Goal: Task Accomplishment & Management: Manage account settings

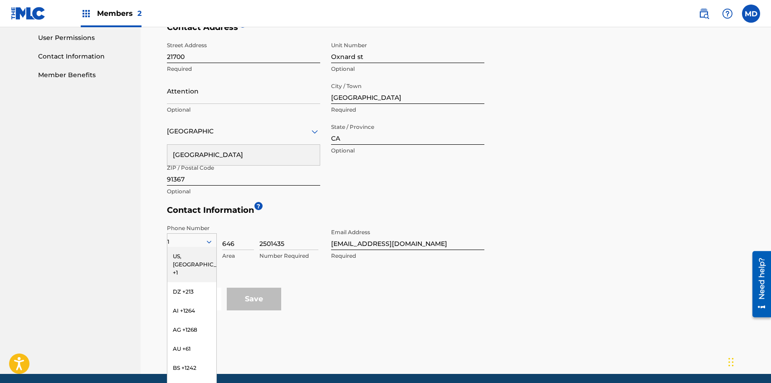
click at [577, 220] on form "Contact Name ? First Name [PERSON_NAME] Required Last Name [PERSON_NAME] Option…" at bounding box center [458, 104] width 582 height 413
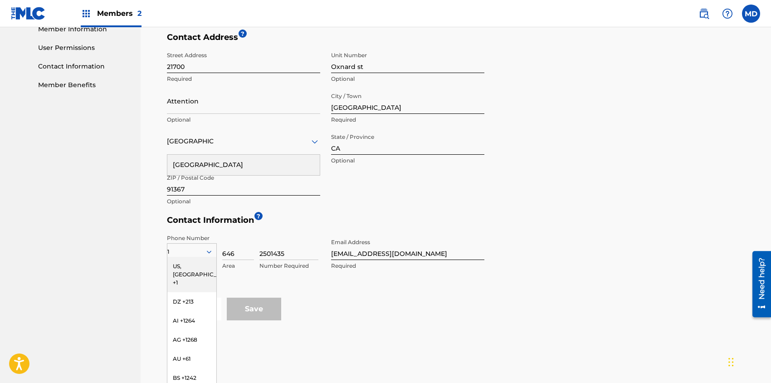
scroll to position [347, 0]
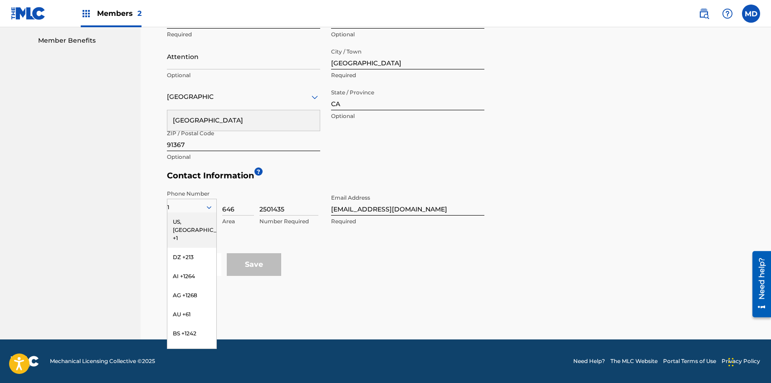
click at [552, 197] on form "Contact Name ? First Name [PERSON_NAME] Required Last Name [PERSON_NAME] Option…" at bounding box center [458, 69] width 582 height 413
click at [187, 224] on div "US, [GEOGRAPHIC_DATA] +1" at bounding box center [191, 229] width 49 height 35
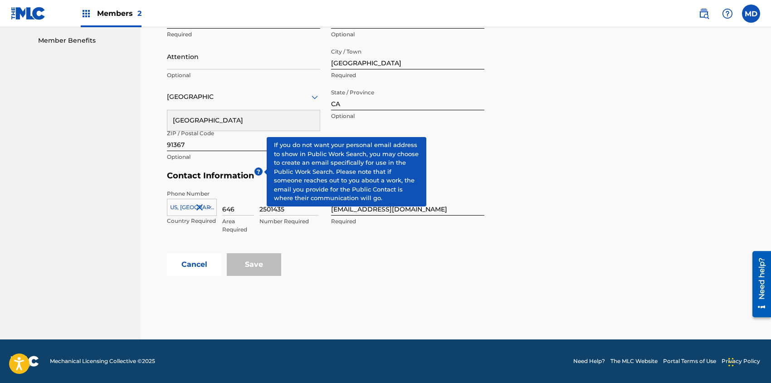
click at [257, 171] on span "?" at bounding box center [258, 171] width 8 height 8
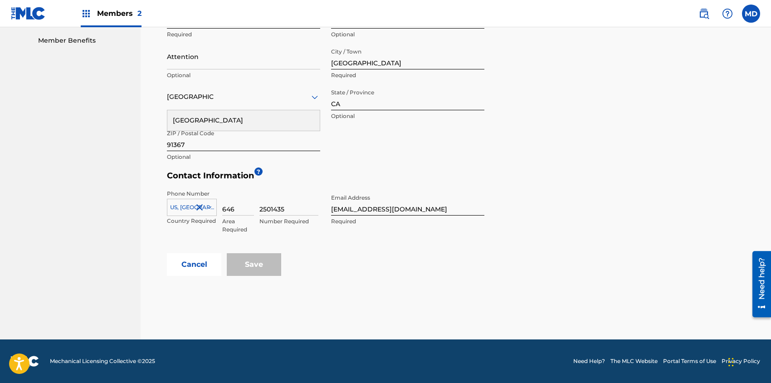
click at [553, 200] on form "Contact Name ? First Name [PERSON_NAME] Required Last Name [PERSON_NAME] Option…" at bounding box center [458, 69] width 582 height 413
drag, startPoint x: 247, startPoint y: 208, endPoint x: 221, endPoint y: 209, distance: 25.4
click at [221, 209] on div "[GEOGRAPHIC_DATA], [GEOGRAPHIC_DATA] +1 Country Required 646 Area Required 2501…" at bounding box center [245, 210] width 156 height 41
drag, startPoint x: 294, startPoint y: 210, endPoint x: 252, endPoint y: 217, distance: 42.4
click at [252, 217] on div "US, [GEOGRAPHIC_DATA] +1 Country Required Required 2501435 Number Required" at bounding box center [245, 210] width 156 height 41
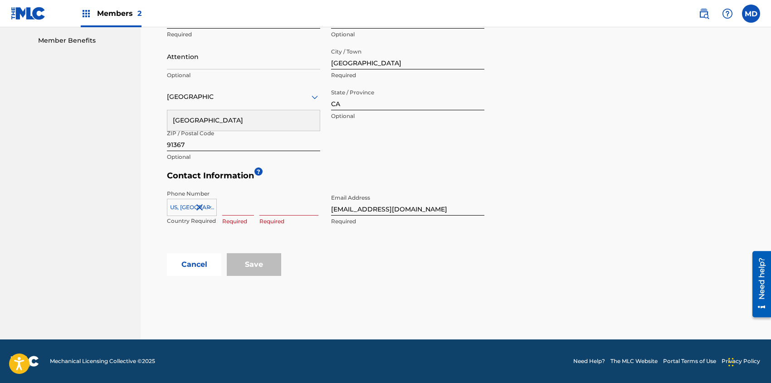
click at [540, 198] on form "Contact Name ? First Name [PERSON_NAME] Required Last Name [PERSON_NAME] Option…" at bounding box center [458, 69] width 582 height 413
click at [210, 205] on icon at bounding box center [209, 207] width 8 height 8
click at [97, 214] on nav "DIGGS FAMILY MUSIC Summary Catalog Works Registration Claiming Tool Individual …" at bounding box center [70, 10] width 141 height 659
click at [454, 260] on div "Cancel Save" at bounding box center [458, 264] width 582 height 23
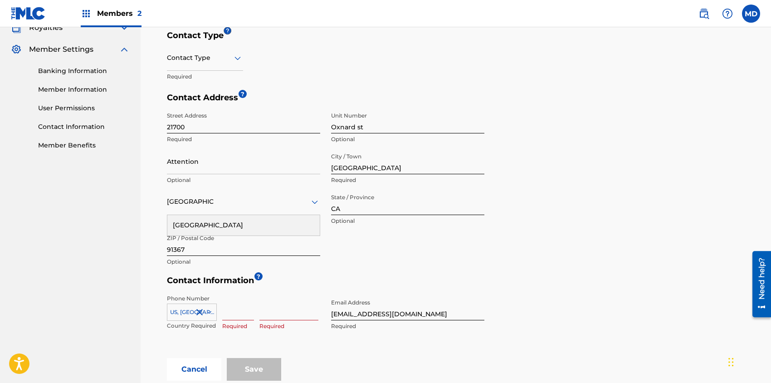
scroll to position [302, 0]
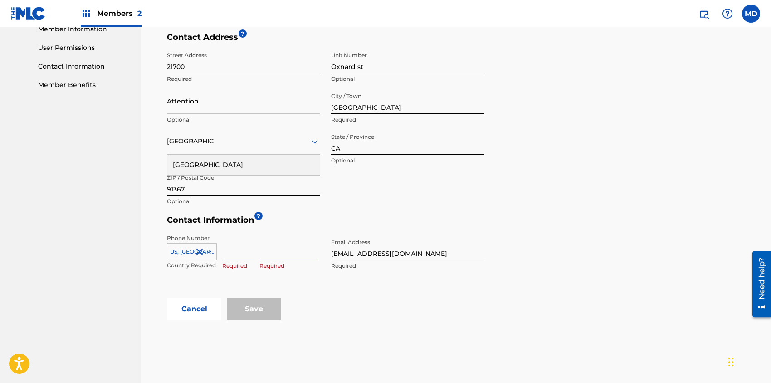
click at [242, 250] on input at bounding box center [238, 247] width 32 height 26
type input "646"
type input "1"
type input "2501435"
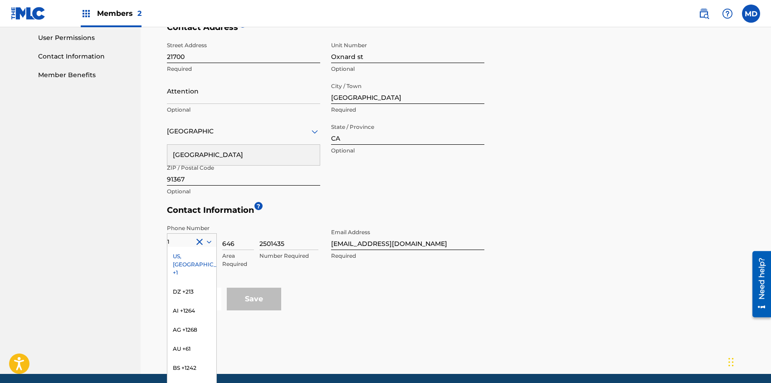
click at [563, 226] on form "Contact Name ? First Name [PERSON_NAME] Required Last Name [PERSON_NAME] Option…" at bounding box center [458, 104] width 582 height 413
click at [187, 255] on div "US, [GEOGRAPHIC_DATA] +1" at bounding box center [191, 264] width 49 height 35
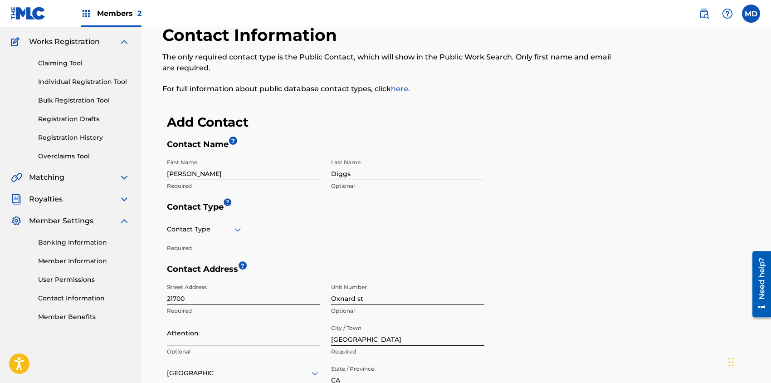
scroll to position [131, 0]
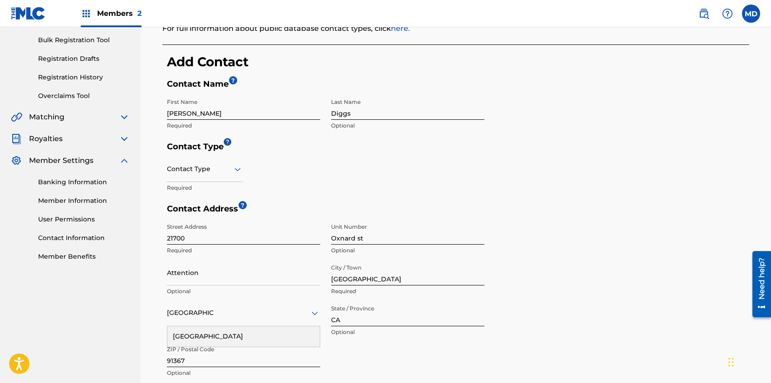
click at [187, 176] on div "Contact Type" at bounding box center [205, 169] width 76 height 26
click at [212, 254] on div "Copyright" at bounding box center [204, 253] width 75 height 20
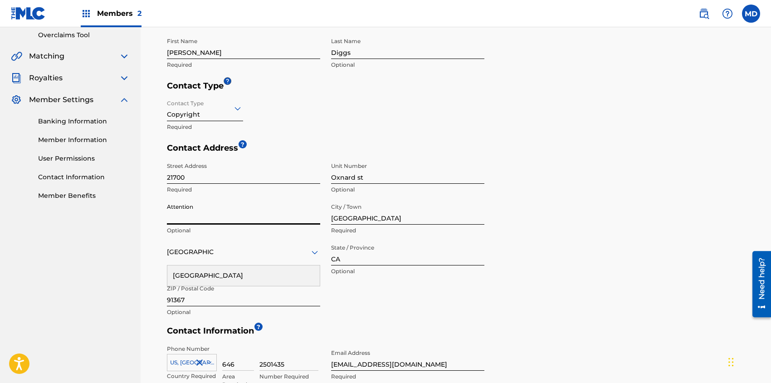
click at [253, 218] on input "Attention" at bounding box center [243, 212] width 153 height 26
type input "[PERSON_NAME]"
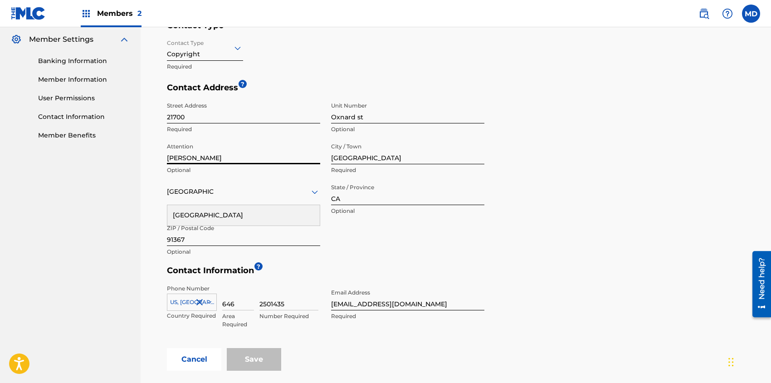
click at [256, 215] on div "[GEOGRAPHIC_DATA]" at bounding box center [243, 215] width 152 height 20
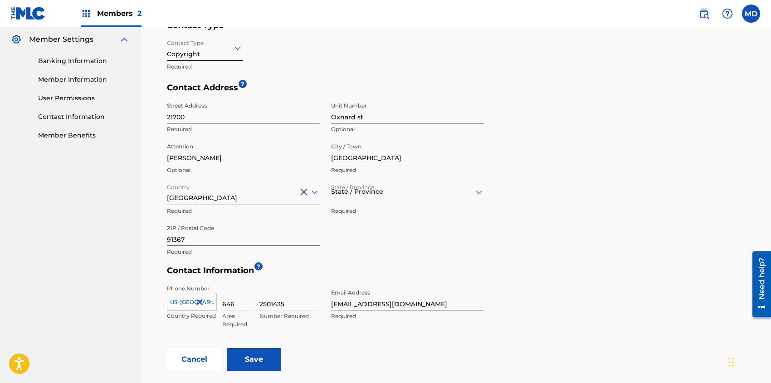
click at [461, 194] on div at bounding box center [407, 191] width 153 height 11
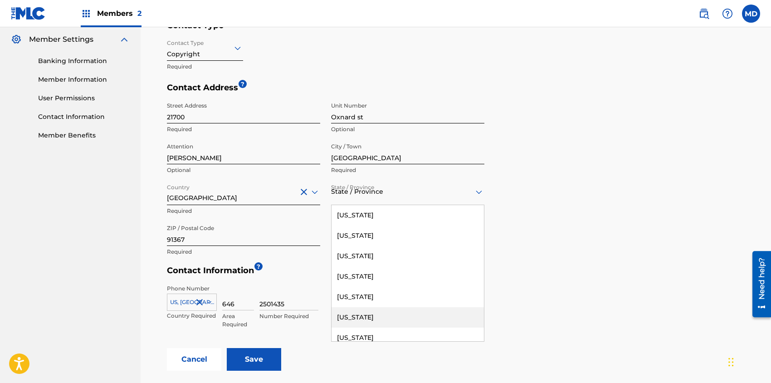
click at [363, 317] on div "[US_STATE]" at bounding box center [408, 317] width 152 height 20
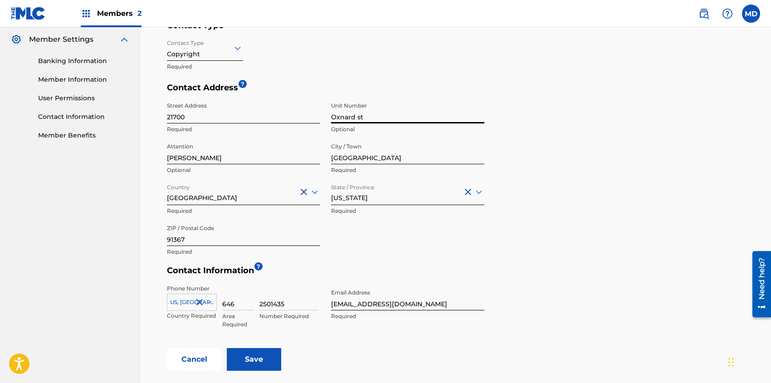
drag, startPoint x: 368, startPoint y: 118, endPoint x: 325, endPoint y: 121, distance: 42.8
click at [325, 121] on div "Street Address 21700 Required Unit Number Oxnard st Optional Attention [PERSON_…" at bounding box center [325, 179] width 317 height 163
click at [207, 116] on input "21700" at bounding box center [243, 111] width 153 height 26
paste input "Oxnard st"
type input "21700 Oxnard st"
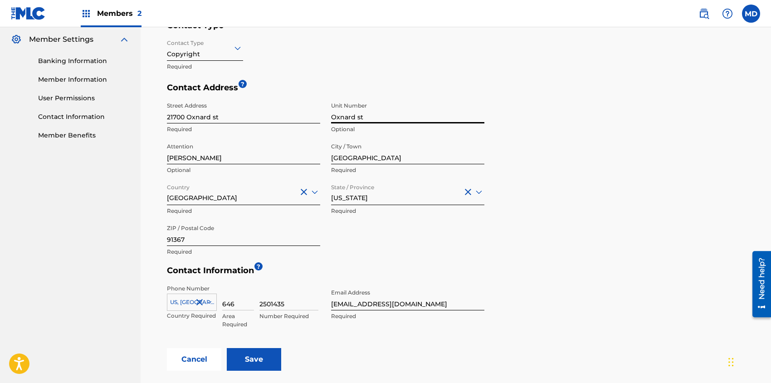
drag, startPoint x: 383, startPoint y: 114, endPoint x: 326, endPoint y: 121, distance: 57.5
click at [326, 121] on div "Street Address [GEOGRAPHIC_DATA] Unit Number Oxnard st Optional Attention [PERS…" at bounding box center [325, 179] width 317 height 163
type input "suite 1030"
click at [611, 149] on div "Contact Address ? Street Address [GEOGRAPHIC_DATA] Unit Number suite 1030 Optio…" at bounding box center [458, 174] width 582 height 183
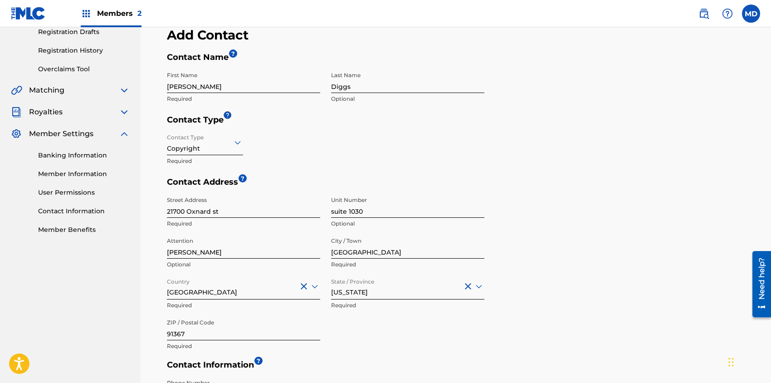
scroll to position [104, 0]
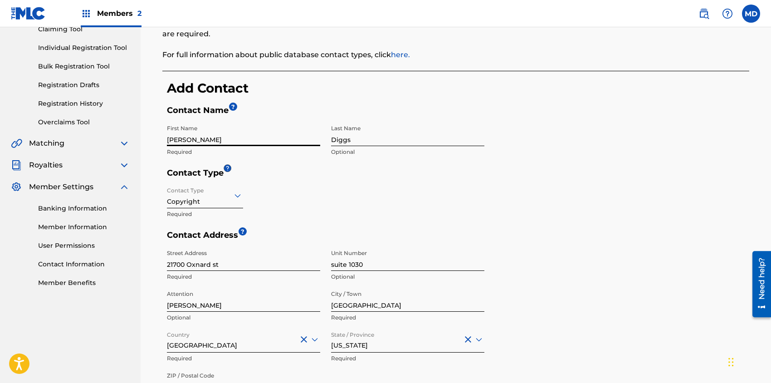
click at [210, 137] on input "[PERSON_NAME]" at bounding box center [243, 133] width 153 height 26
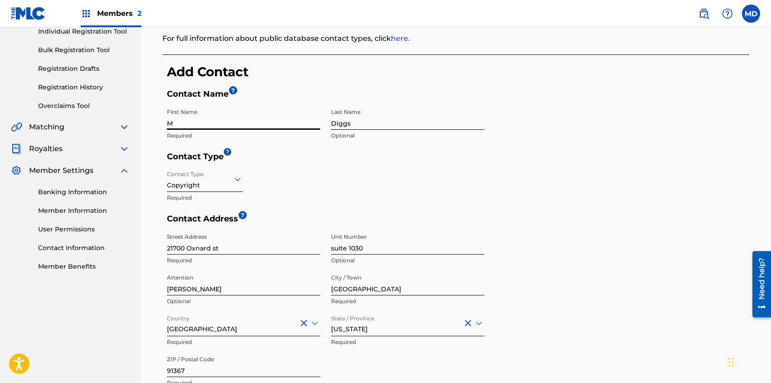
scroll to position [121, 0]
type input "M"
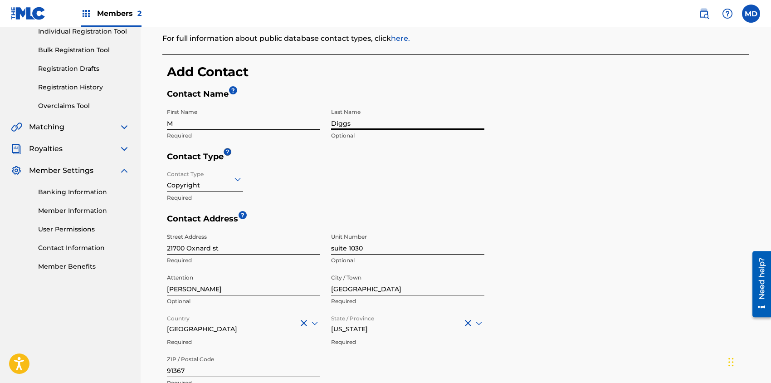
drag, startPoint x: 357, startPoint y: 123, endPoint x: 329, endPoint y: 124, distance: 28.1
click at [329, 124] on div "First Name M Required Last Name [PERSON_NAME] Optional" at bounding box center [325, 128] width 317 height 48
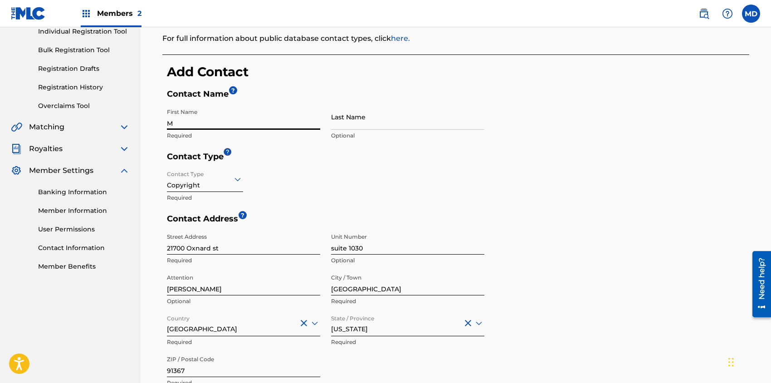
click at [195, 123] on input "M" at bounding box center [243, 117] width 153 height 26
type input "Diggs Family Music"
drag, startPoint x: 571, startPoint y: 157, endPoint x: 576, endPoint y: 156, distance: 5.1
click at [571, 157] on h5 "Contact Type" at bounding box center [458, 158] width 582 height 15
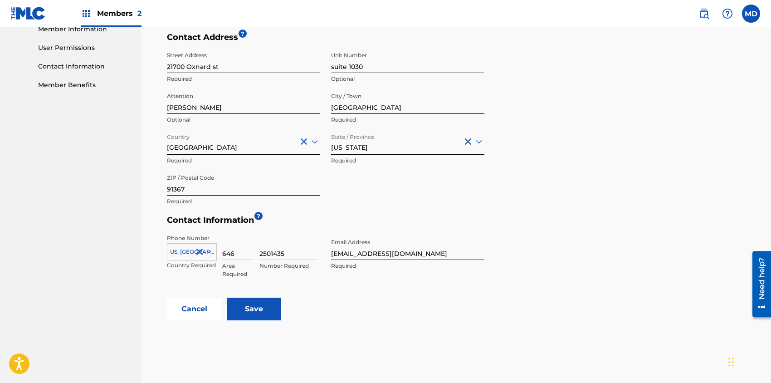
scroll to position [347, 0]
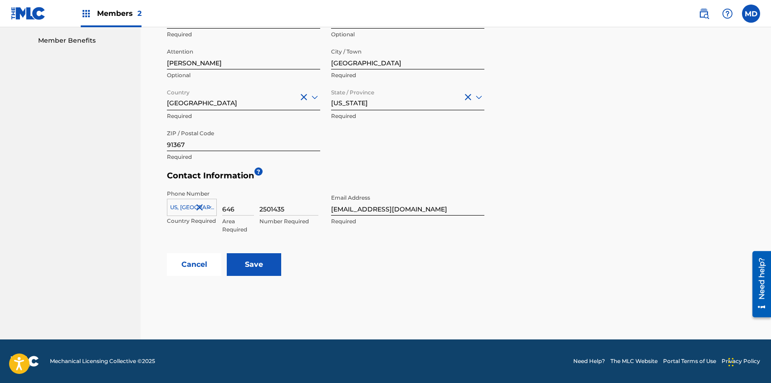
click at [253, 266] on input "Save" at bounding box center [254, 264] width 54 height 23
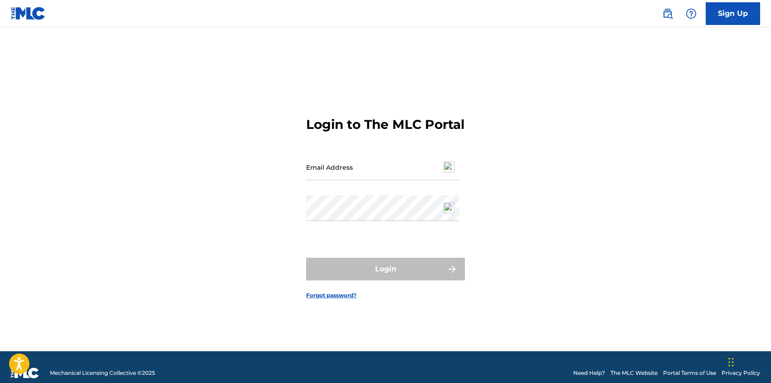
click at [363, 180] on input "Email Address" at bounding box center [382, 167] width 153 height 26
type input "[EMAIL_ADDRESS][DOMAIN_NAME]"
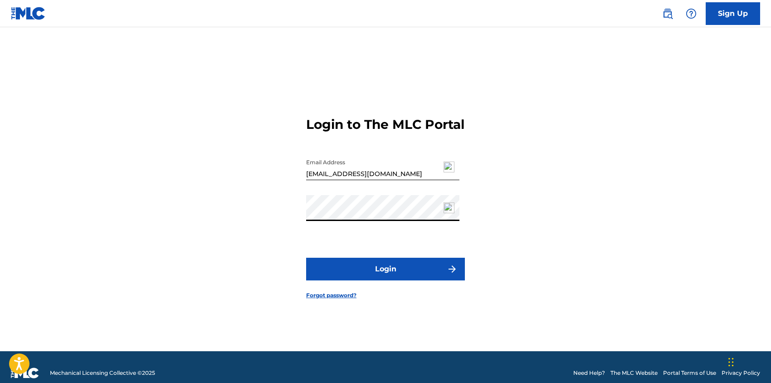
click at [369, 276] on button "Login" at bounding box center [385, 269] width 159 height 23
click at [377, 275] on button "Login" at bounding box center [385, 269] width 159 height 23
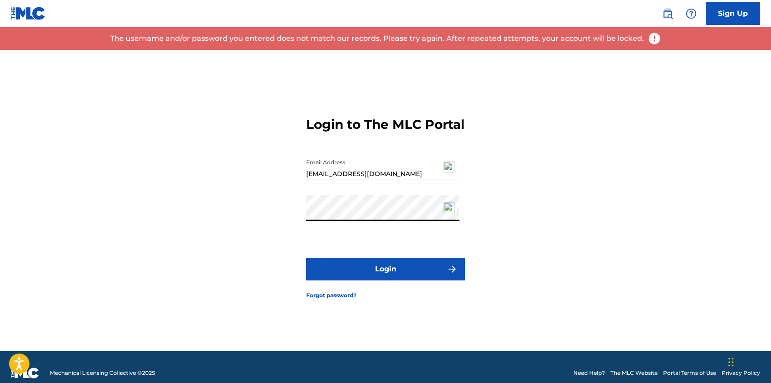
click at [298, 216] on div "Login to The MLC Portal Email Address divine@wumusicgroup.com Password Login Fo…" at bounding box center [385, 200] width 635 height 301
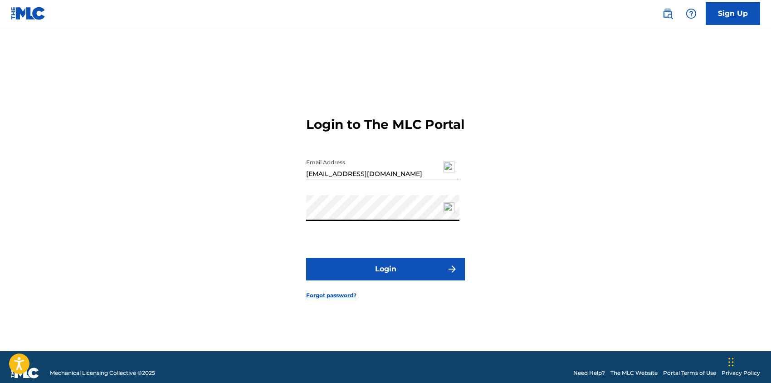
click at [363, 279] on button "Login" at bounding box center [385, 269] width 159 height 23
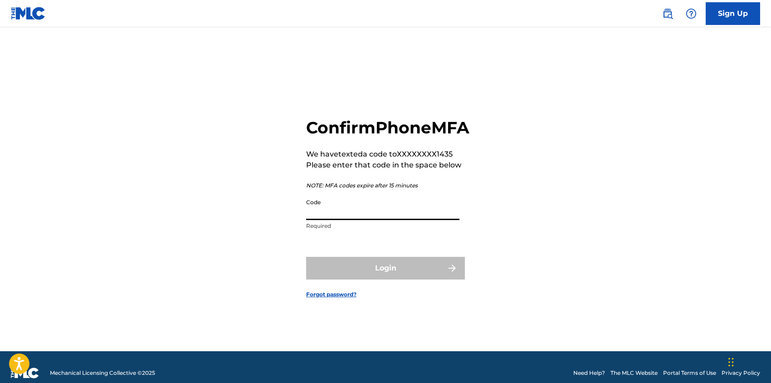
click at [349, 220] on input "Code" at bounding box center [382, 207] width 153 height 26
type input "7"
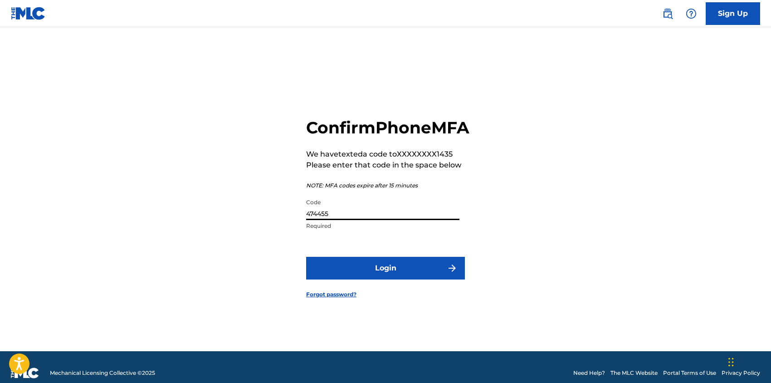
type input "474455"
click at [367, 276] on button "Login" at bounding box center [385, 268] width 159 height 23
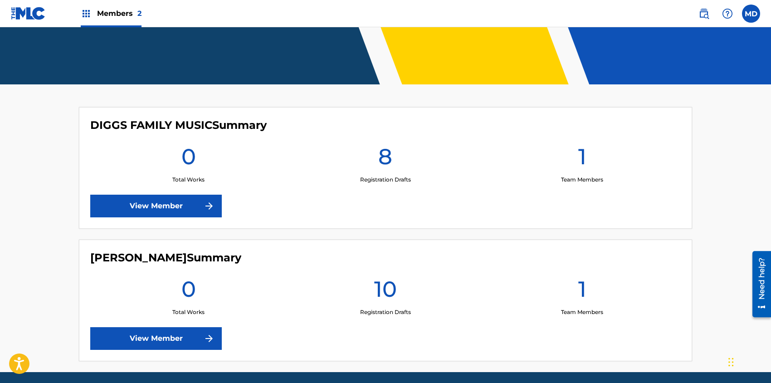
scroll to position [214, 0]
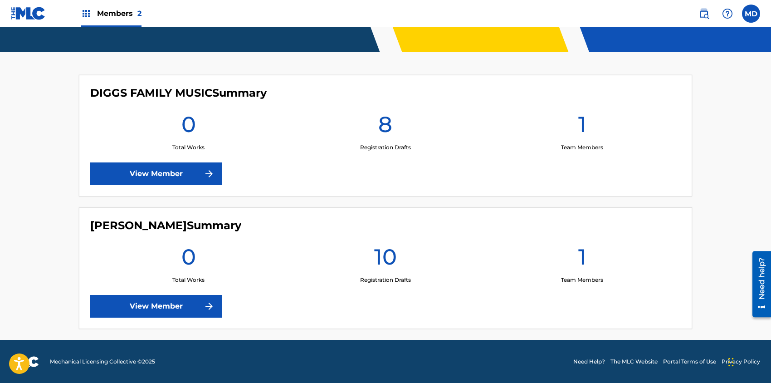
click at [165, 175] on link "View Member" at bounding box center [156, 173] width 132 height 23
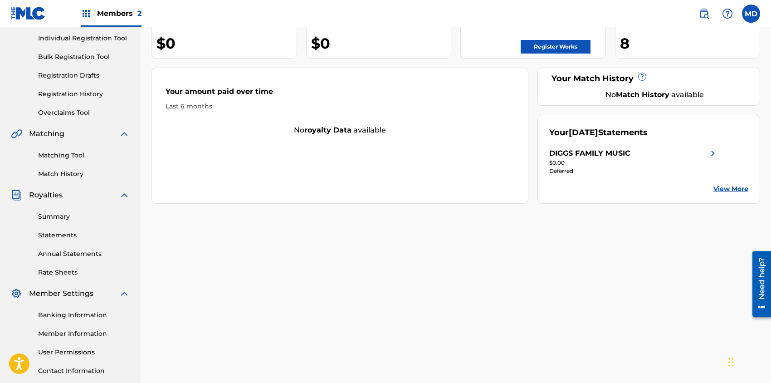
scroll to position [59, 0]
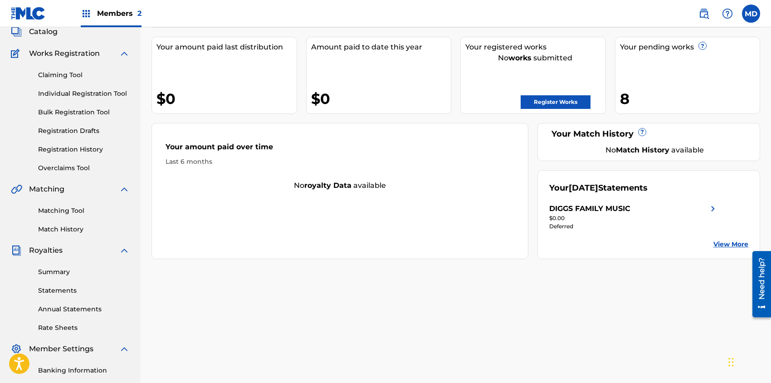
click at [558, 102] on link "Register Works" at bounding box center [556, 102] width 70 height 14
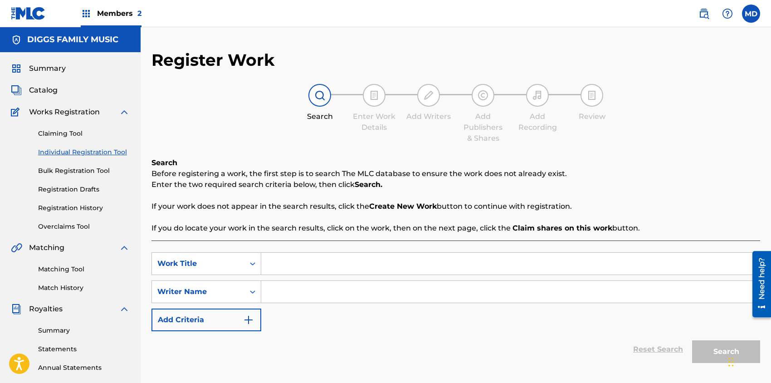
click at [65, 134] on link "Claiming Tool" at bounding box center [84, 134] width 92 height 10
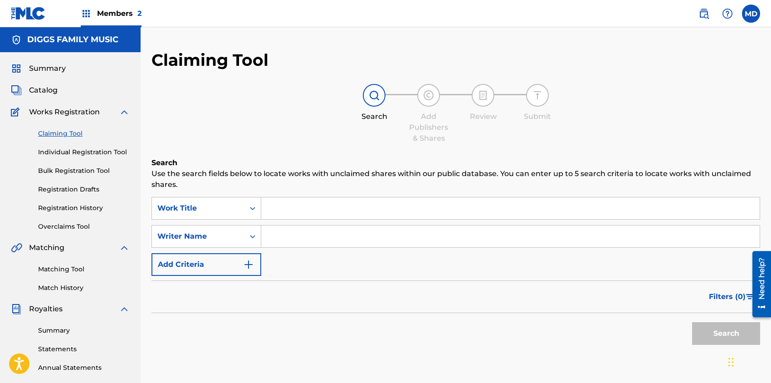
click at [54, 69] on span "Summary" at bounding box center [47, 68] width 37 height 11
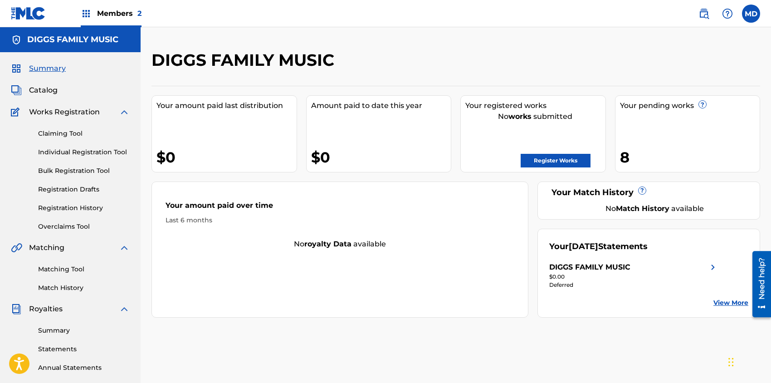
click at [63, 209] on link "Registration History" at bounding box center [84, 208] width 92 height 10
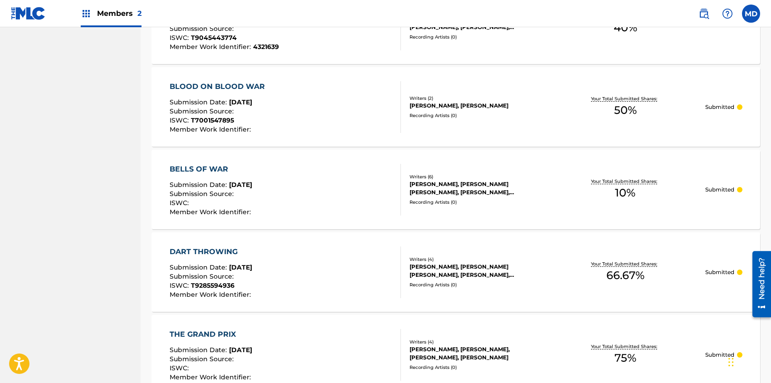
scroll to position [656, 0]
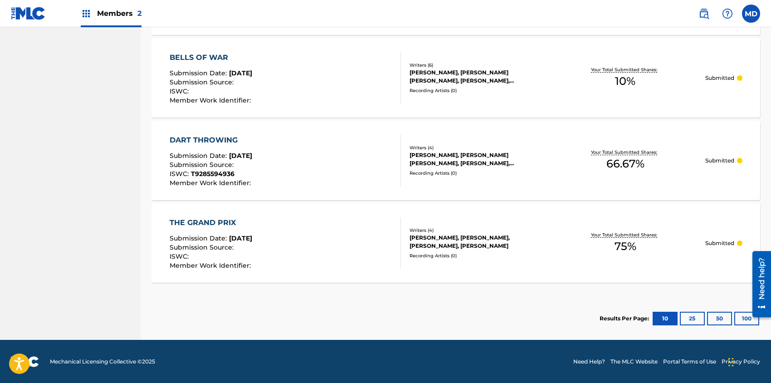
click at [742, 316] on button "100" at bounding box center [746, 319] width 25 height 14
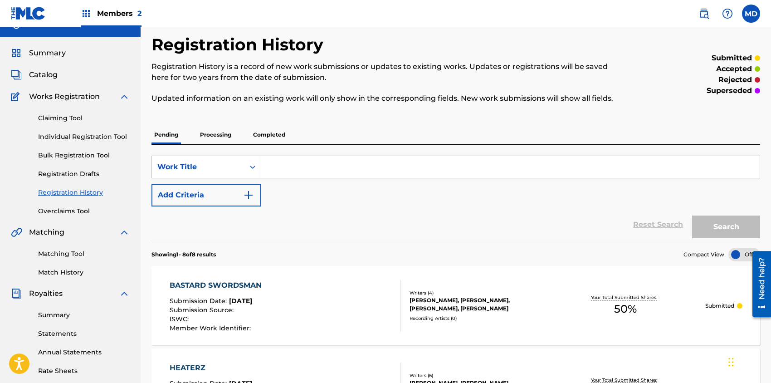
scroll to position [0, 0]
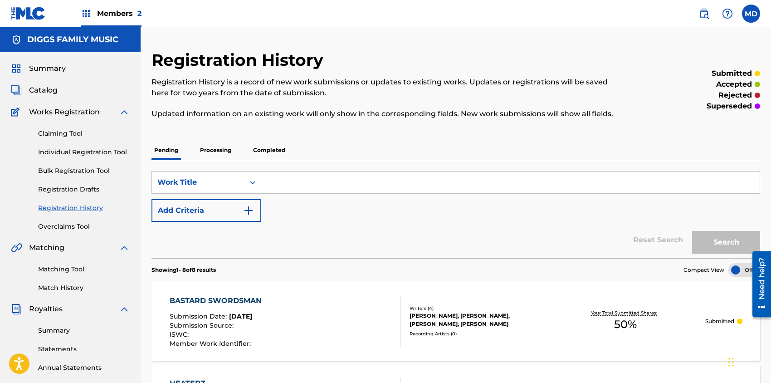
click at [54, 134] on link "Claiming Tool" at bounding box center [84, 134] width 92 height 10
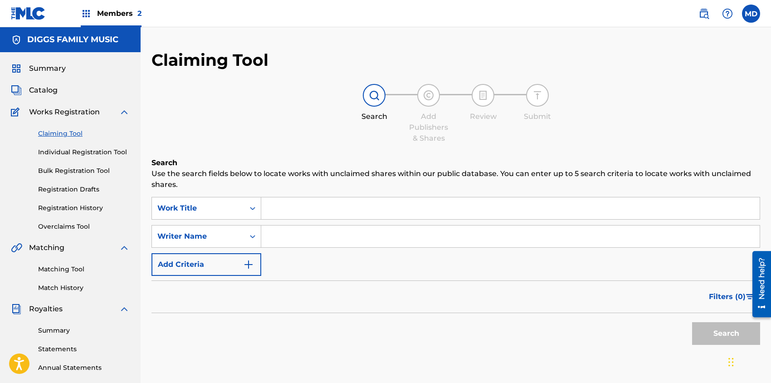
click at [305, 207] on input "Search Form" at bounding box center [510, 208] width 498 height 22
paste input "ABOVE THE CLOUDS"
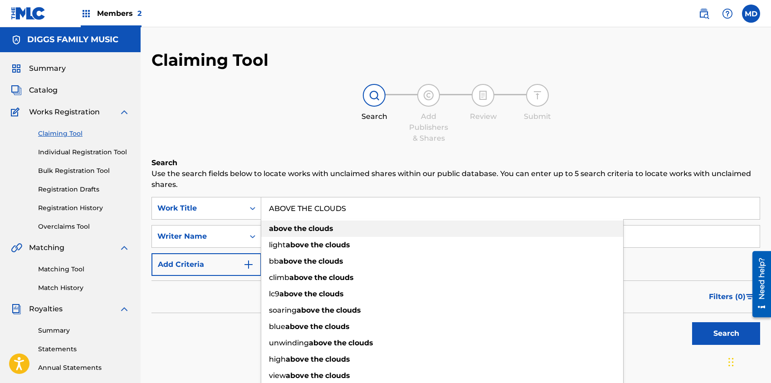
click at [298, 230] on strong "the" at bounding box center [300, 228] width 13 height 9
type input "above the clouds"
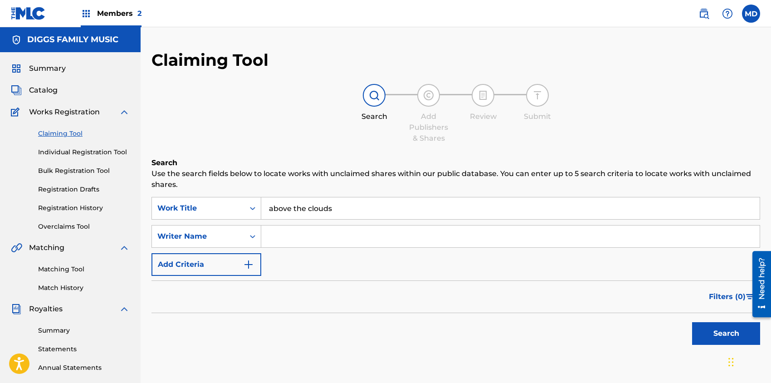
click at [717, 329] on button "Search" at bounding box center [726, 333] width 68 height 23
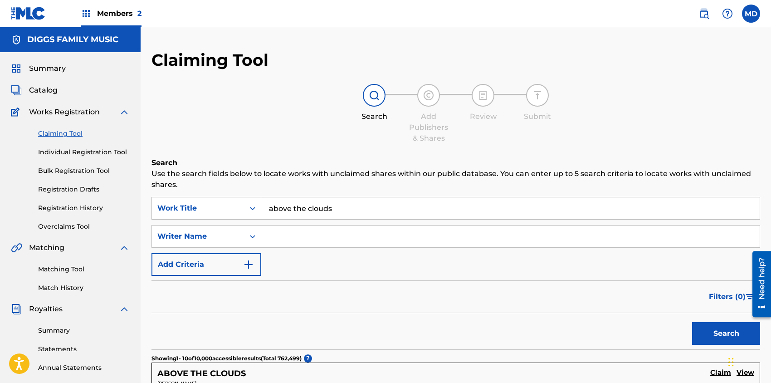
click at [313, 234] on input "Search Form" at bounding box center [510, 236] width 498 height 22
paste input "HUNTER JASON S"
type input "HUNTER JASON S"
drag, startPoint x: 336, startPoint y: 236, endPoint x: 252, endPoint y: 242, distance: 84.1
click at [252, 240] on div "SearchWithCriteriafcd404c6-25d9-4f51-8bd9-5de2cabef607 Writer Name HUNTER JASON…" at bounding box center [455, 236] width 609 height 23
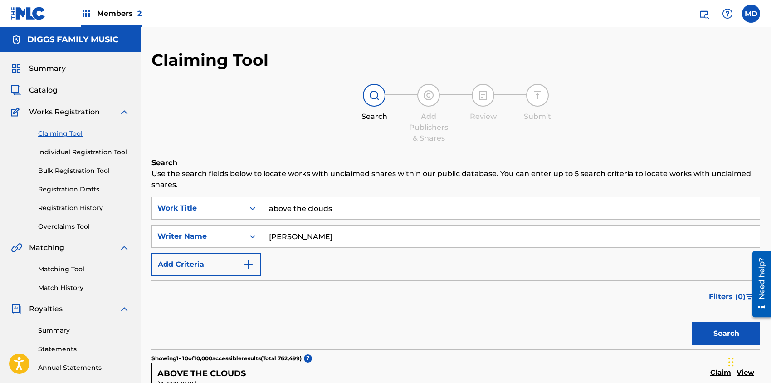
click at [345, 235] on input "HUNTER JASON S" at bounding box center [510, 236] width 498 height 22
click at [342, 235] on input "HUNTER JASON S" at bounding box center [510, 236] width 498 height 22
drag, startPoint x: 339, startPoint y: 237, endPoint x: 263, endPoint y: 242, distance: 76.4
click at [263, 242] on input "HUNTER JASON S" at bounding box center [510, 236] width 498 height 22
click at [278, 238] on input "Search Form" at bounding box center [510, 236] width 498 height 22
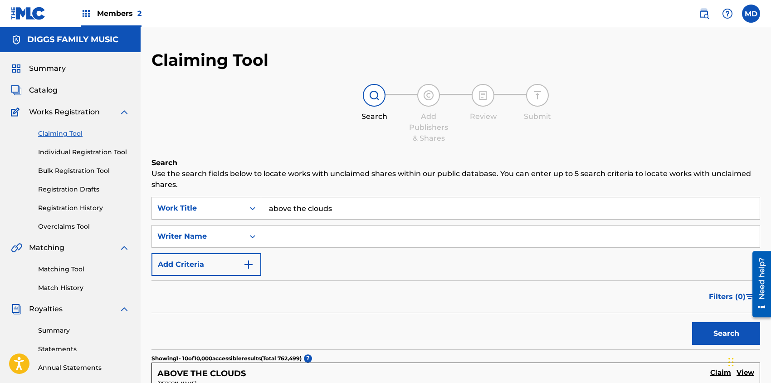
type input "Jason S Hunter"
click at [709, 337] on button "Search" at bounding box center [726, 333] width 68 height 23
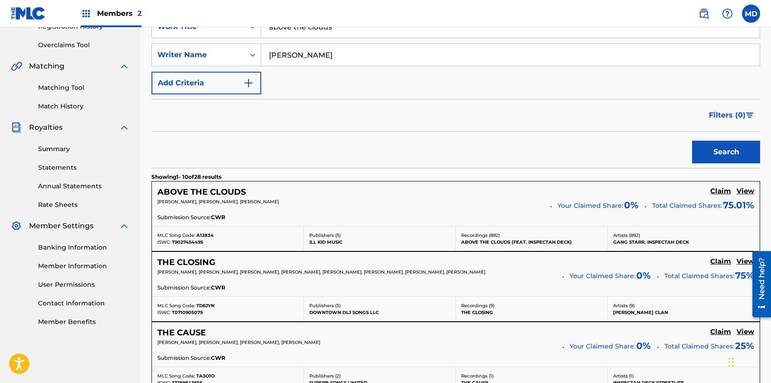
scroll to position [242, 0]
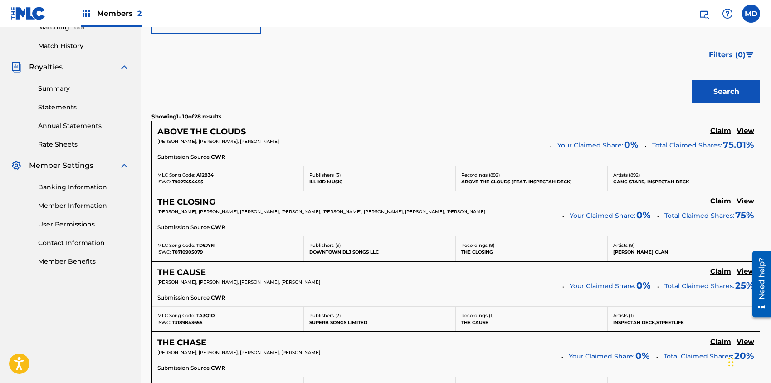
click at [747, 130] on h5 "View" at bounding box center [746, 131] width 18 height 9
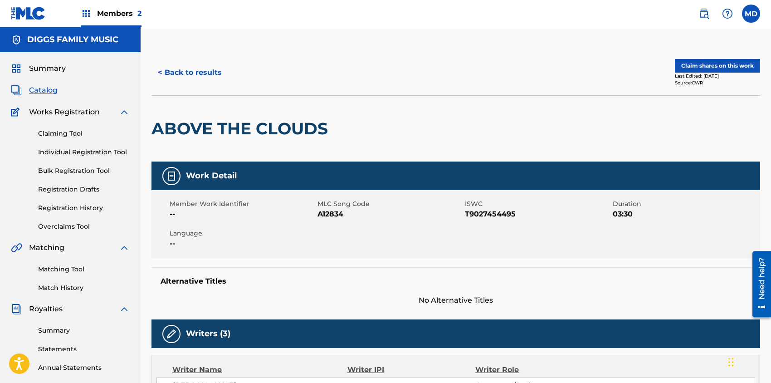
click at [711, 67] on button "Claim shares on this work" at bounding box center [717, 66] width 85 height 14
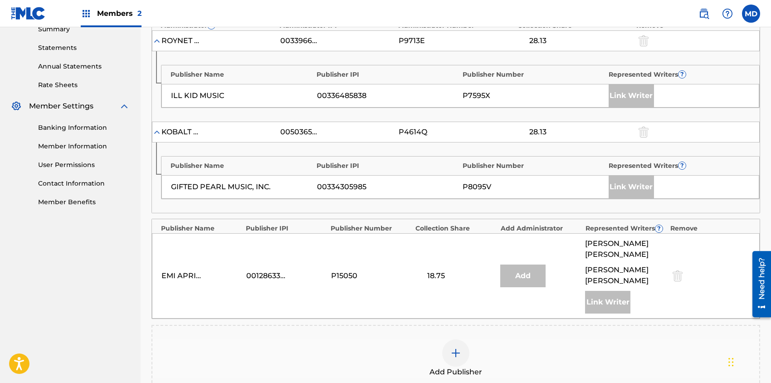
scroll to position [363, 0]
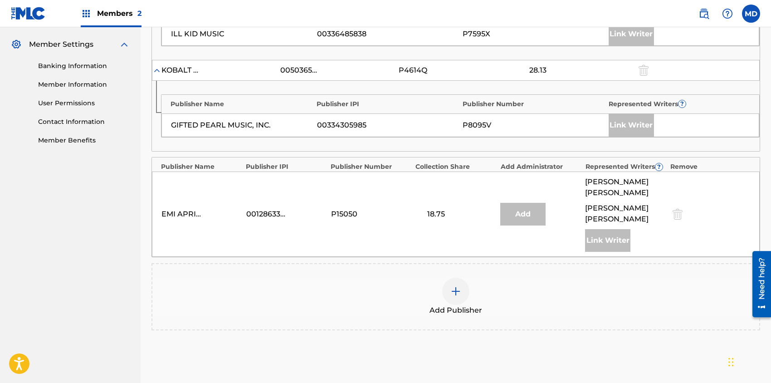
click at [458, 286] on img at bounding box center [455, 291] width 11 height 11
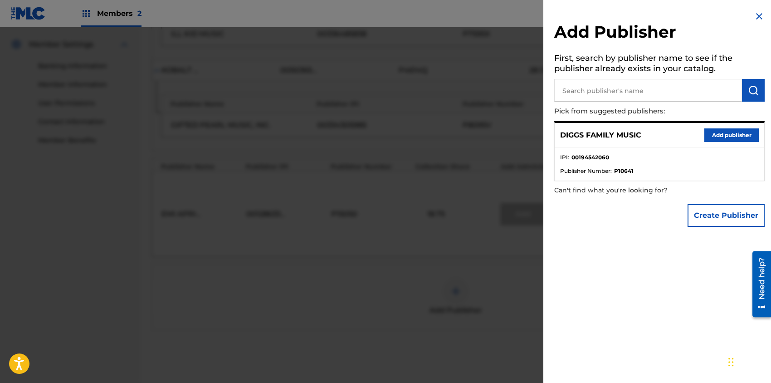
click at [720, 137] on button "Add publisher" at bounding box center [731, 135] width 54 height 14
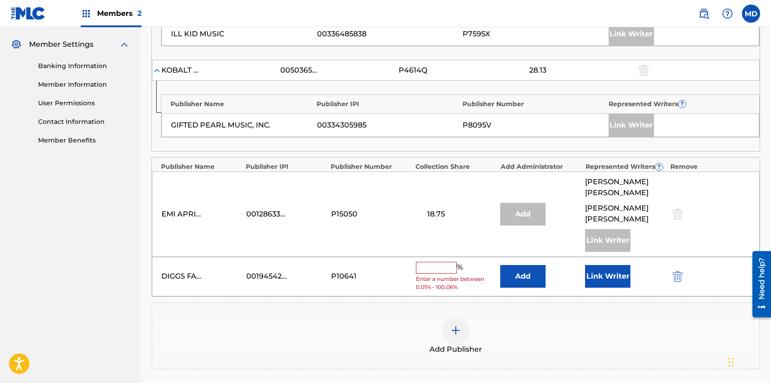
click at [439, 262] on input "text" at bounding box center [436, 268] width 41 height 12
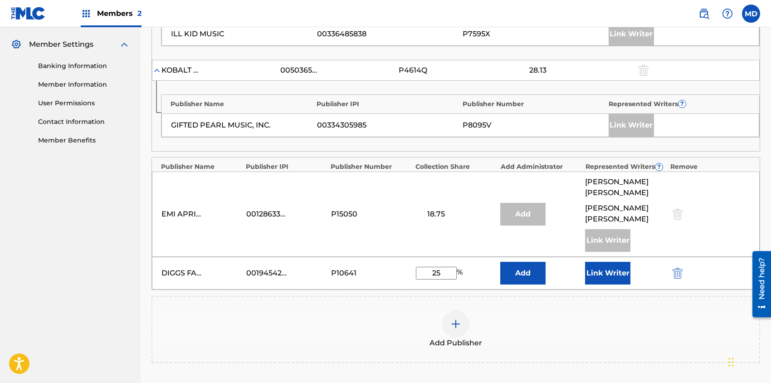
type input "25"
click at [599, 262] on button "Link Writer" at bounding box center [607, 273] width 45 height 23
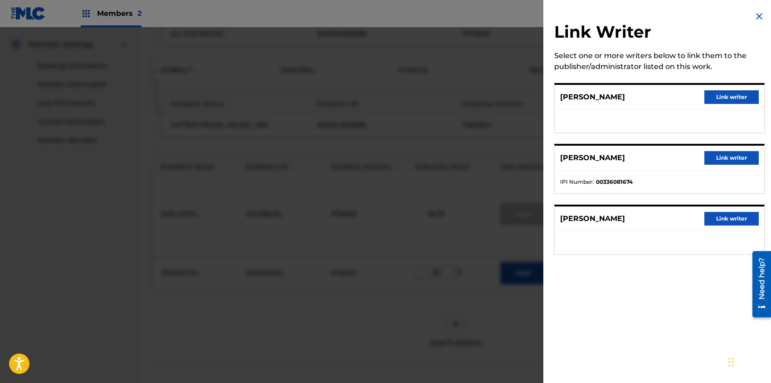
click at [724, 95] on button "Link writer" at bounding box center [731, 97] width 54 height 14
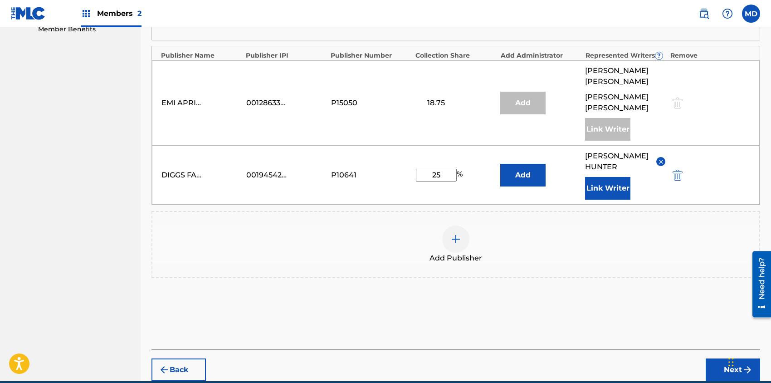
scroll to position [503, 0]
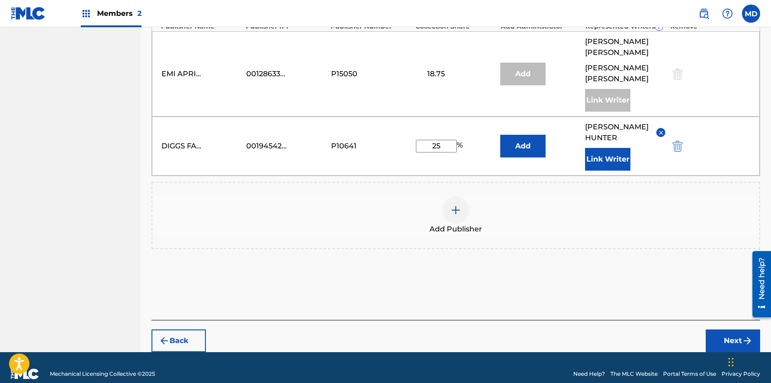
click at [717, 329] on button "Next" at bounding box center [733, 340] width 54 height 23
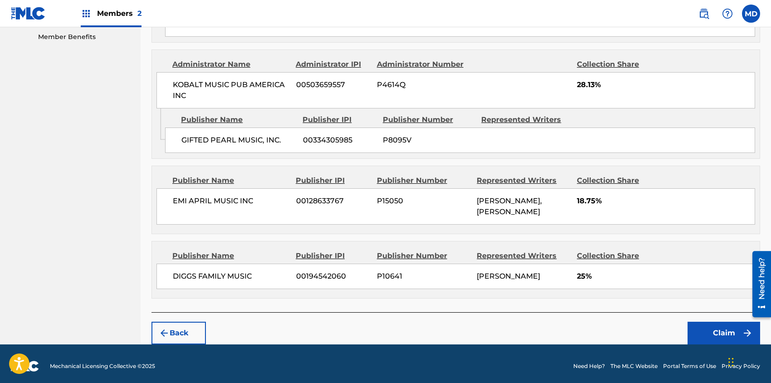
scroll to position [468, 0]
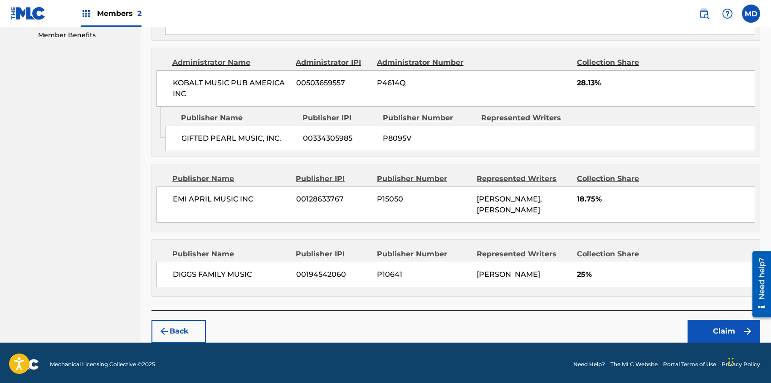
click at [719, 327] on button "Claim" at bounding box center [724, 331] width 73 height 23
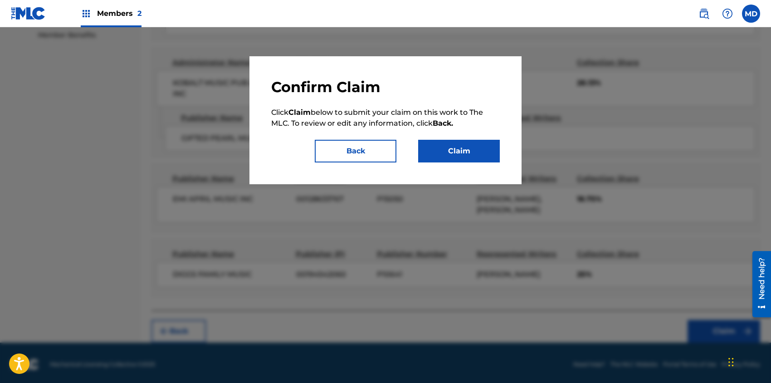
click at [465, 152] on button "Claim" at bounding box center [459, 151] width 82 height 23
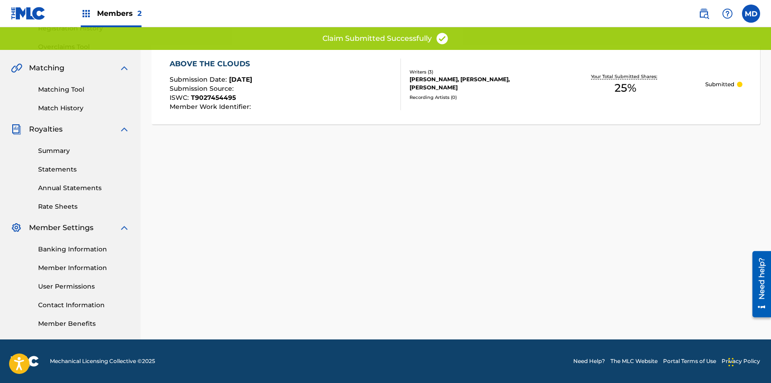
scroll to position [180, 0]
click at [294, 91] on div "ABOVE THE CLOUDS Submission Date : Aug 20, 2025 Submission Source : ISWC : T902…" at bounding box center [285, 85] width 231 height 52
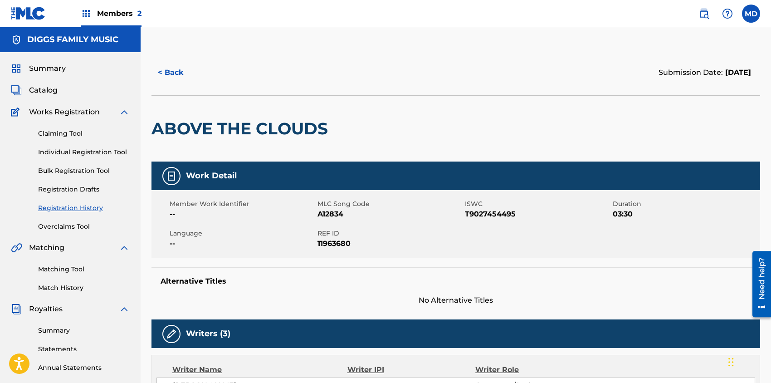
click at [167, 75] on button "< Back" at bounding box center [178, 72] width 54 height 23
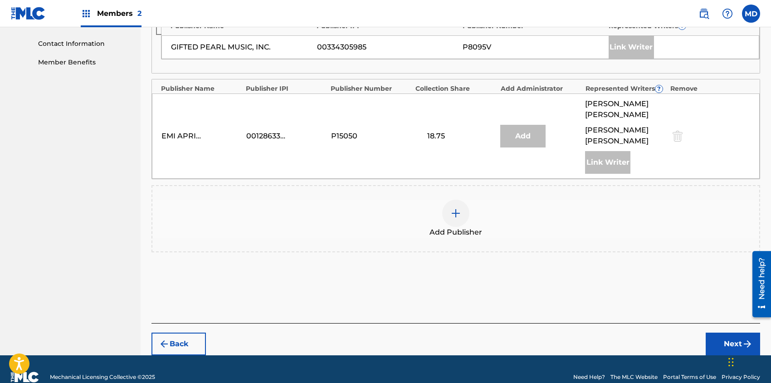
scroll to position [444, 0]
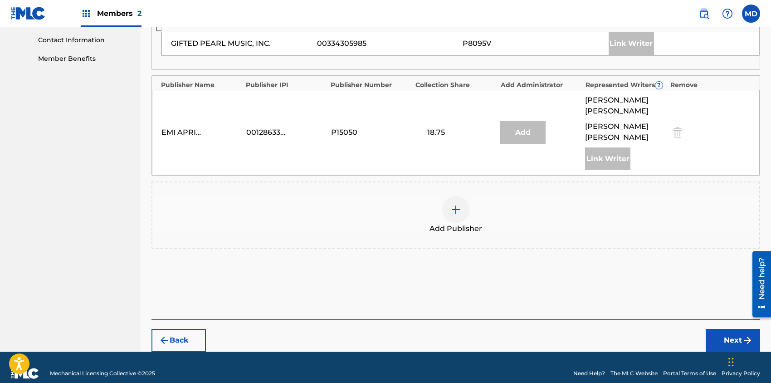
click at [722, 329] on button "Next" at bounding box center [733, 340] width 54 height 23
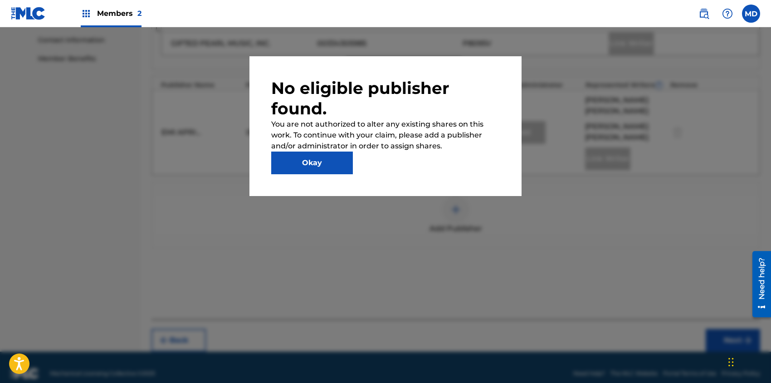
click at [334, 160] on button "Okay" at bounding box center [312, 162] width 82 height 23
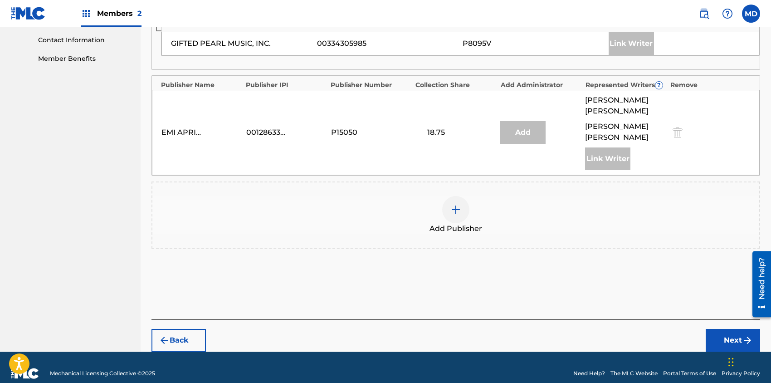
click at [172, 330] on button "Back" at bounding box center [178, 340] width 54 height 23
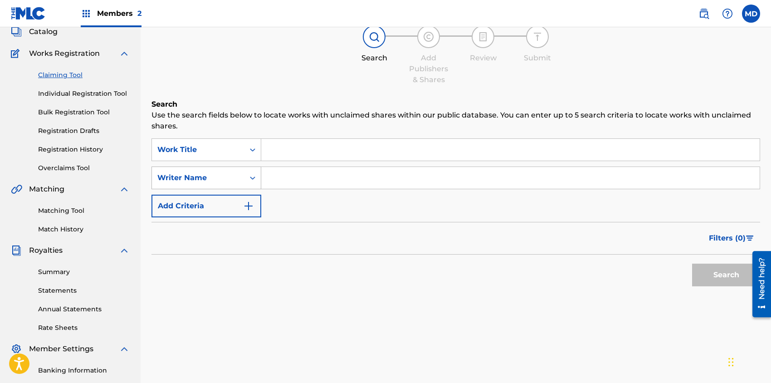
scroll to position [0, 0]
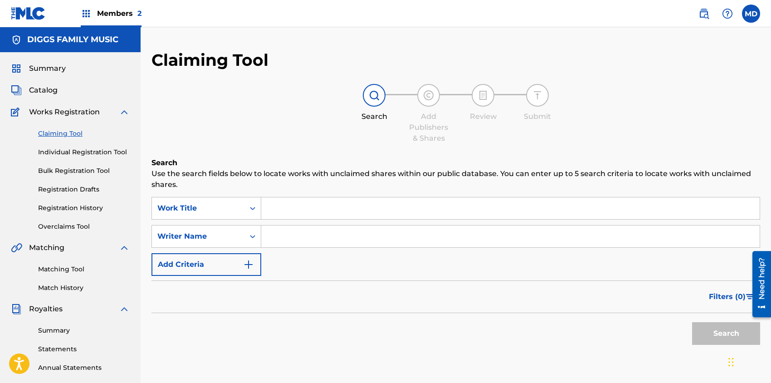
click at [309, 208] on input "Search Form" at bounding box center [510, 208] width 498 height 22
paste input "HUNTER JASON S"
type input "HUNTER JASON S"
drag, startPoint x: 336, startPoint y: 206, endPoint x: 265, endPoint y: 212, distance: 70.5
click at [265, 212] on input "HUNTER JASON S" at bounding box center [510, 208] width 498 height 22
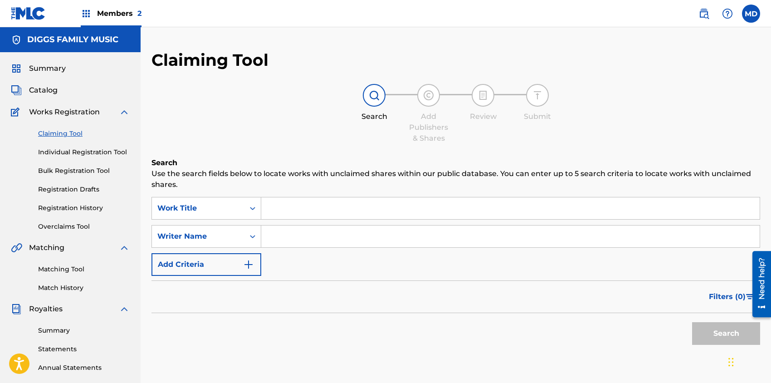
click at [60, 208] on link "Registration History" at bounding box center [84, 208] width 92 height 10
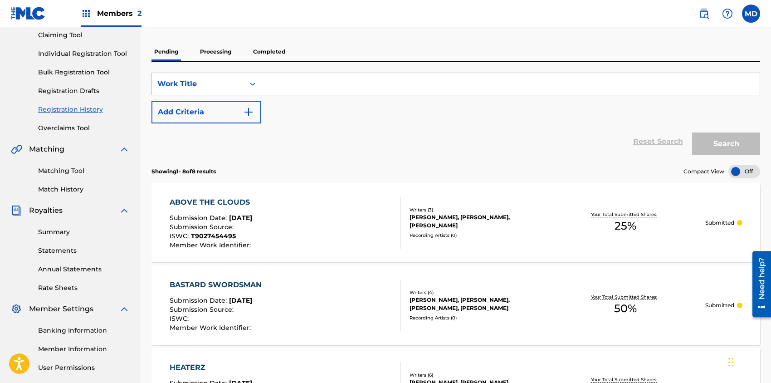
scroll to position [121, 0]
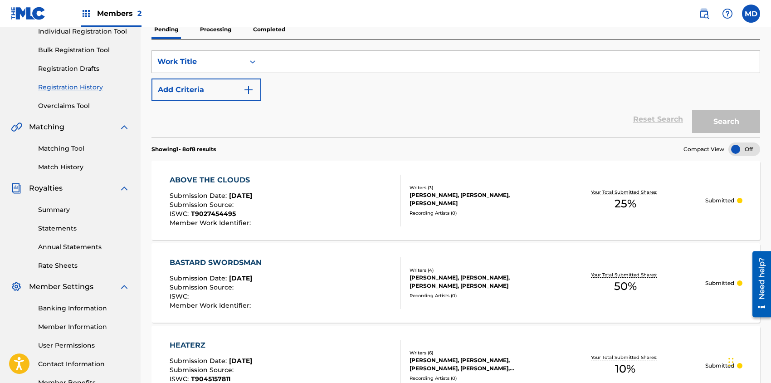
click at [317, 215] on div "ABOVE THE CLOUDS Submission Date : Aug 20, 2025 Submission Source : ISWC : T902…" at bounding box center [285, 201] width 231 height 52
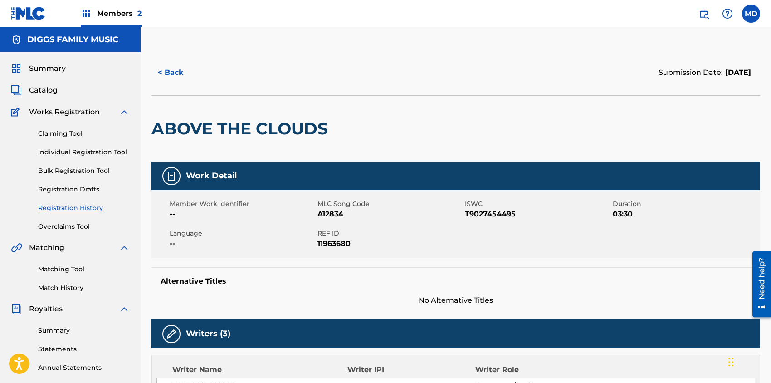
click at [65, 133] on link "Claiming Tool" at bounding box center [84, 134] width 92 height 10
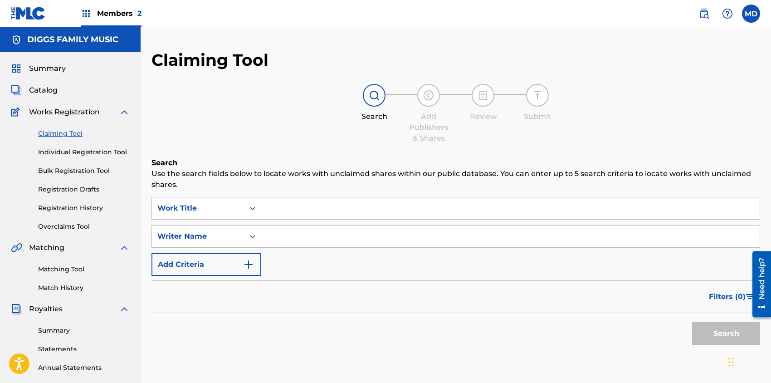
click at [350, 214] on input "Search Form" at bounding box center [510, 208] width 498 height 22
paste input "AND YOU DON T STOP"
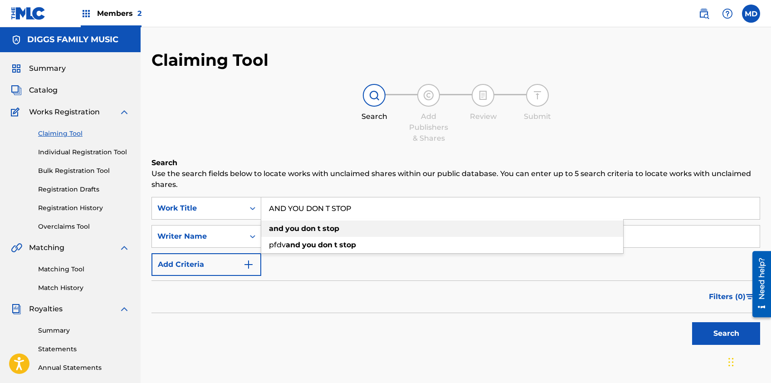
click at [359, 231] on div "and you don t stop" at bounding box center [442, 228] width 362 height 16
type input "and you don t stop"
click at [327, 233] on input "Search Form" at bounding box center [510, 236] width 498 height 22
click at [302, 239] on input "Search Form" at bounding box center [510, 236] width 498 height 22
type input "Elgin Turner"
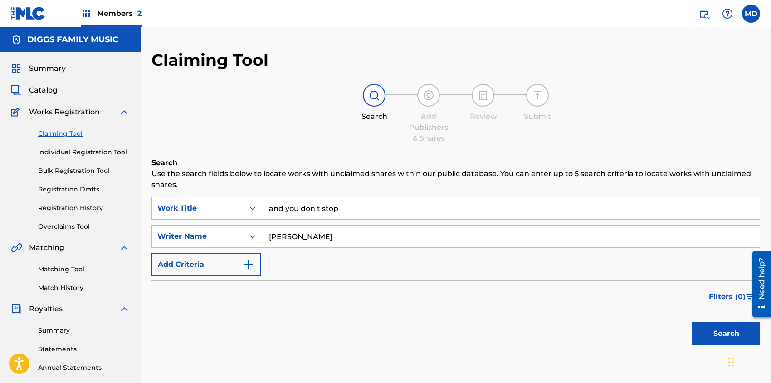
click at [732, 337] on button "Search" at bounding box center [726, 333] width 68 height 23
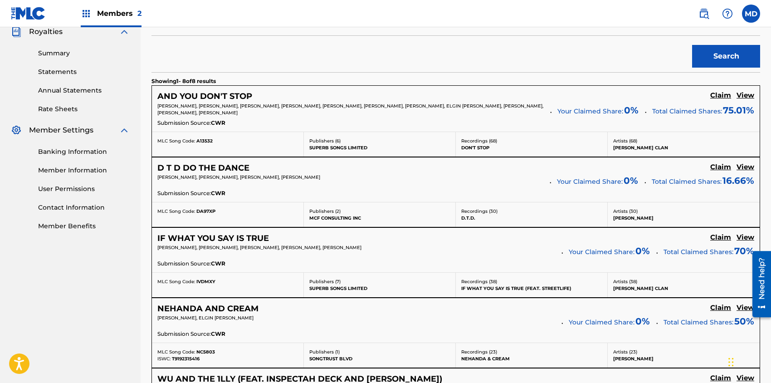
scroll to position [302, 0]
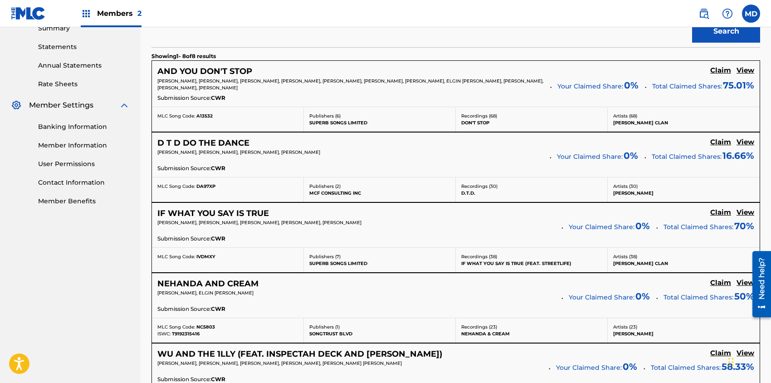
click at [746, 71] on h5 "View" at bounding box center [746, 70] width 18 height 9
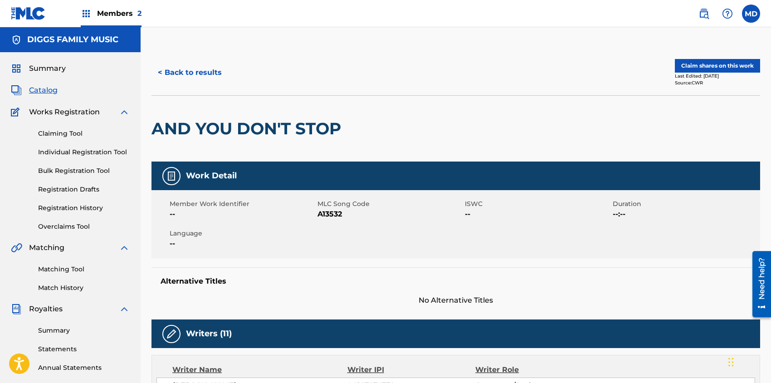
click at [705, 65] on button "Claim shares on this work" at bounding box center [717, 66] width 85 height 14
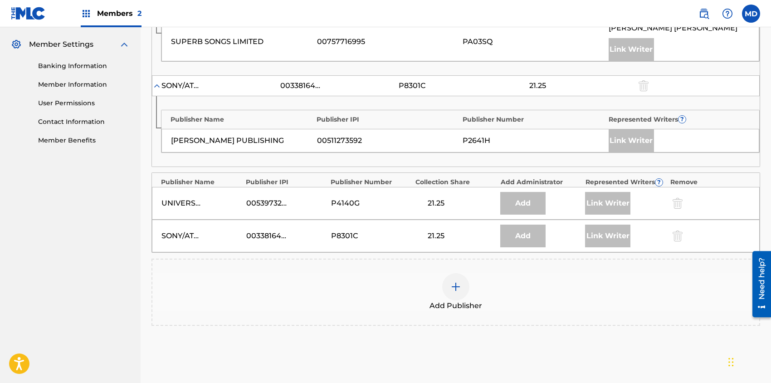
scroll to position [423, 0]
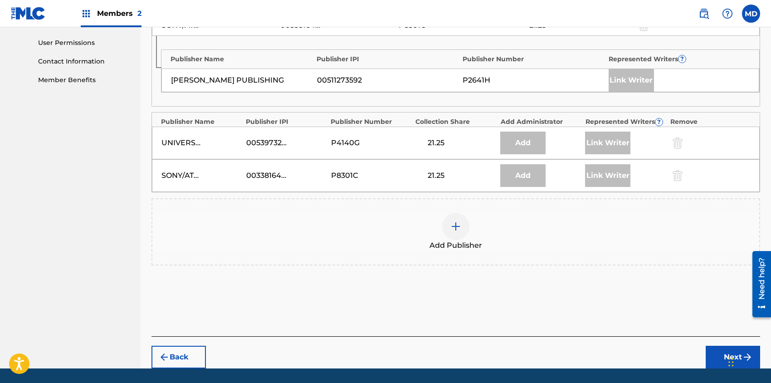
click at [452, 225] on img at bounding box center [455, 226] width 11 height 11
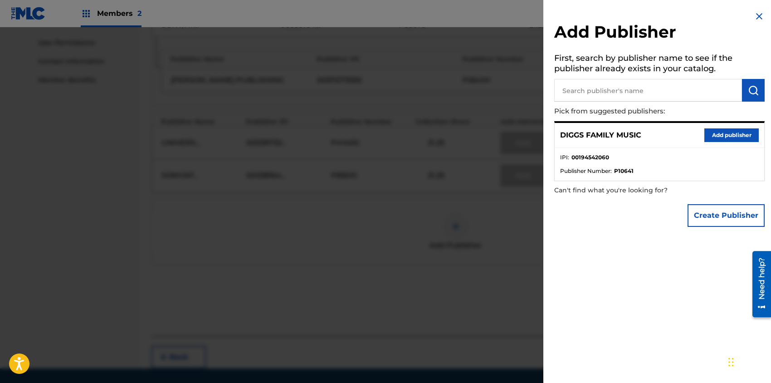
click at [720, 135] on button "Add publisher" at bounding box center [731, 135] width 54 height 14
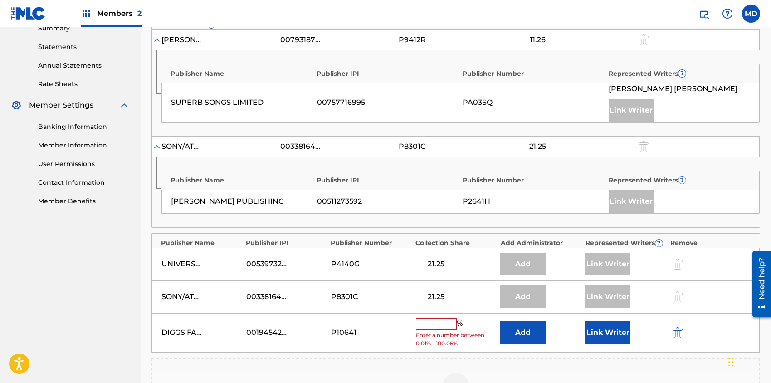
scroll to position [363, 0]
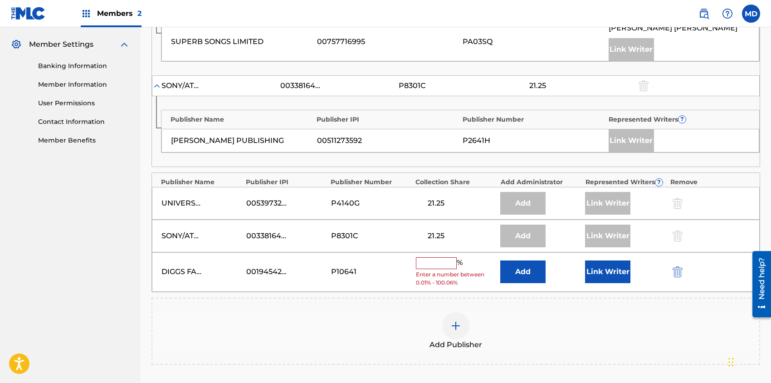
click at [439, 263] on input "text" at bounding box center [436, 263] width 41 height 12
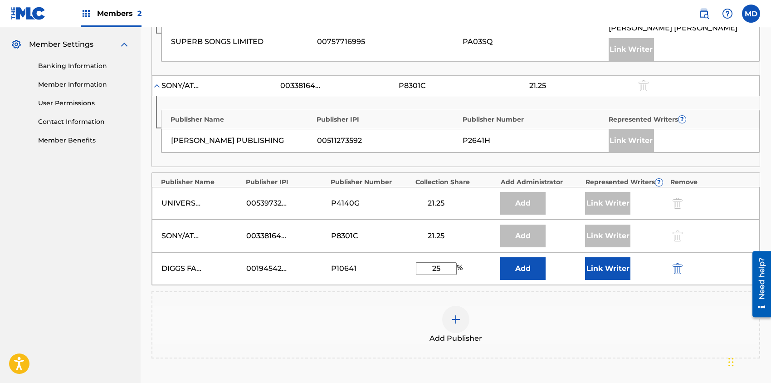
type input "25"
click at [612, 264] on button "Link Writer" at bounding box center [607, 268] width 45 height 23
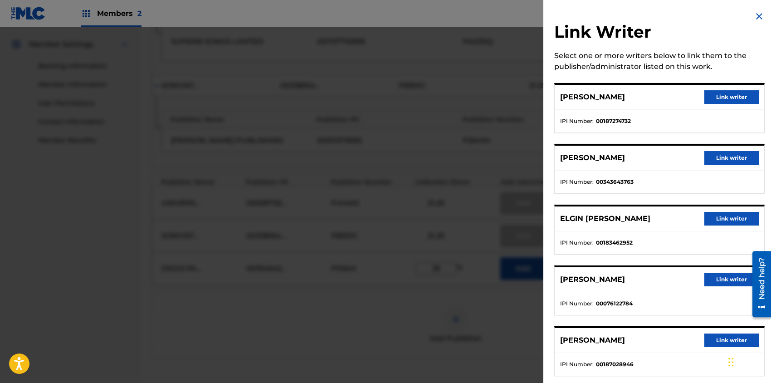
click at [719, 159] on button "Link writer" at bounding box center [731, 158] width 54 height 14
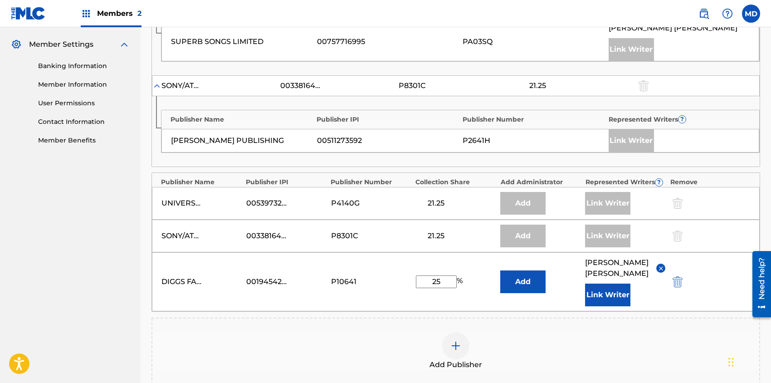
click at [606, 292] on button "Link Writer" at bounding box center [607, 294] width 45 height 23
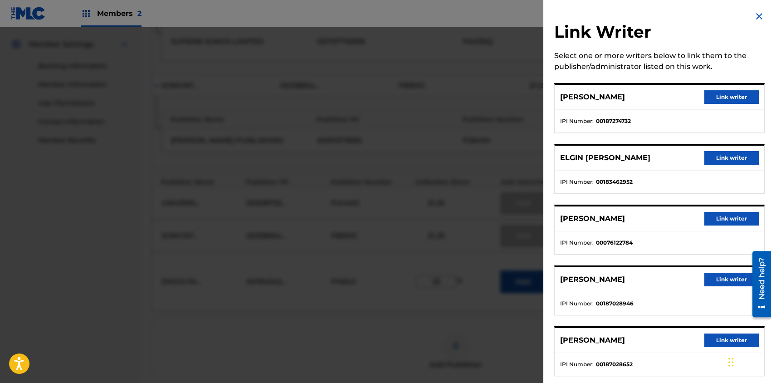
click at [723, 156] on button "Link writer" at bounding box center [731, 158] width 54 height 14
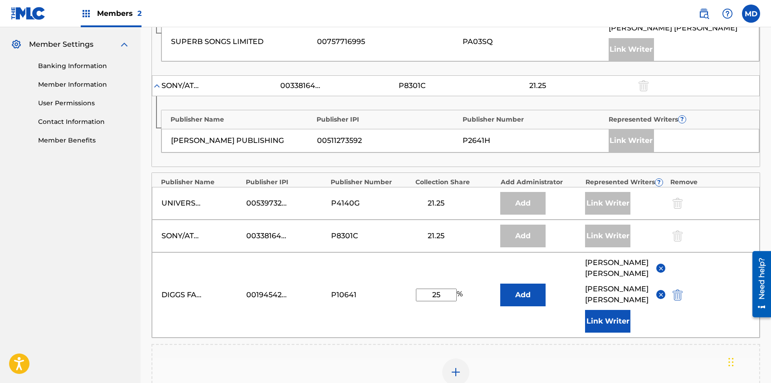
click at [608, 317] on button "Link Writer" at bounding box center [607, 321] width 45 height 23
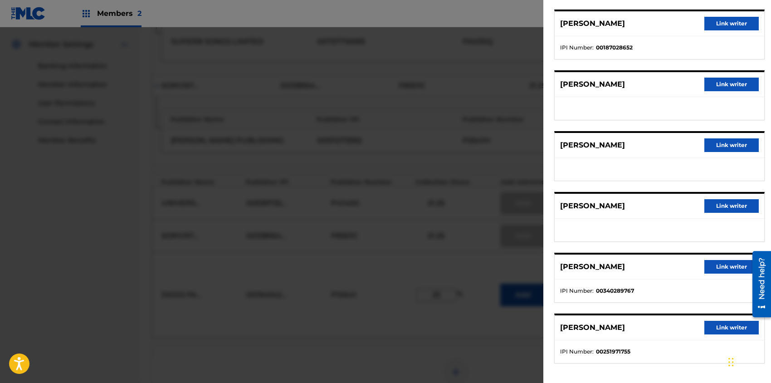
scroll to position [257, 0]
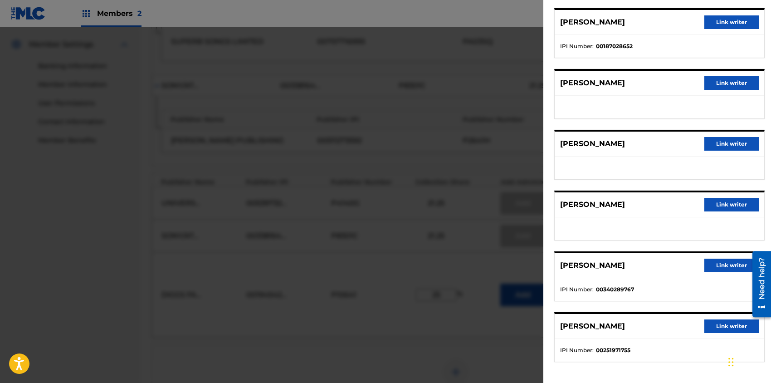
click at [719, 323] on button "Link writer" at bounding box center [731, 326] width 54 height 14
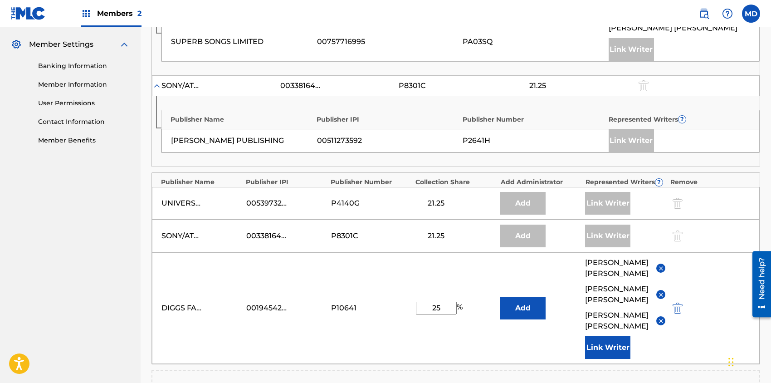
click at [661, 320] on img at bounding box center [661, 320] width 7 height 7
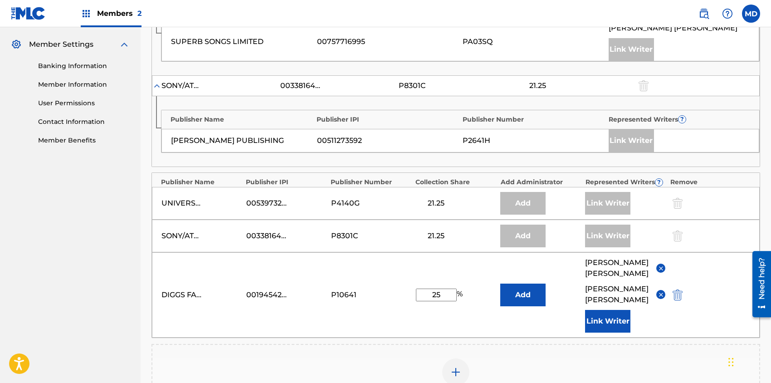
click at [659, 267] on img at bounding box center [661, 268] width 7 height 7
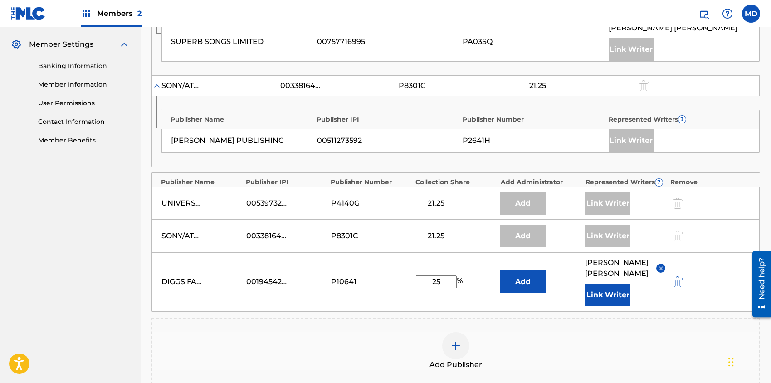
click at [600, 294] on button "Link Writer" at bounding box center [607, 294] width 45 height 23
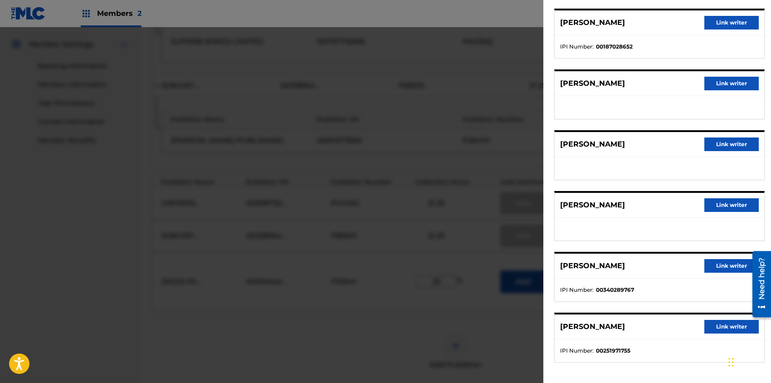
scroll to position [423, 0]
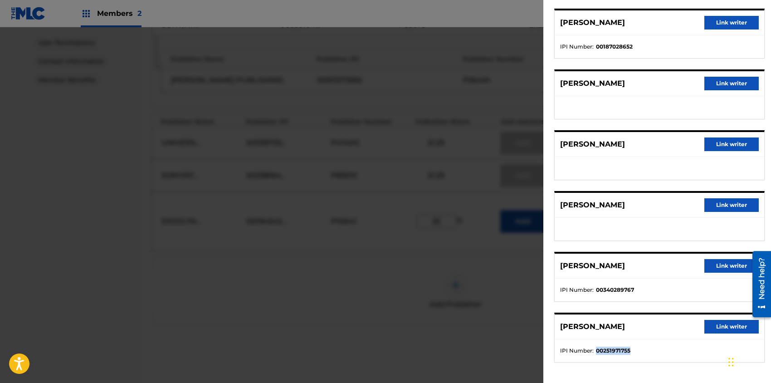
drag, startPoint x: 631, startPoint y: 348, endPoint x: 596, endPoint y: 349, distance: 35.4
click at [596, 349] on li "IPI Number : 00251971755" at bounding box center [659, 351] width 199 height 8
copy strong "00251971755"
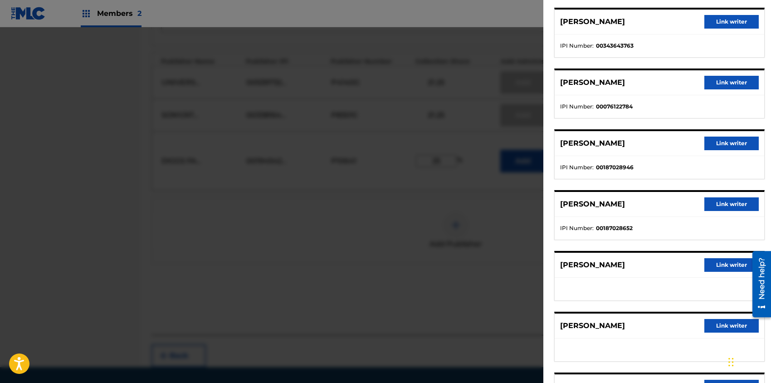
scroll to position [76, 0]
drag, startPoint x: 636, startPoint y: 104, endPoint x: 594, endPoint y: 107, distance: 42.3
click at [594, 107] on li "IPI Number : 00343643763" at bounding box center [659, 106] width 199 height 8
copy li "00343643763"
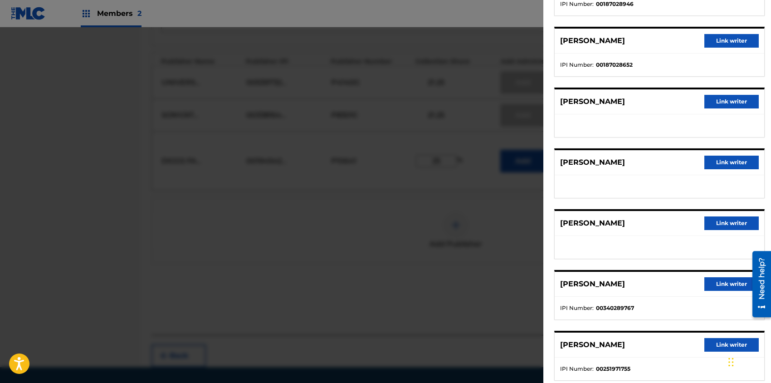
scroll to position [317, 0]
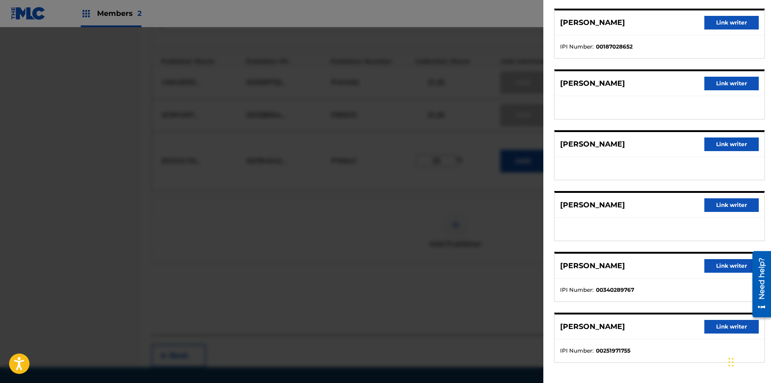
click at [717, 322] on button "Link writer" at bounding box center [731, 327] width 54 height 14
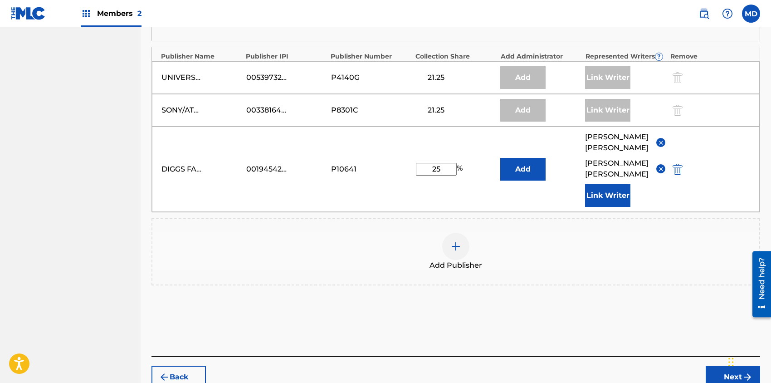
scroll to position [536, 0]
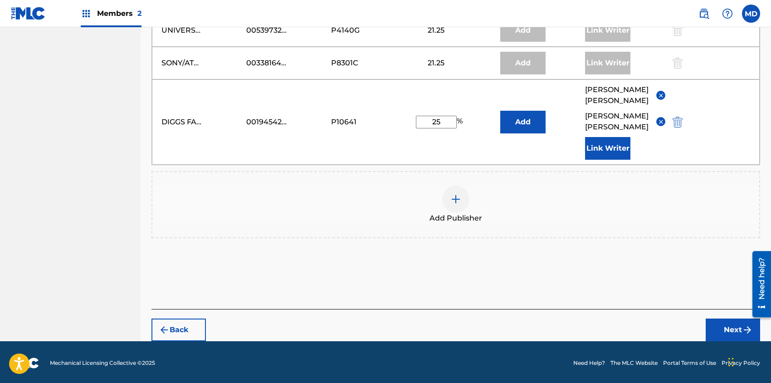
click at [727, 329] on button "Next" at bounding box center [733, 329] width 54 height 23
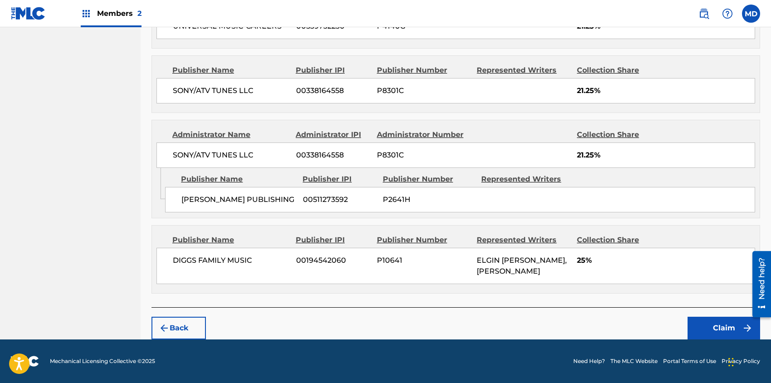
scroll to position [645, 0]
click at [178, 328] on button "Back" at bounding box center [178, 328] width 54 height 23
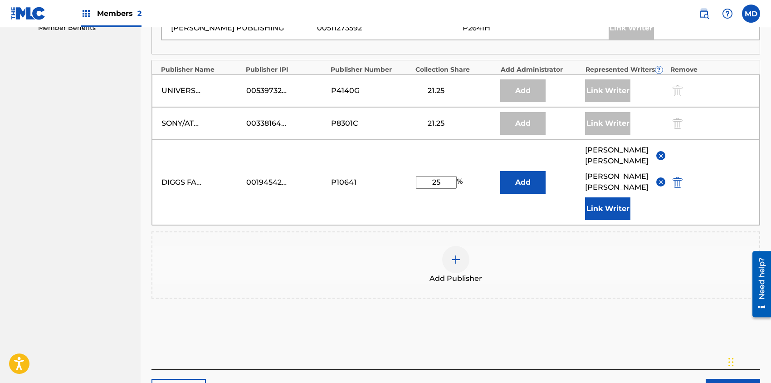
scroll to position [536, 0]
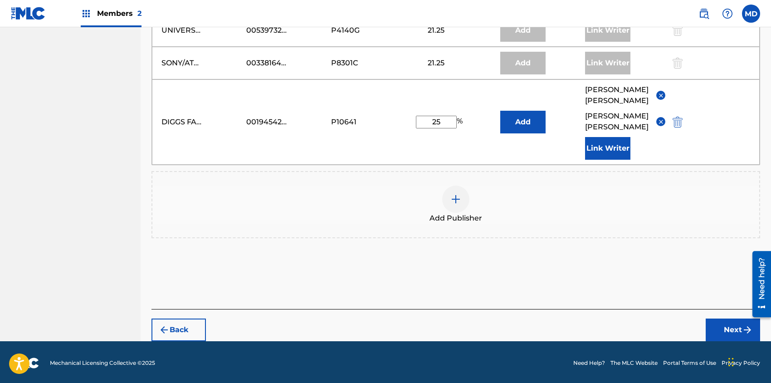
click at [717, 327] on button "Next" at bounding box center [733, 329] width 54 height 23
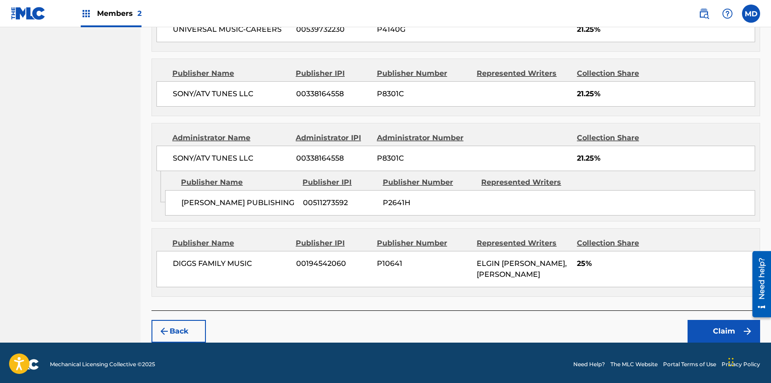
scroll to position [645, 0]
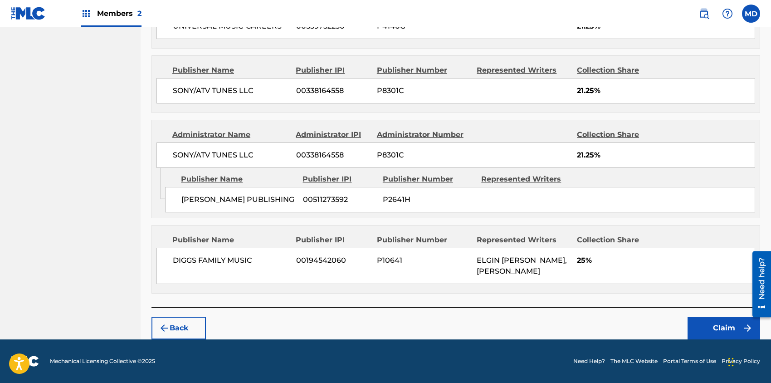
click at [710, 325] on button "Claim" at bounding box center [724, 328] width 73 height 23
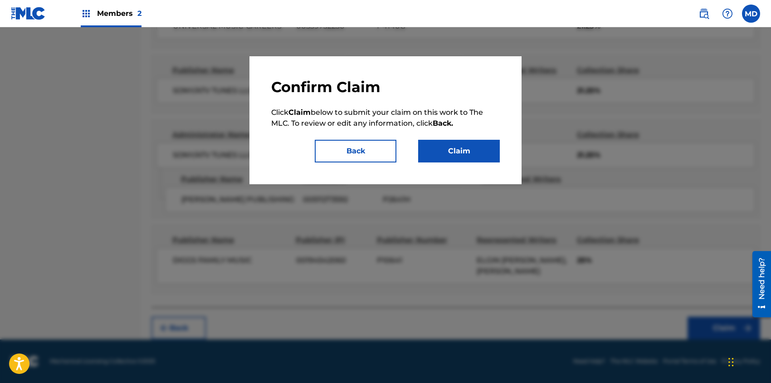
click at [446, 152] on button "Claim" at bounding box center [459, 151] width 82 height 23
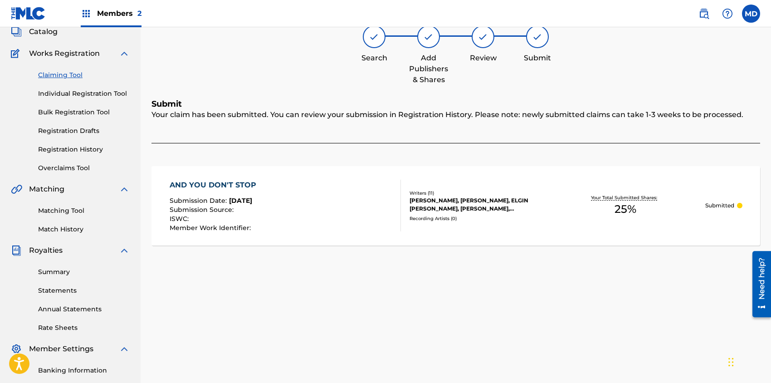
scroll to position [0, 0]
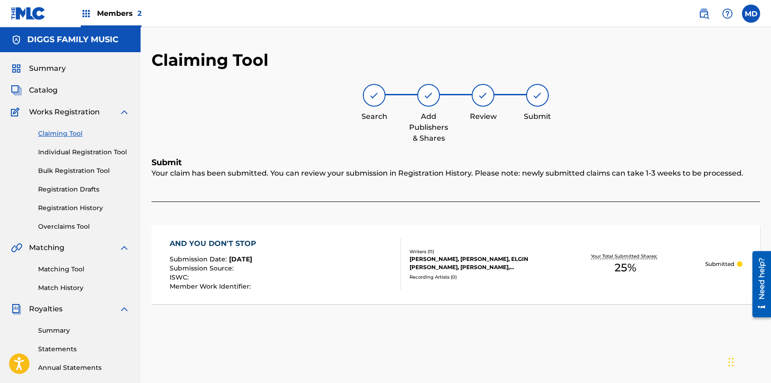
click at [73, 134] on link "Claiming Tool" at bounding box center [84, 134] width 92 height 10
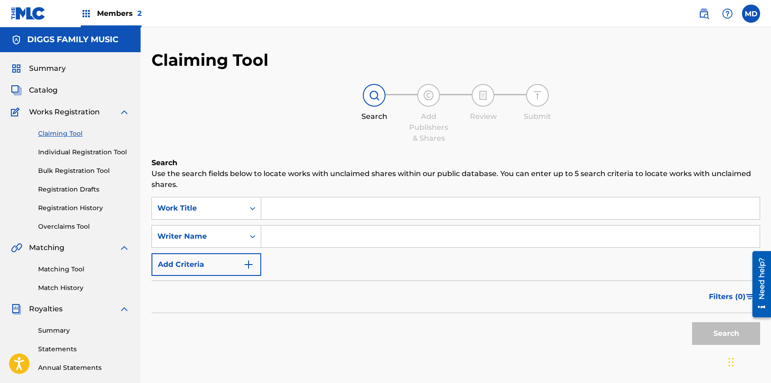
click at [49, 70] on span "Summary" at bounding box center [47, 68] width 37 height 11
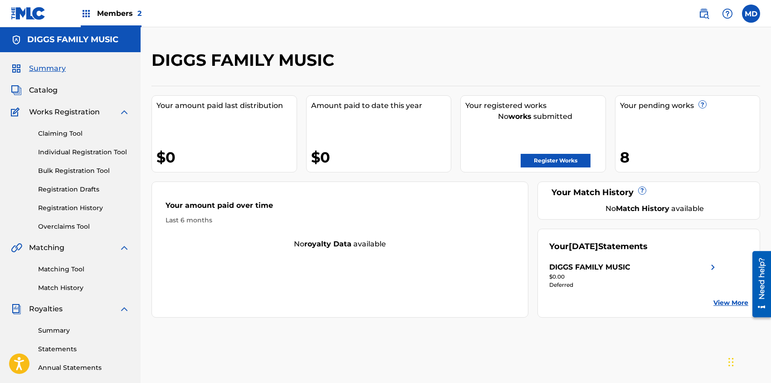
click at [49, 89] on span "Catalog" at bounding box center [43, 90] width 29 height 11
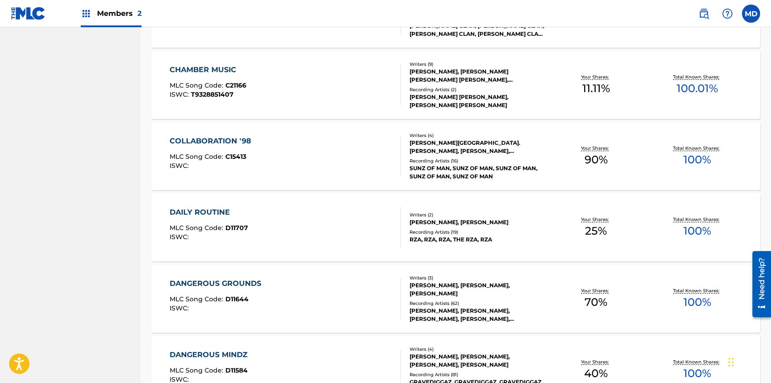
scroll to position [655, 0]
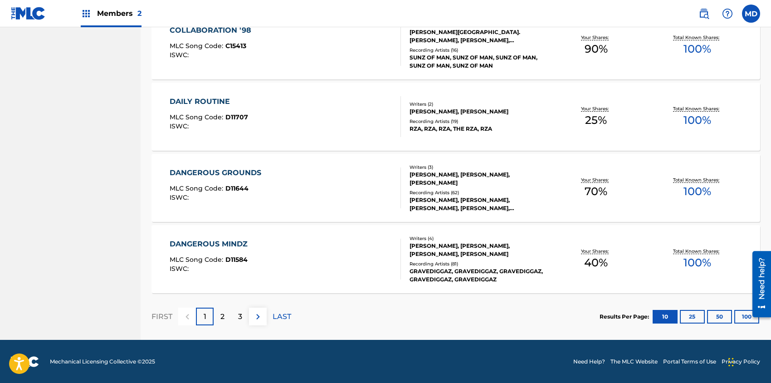
click at [741, 319] on button "100" at bounding box center [746, 317] width 25 height 14
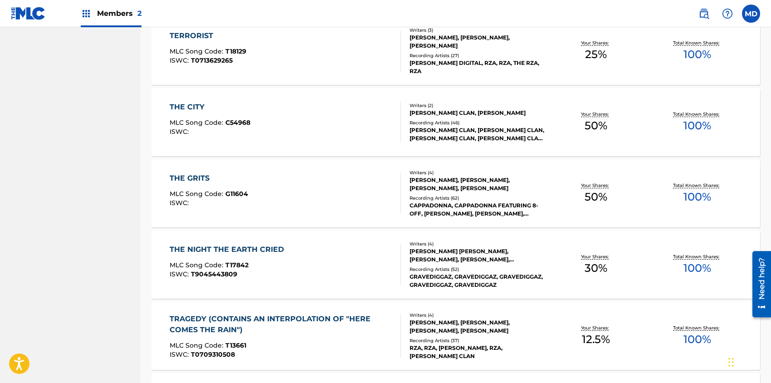
scroll to position [3357, 0]
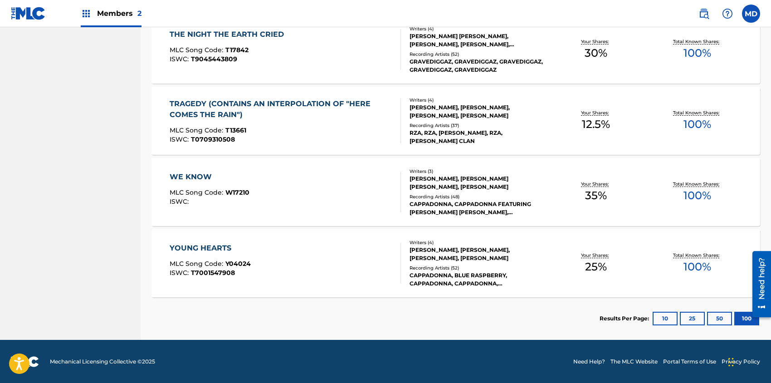
click at [452, 264] on div "Recording Artists ( 52 )" at bounding box center [478, 267] width 136 height 7
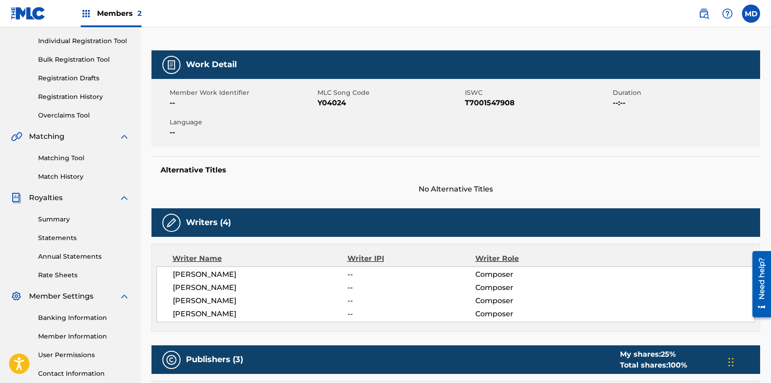
scroll to position [60, 0]
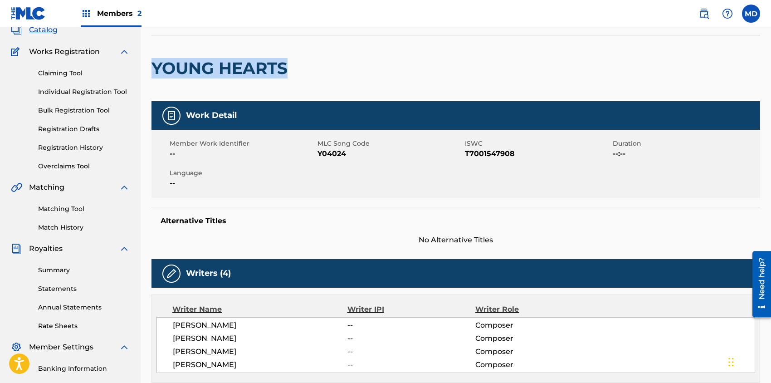
drag, startPoint x: 287, startPoint y: 69, endPoint x: 154, endPoint y: 77, distance: 132.7
click at [154, 77] on h2 "YOUNG HEARTS" at bounding box center [221, 68] width 141 height 20
copy h2 "YOUNG HEARTS"
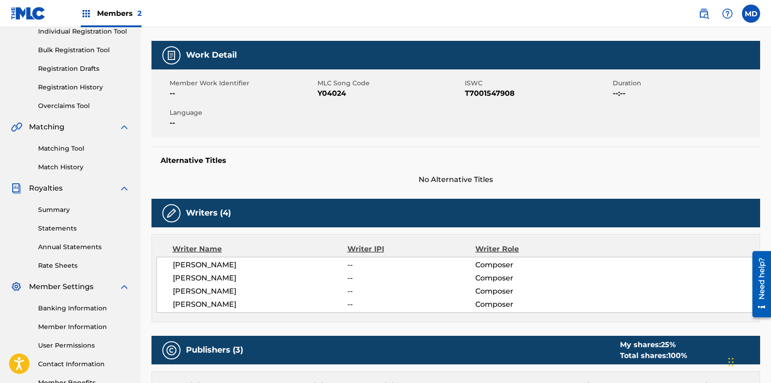
scroll to position [181, 0]
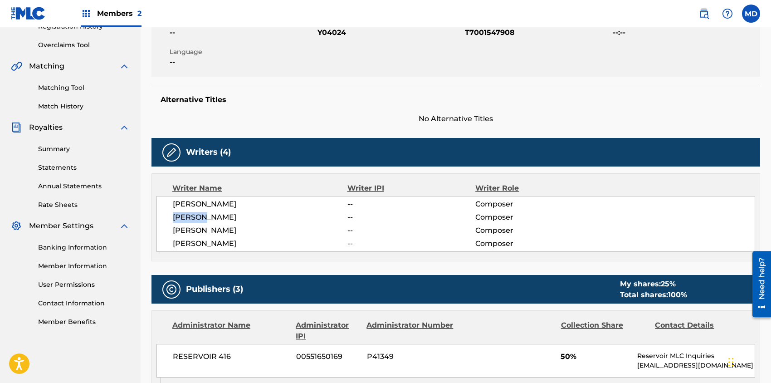
drag, startPoint x: 200, startPoint y: 217, endPoint x: 172, endPoint y: 218, distance: 27.7
click at [173, 218] on span "D. HILL" at bounding box center [260, 217] width 175 height 11
copy span "D. HILL"
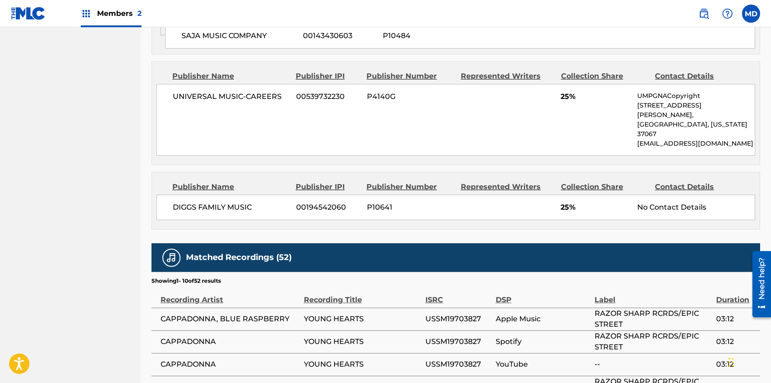
scroll to position [605, 0]
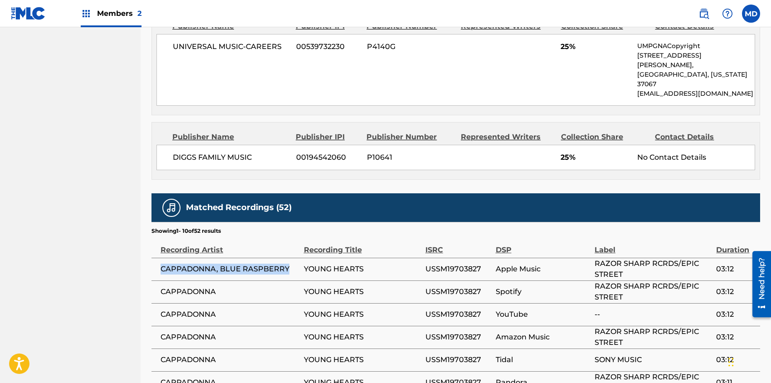
drag, startPoint x: 287, startPoint y: 246, endPoint x: 162, endPoint y: 249, distance: 124.8
click at [161, 264] on span "CAPPADONNA, BLUE RASPBERRY" at bounding box center [230, 269] width 139 height 11
copy span "CAPPADONNA, BLUE RASPBERRY"
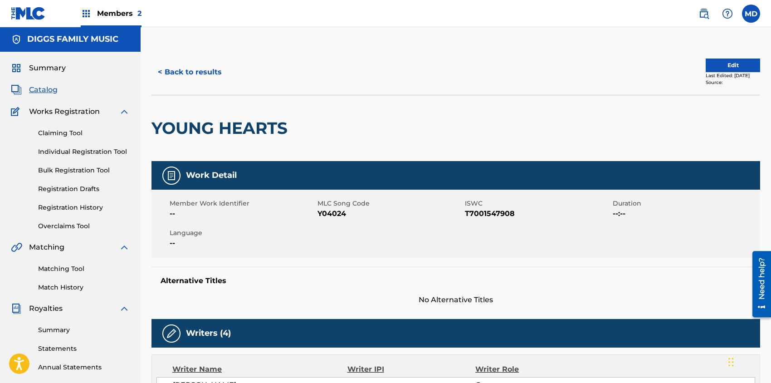
scroll to position [0, 0]
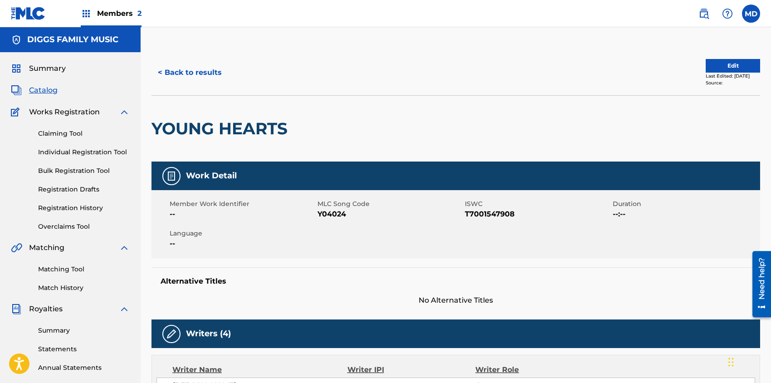
click at [738, 63] on button "Edit" at bounding box center [733, 66] width 54 height 14
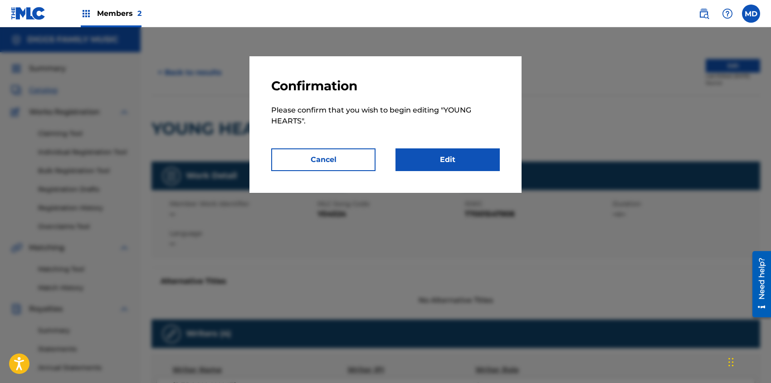
click at [452, 153] on link "Edit" at bounding box center [447, 159] width 104 height 23
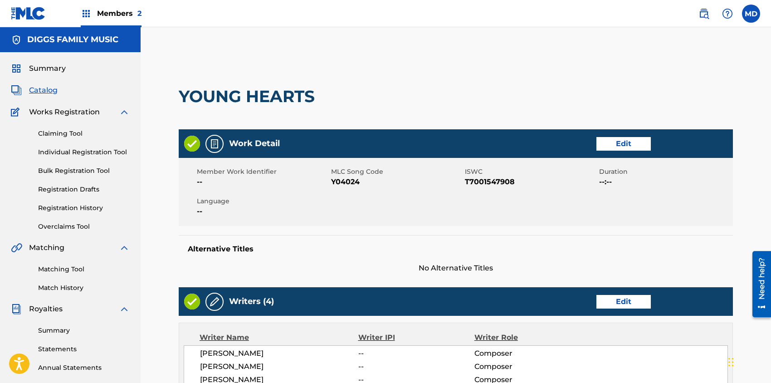
click at [634, 147] on link "Edit" at bounding box center [623, 144] width 54 height 14
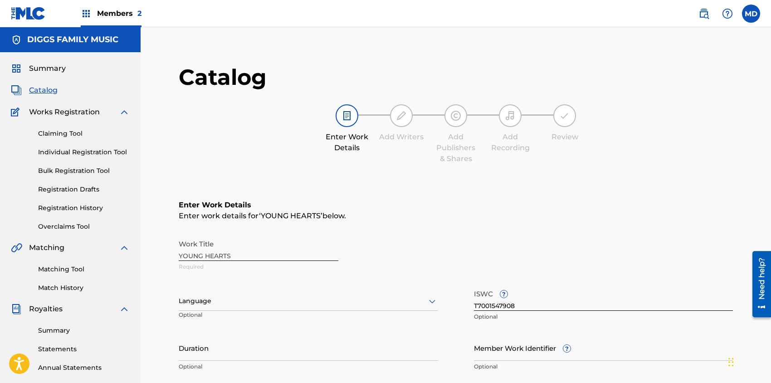
click at [493, 350] on input "Member Work Identifier ?" at bounding box center [603, 348] width 259 height 26
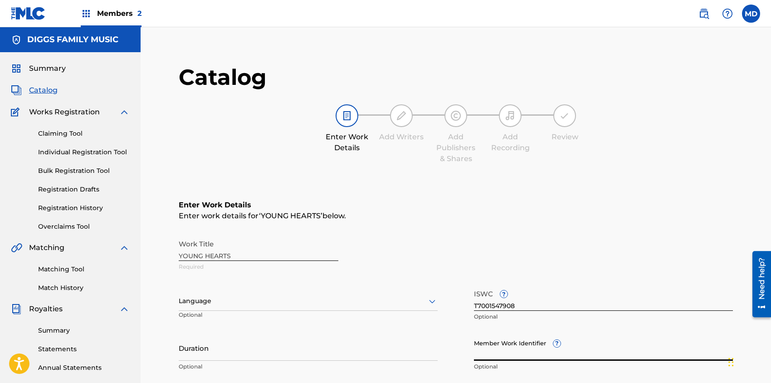
paste input "4337105"
type input "4337105"
click at [481, 201] on h6 "Enter Work Details" at bounding box center [456, 205] width 554 height 11
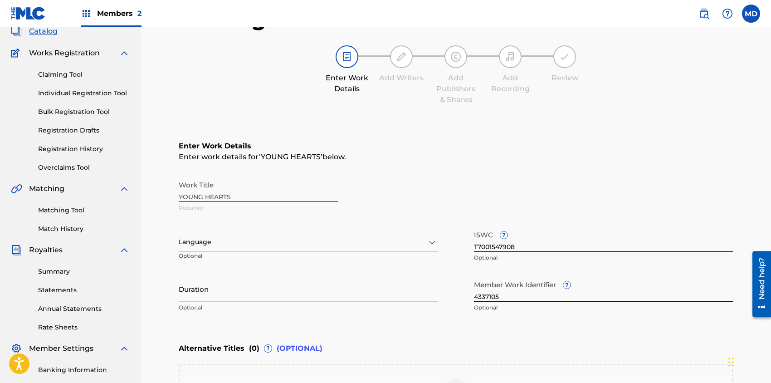
scroll to position [60, 0]
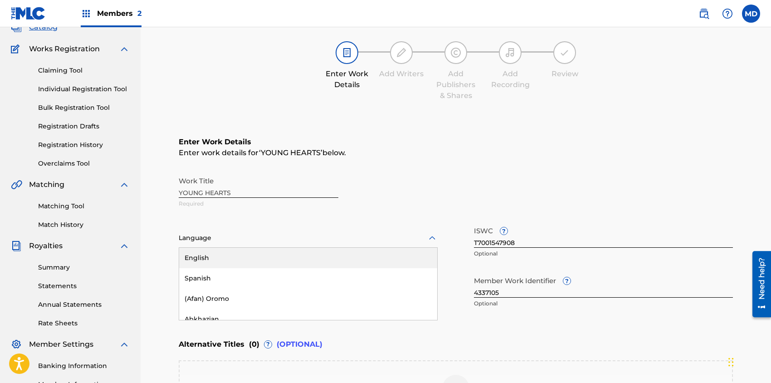
click at [424, 240] on div at bounding box center [308, 237] width 259 height 11
click at [373, 254] on div "English" at bounding box center [308, 257] width 258 height 20
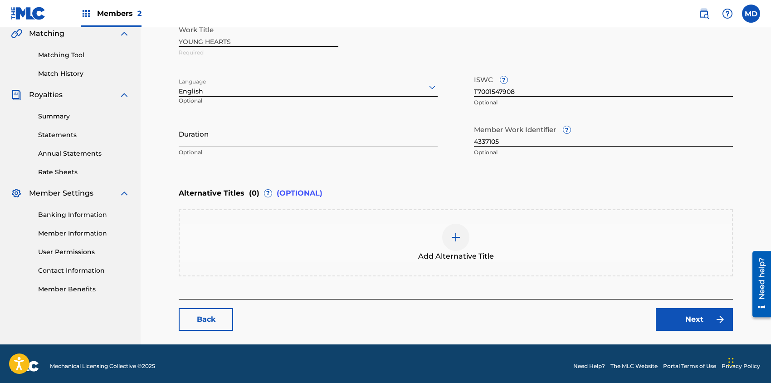
scroll to position [219, 0]
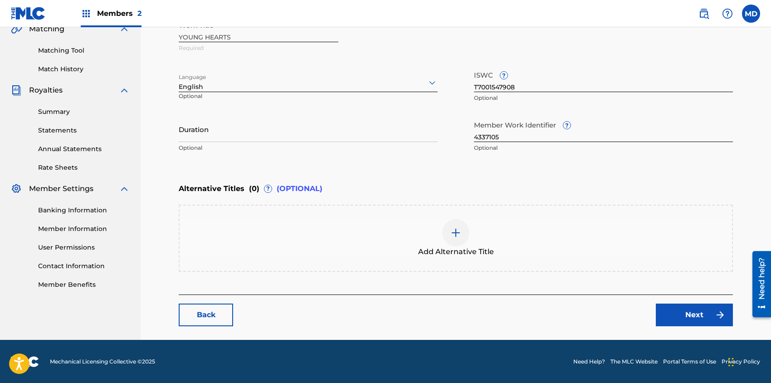
click at [688, 316] on link "Next" at bounding box center [694, 314] width 77 height 23
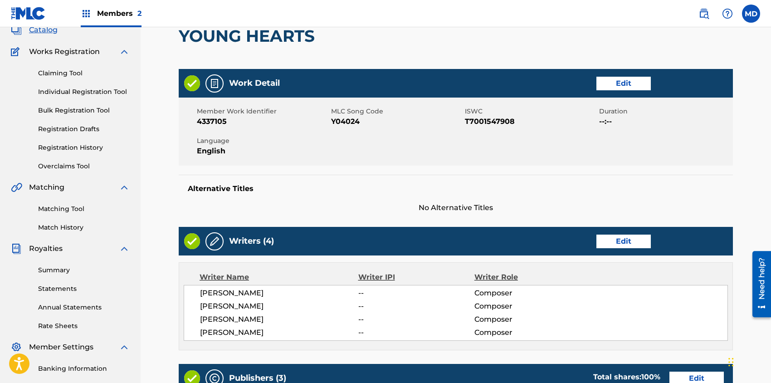
scroll to position [121, 0]
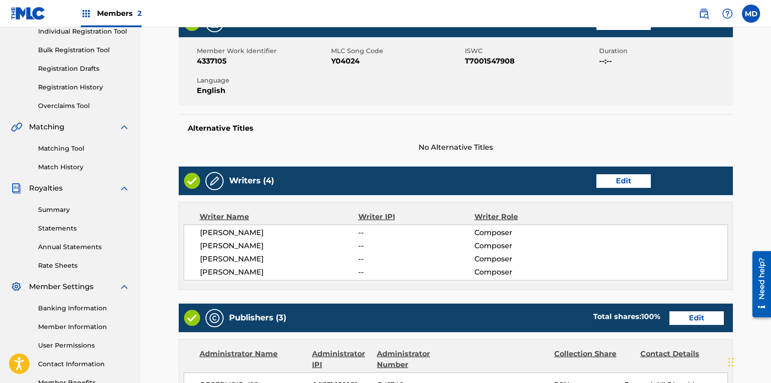
click at [626, 181] on link "Edit" at bounding box center [623, 181] width 54 height 14
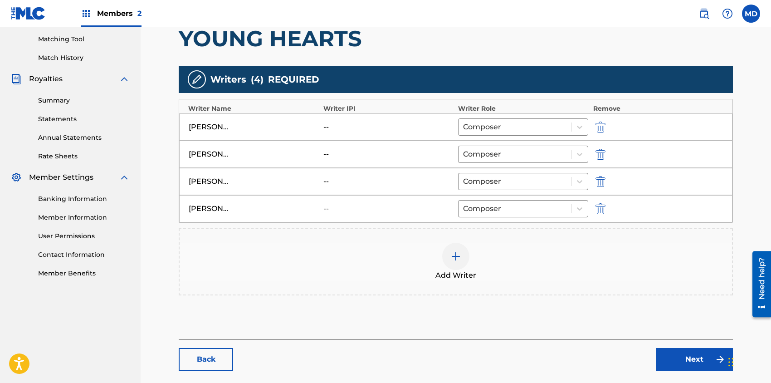
scroll to position [242, 0]
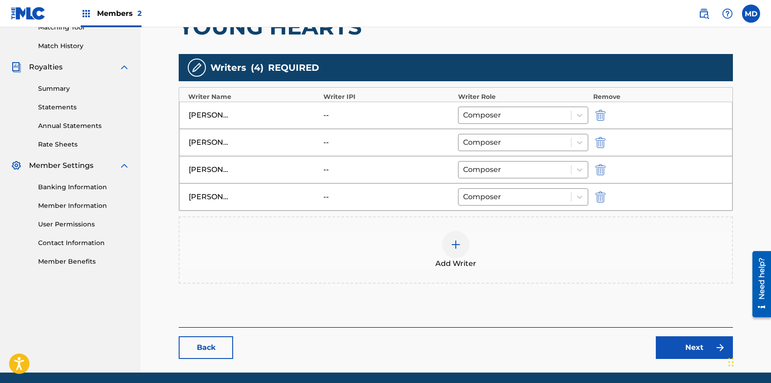
click at [457, 239] on img at bounding box center [455, 244] width 11 height 11
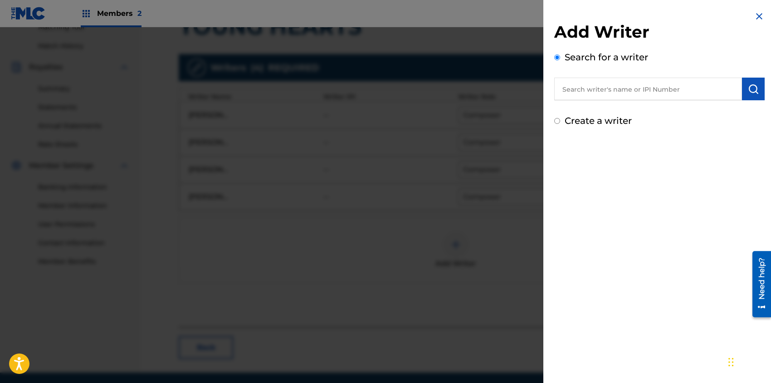
click at [605, 90] on input "text" at bounding box center [648, 89] width 188 height 23
paste input "00242590771"
type input "00242590771"
click at [755, 88] on img "submit" at bounding box center [753, 88] width 11 height 11
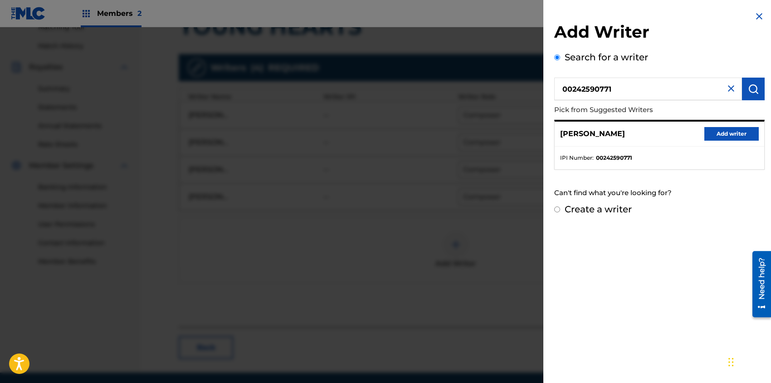
click at [717, 133] on button "Add writer" at bounding box center [731, 134] width 54 height 14
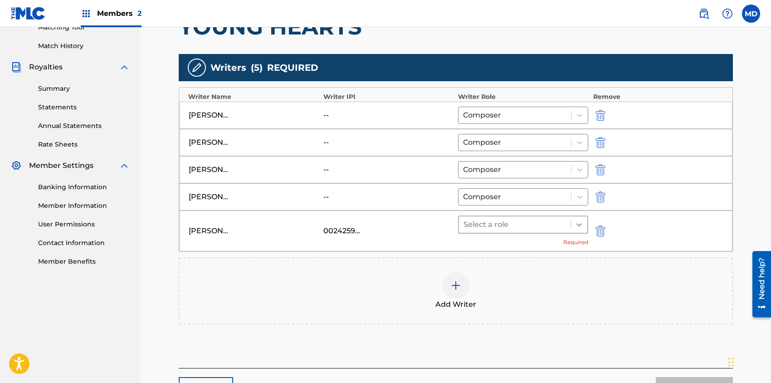
click at [582, 221] on icon at bounding box center [579, 224] width 9 height 9
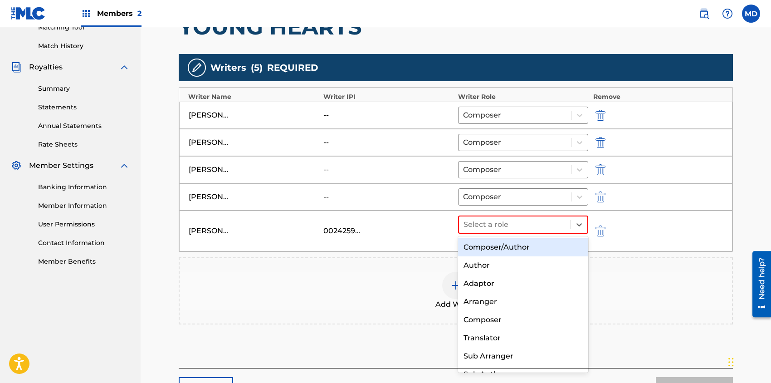
click at [519, 249] on div "Composer/Author" at bounding box center [523, 247] width 130 height 18
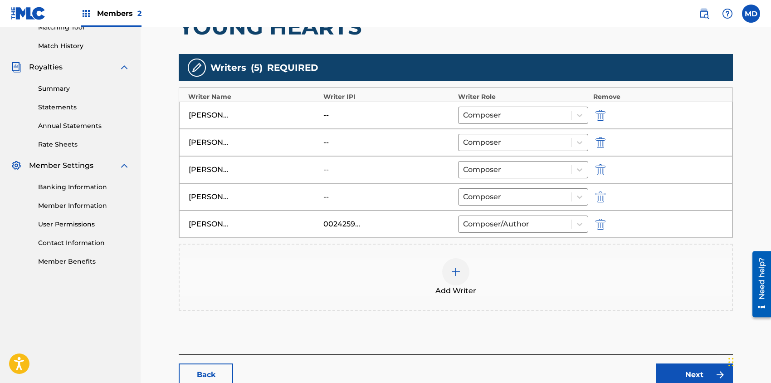
click at [600, 194] on img "submit" at bounding box center [600, 196] width 10 height 11
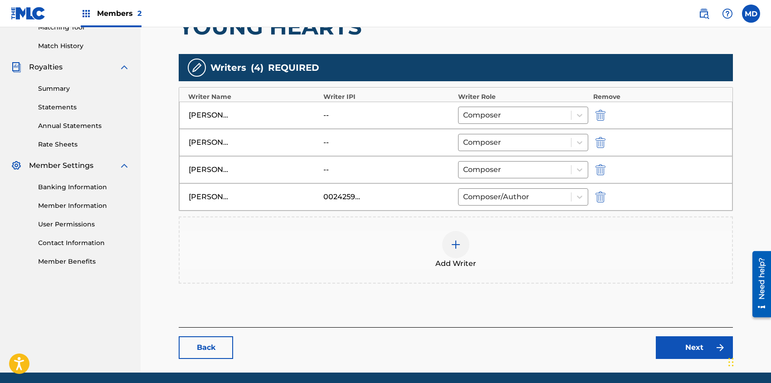
click at [461, 240] on div at bounding box center [455, 244] width 27 height 27
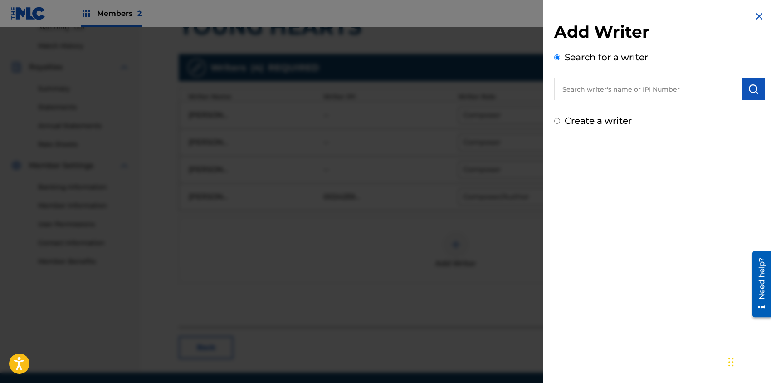
click at [622, 89] on input "text" at bounding box center [648, 89] width 188 height 23
paste input "00353247764"
type input "00353247764"
click at [748, 88] on img "submit" at bounding box center [753, 88] width 11 height 11
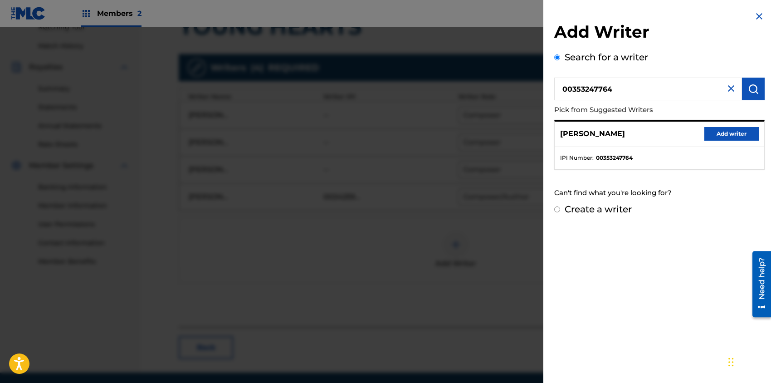
click at [720, 133] on button "Add writer" at bounding box center [731, 134] width 54 height 14
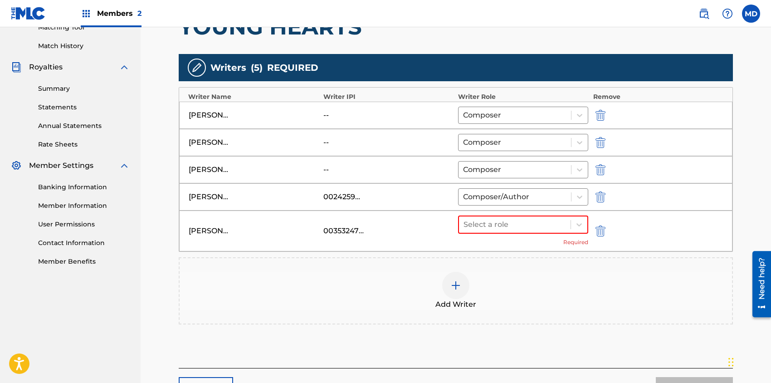
click at [604, 140] on img "submit" at bounding box center [600, 142] width 10 height 11
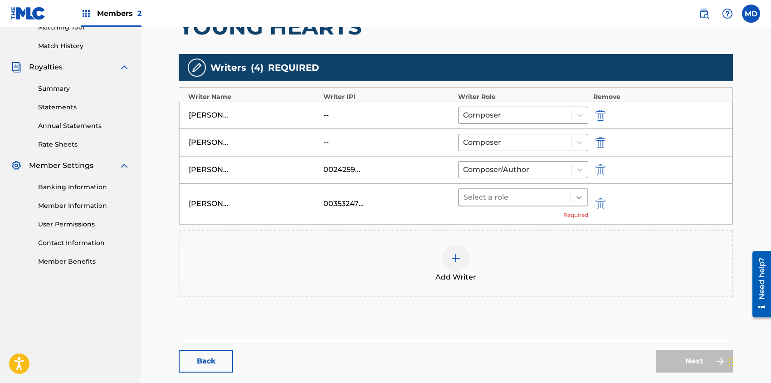
click at [579, 194] on icon at bounding box center [579, 197] width 9 height 9
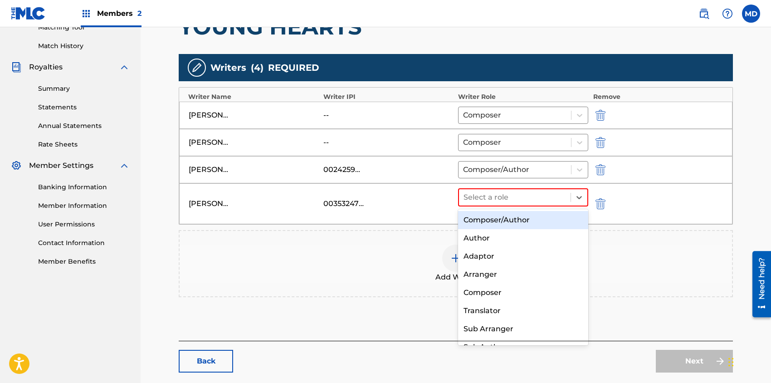
click at [509, 224] on div "Composer/Author" at bounding box center [523, 220] width 130 height 18
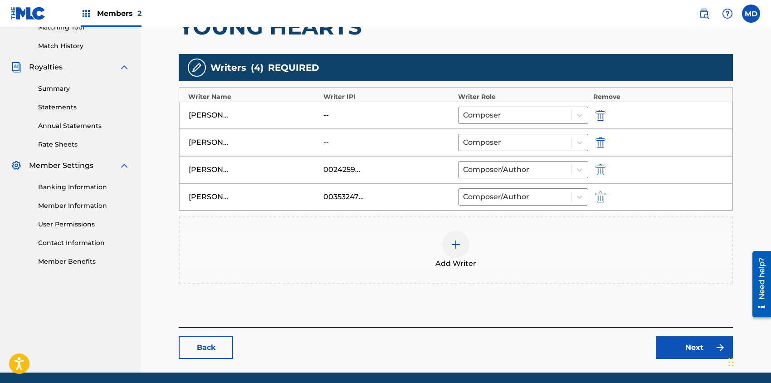
click at [675, 345] on link "Next" at bounding box center [694, 347] width 77 height 23
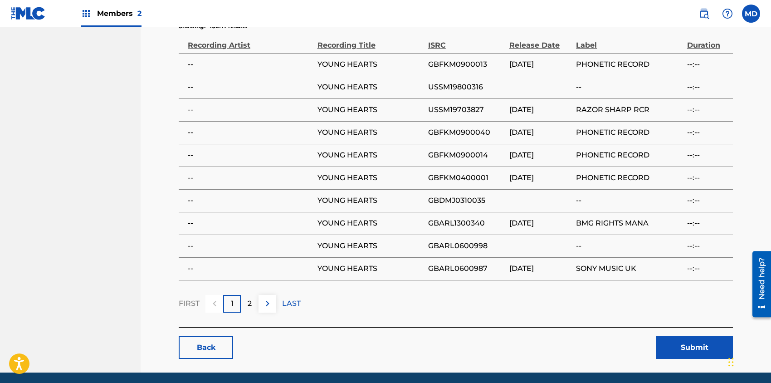
scroll to position [798, 0]
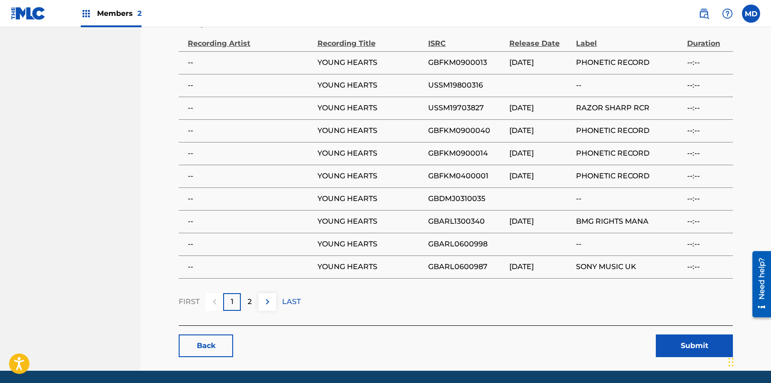
click at [693, 334] on button "Submit" at bounding box center [694, 345] width 77 height 23
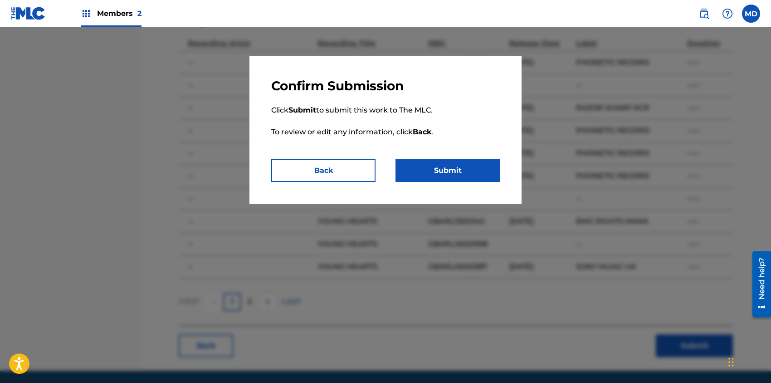
click at [462, 171] on button "Submit" at bounding box center [447, 170] width 104 height 23
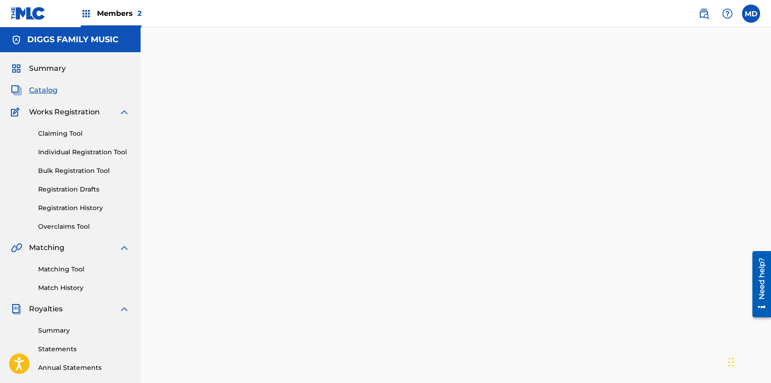
click at [57, 69] on span "Summary" at bounding box center [47, 68] width 37 height 11
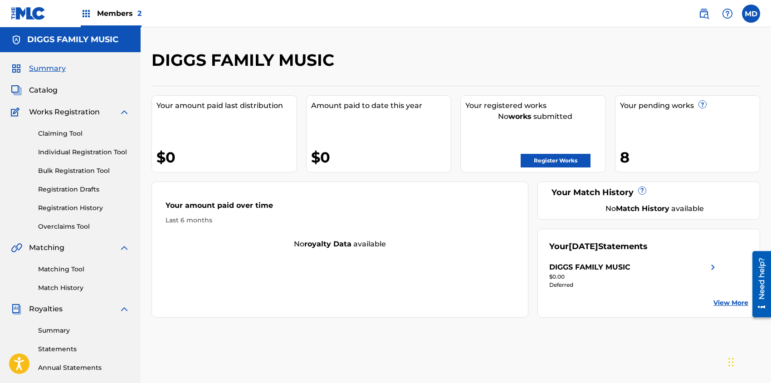
click at [68, 207] on link "Registration History" at bounding box center [84, 208] width 92 height 10
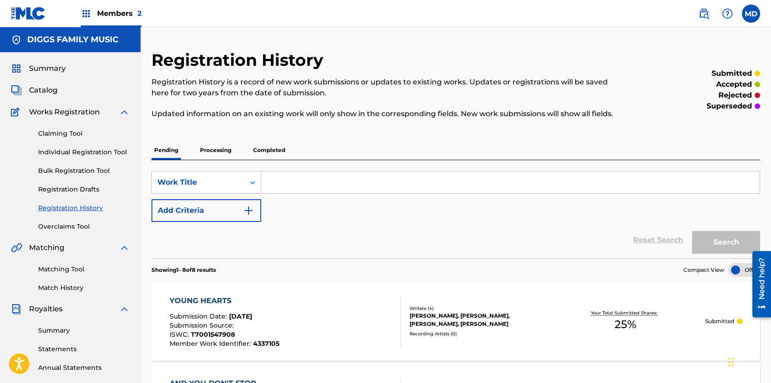
click at [218, 151] on p "Processing" at bounding box center [215, 150] width 37 height 19
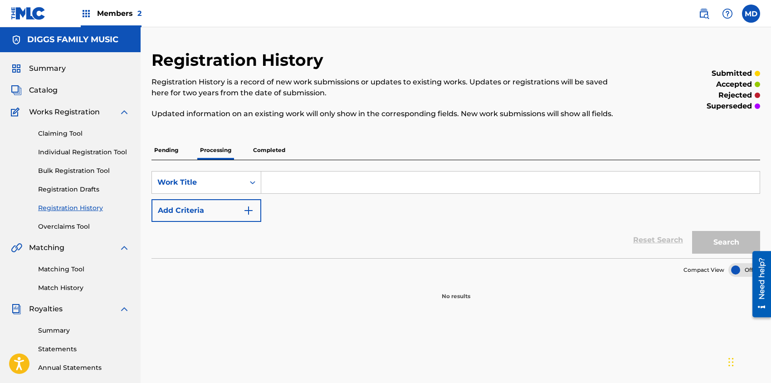
click at [171, 148] on p "Pending" at bounding box center [165, 150] width 29 height 19
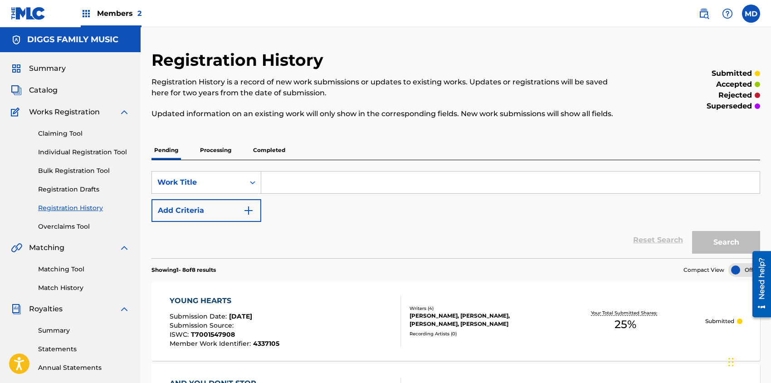
click at [72, 136] on link "Claiming Tool" at bounding box center [84, 134] width 92 height 10
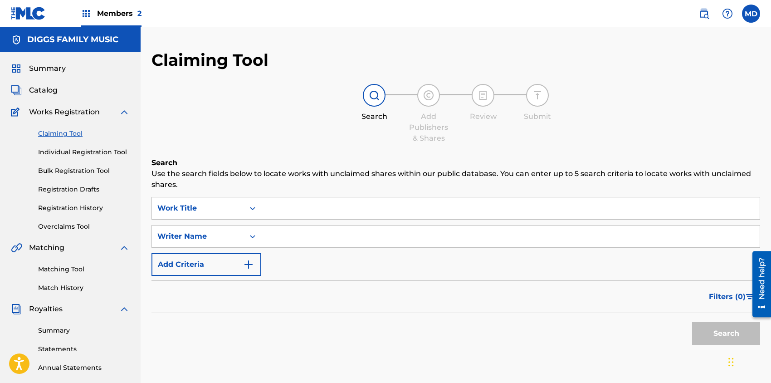
click at [306, 205] on input "Search Form" at bounding box center [510, 208] width 498 height 22
paste input "BLACK BOY"
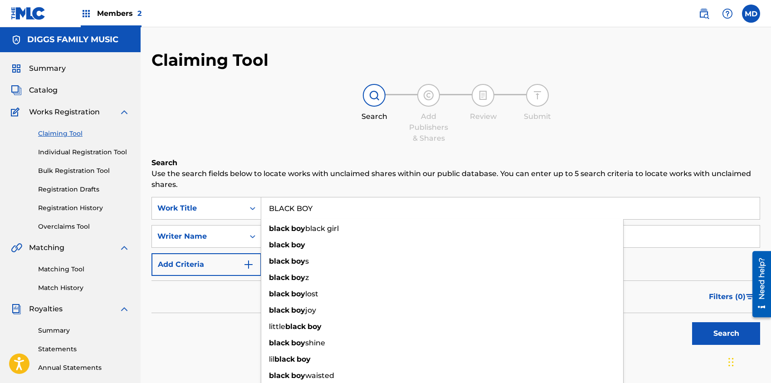
type input "BLACK BOY"
click at [279, 129] on div "Search Add Publishers & Shares Review Submit" at bounding box center [455, 114] width 609 height 60
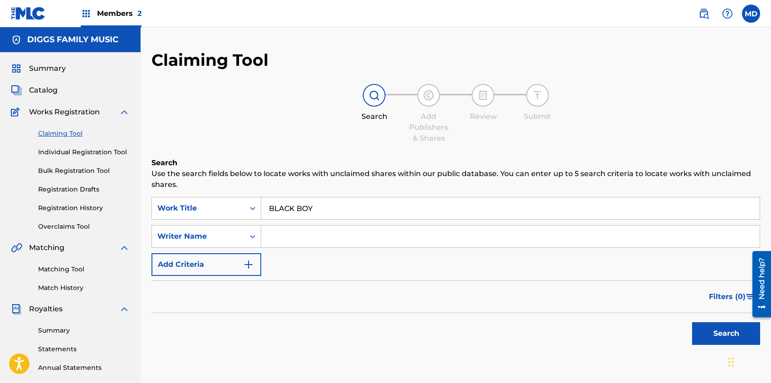
click at [298, 235] on input "Search Form" at bounding box center [510, 236] width 498 height 22
click at [327, 236] on input "Search Form" at bounding box center [510, 236] width 498 height 22
paste input "HILL DARRYL A"
type input "HILL DARRYL A"
click at [721, 332] on button "Search" at bounding box center [726, 333] width 68 height 23
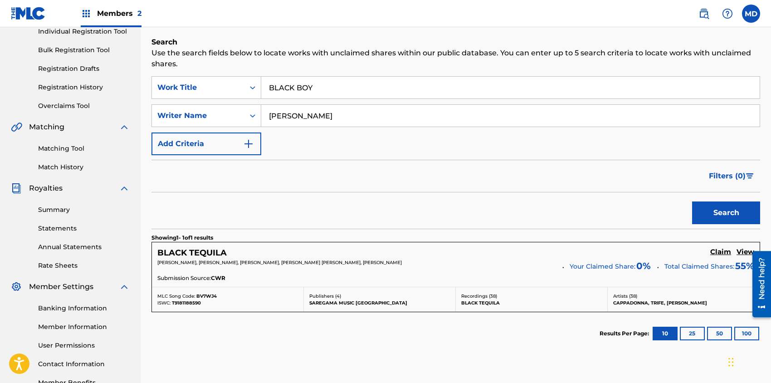
scroll to position [181, 0]
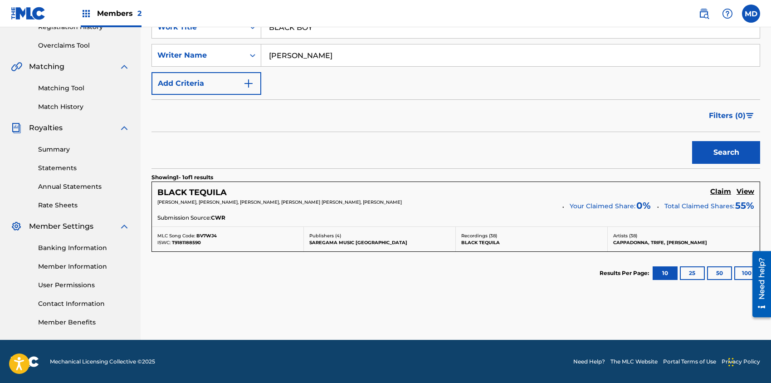
click at [751, 190] on h5 "View" at bounding box center [746, 191] width 18 height 9
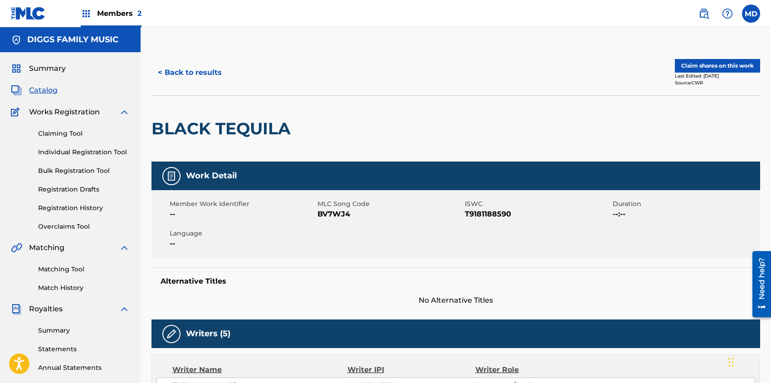
click at [712, 67] on button "Claim shares on this work" at bounding box center [717, 66] width 85 height 14
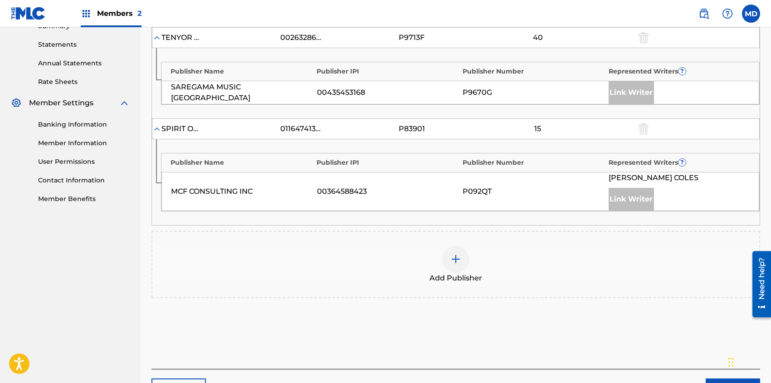
scroll to position [365, 0]
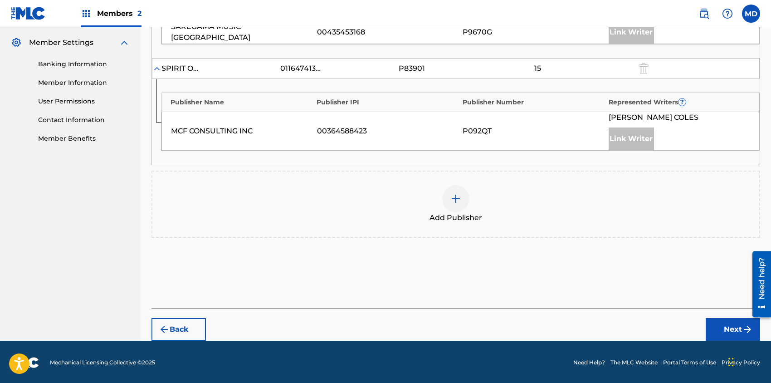
click at [459, 195] on img at bounding box center [455, 198] width 11 height 11
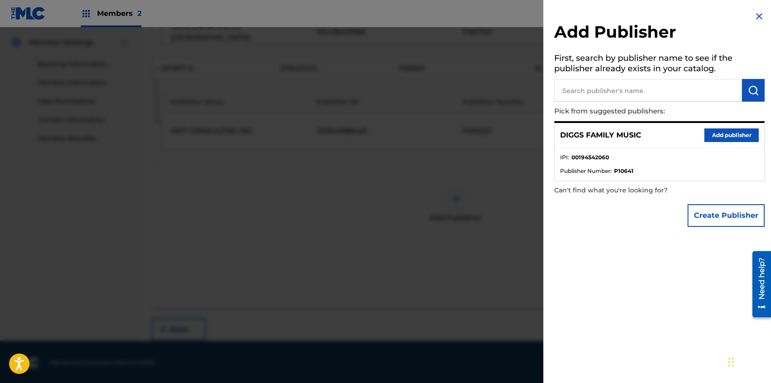
click at [722, 133] on button "Add publisher" at bounding box center [731, 135] width 54 height 14
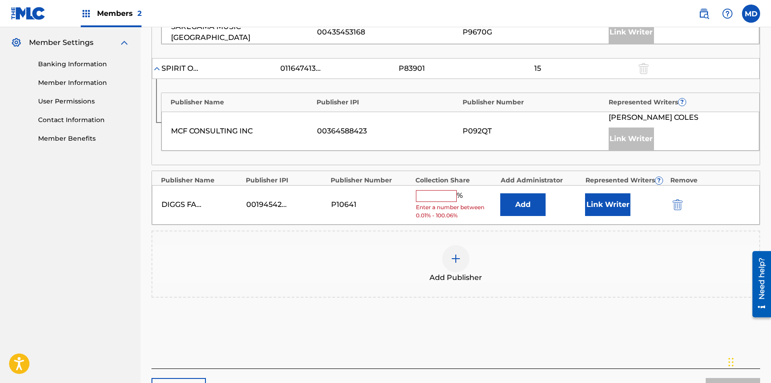
click at [603, 202] on button "Link Writer" at bounding box center [607, 204] width 45 height 23
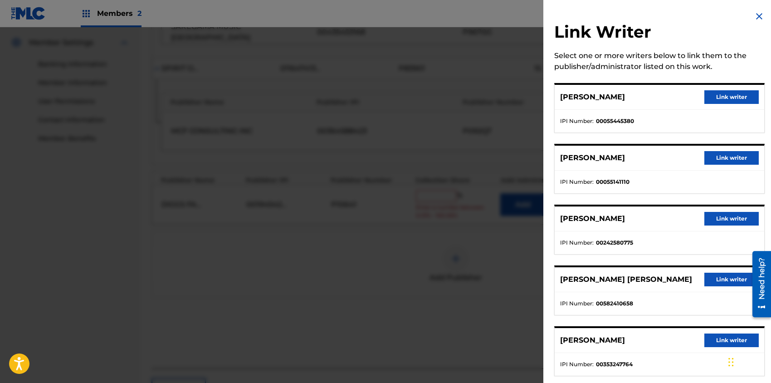
scroll to position [15, 0]
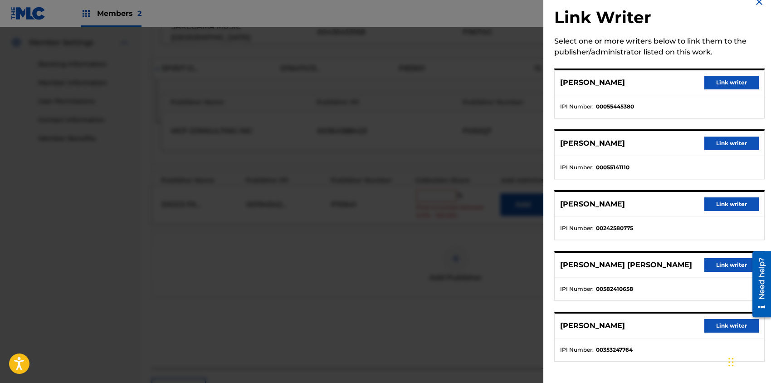
click at [721, 325] on button "Link writer" at bounding box center [731, 326] width 54 height 14
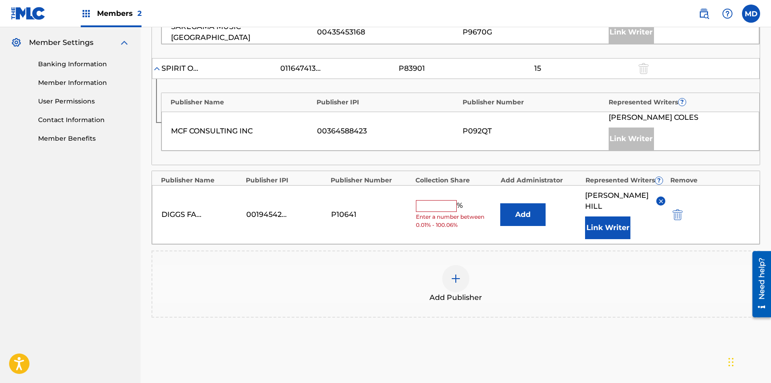
click at [438, 200] on input "text" at bounding box center [436, 206] width 41 height 12
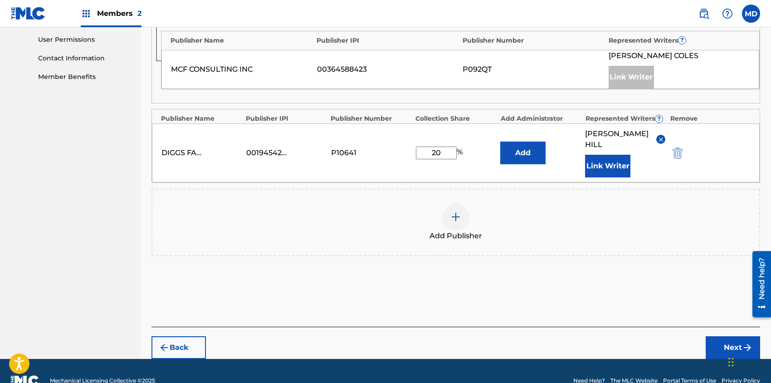
scroll to position [434, 0]
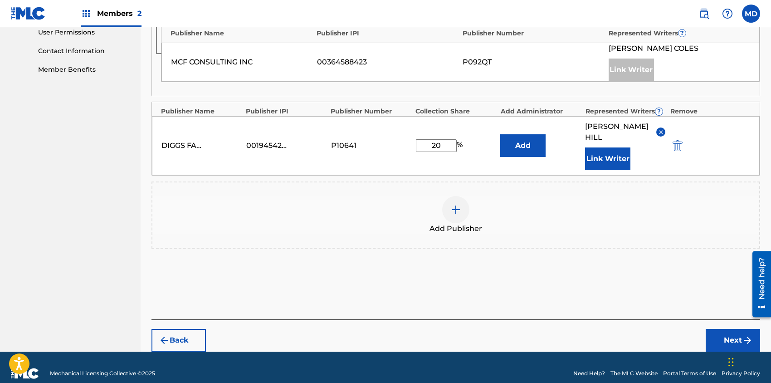
type input "20"
click at [738, 329] on button "Next" at bounding box center [733, 340] width 54 height 23
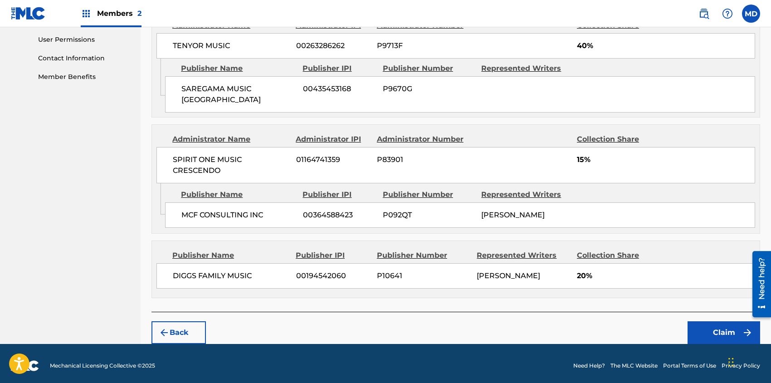
scroll to position [428, 0]
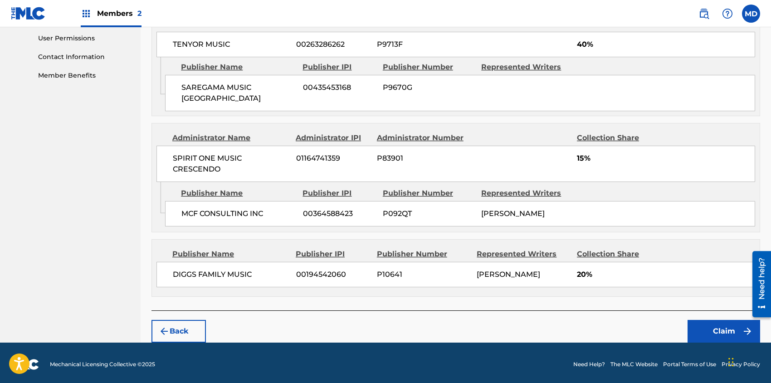
click at [715, 329] on button "Claim" at bounding box center [724, 331] width 73 height 23
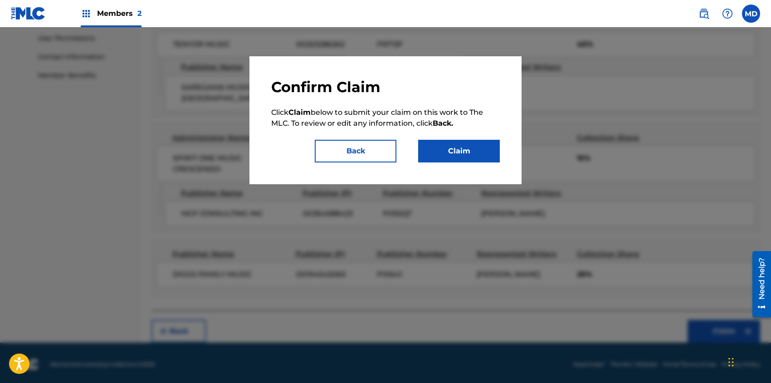
click at [456, 152] on button "Claim" at bounding box center [459, 151] width 82 height 23
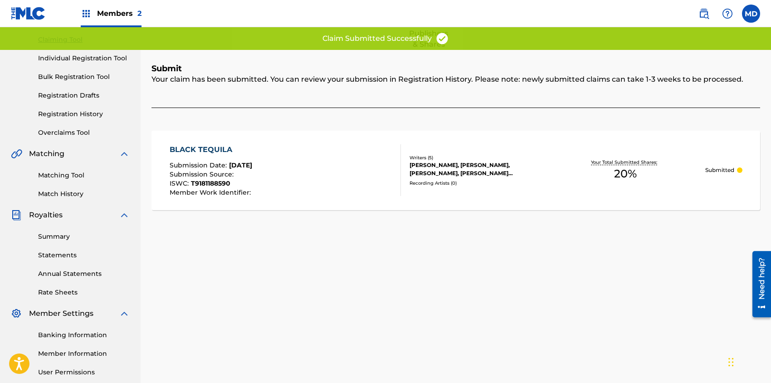
scroll to position [59, 0]
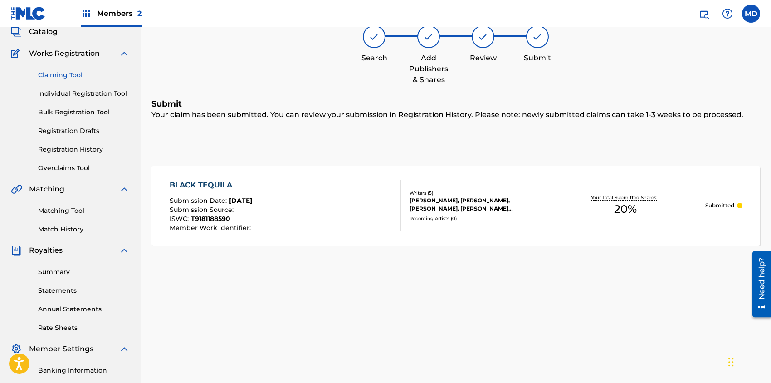
click at [58, 74] on link "Claiming Tool" at bounding box center [84, 75] width 92 height 10
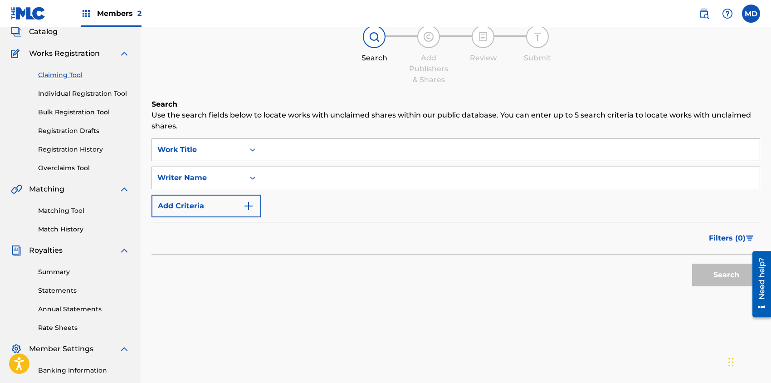
scroll to position [0, 0]
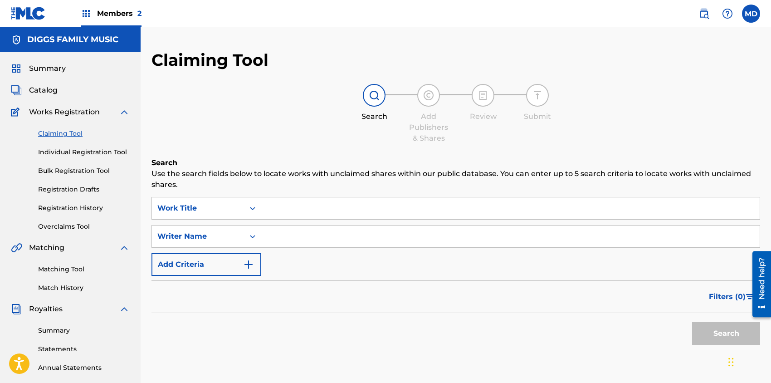
click at [312, 212] on input "Search Form" at bounding box center [510, 208] width 498 height 22
paste input "HILL DARRYL A"
drag, startPoint x: 325, startPoint y: 207, endPoint x: 257, endPoint y: 213, distance: 68.3
click at [257, 213] on div "SearchWithCriteriadc4ed80c-a8c0-44f2-8edf-3268a9724f05 Work Title HILL DARRYL A" at bounding box center [455, 208] width 609 height 23
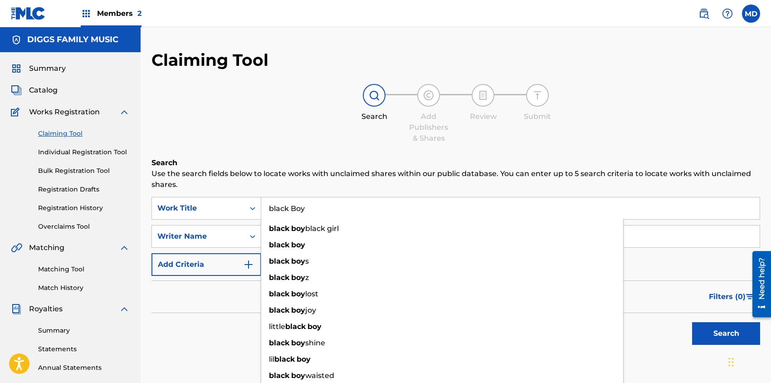
type input "black Boy"
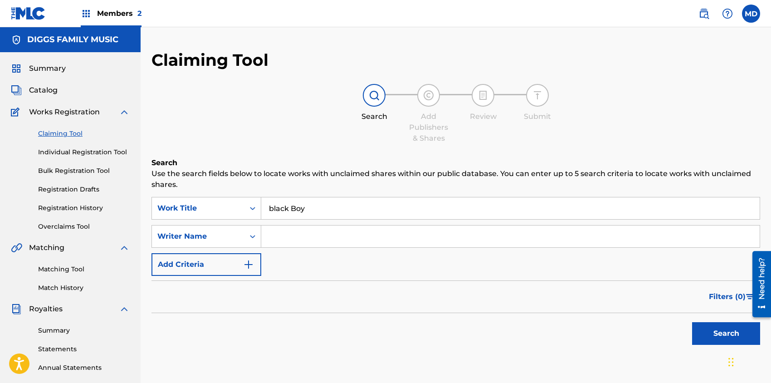
click at [302, 149] on div "Claiming Tool Search Add Publishers & Shares Review Submit Search Use the searc…" at bounding box center [455, 222] width 609 height 345
click at [287, 236] on input "Search Form" at bounding box center [510, 236] width 498 height 22
paste input "KINCHEN SCOTT ALEXANDER"
click at [708, 332] on button "Search" at bounding box center [726, 333] width 68 height 23
drag, startPoint x: 305, startPoint y: 236, endPoint x: 266, endPoint y: 238, distance: 38.6
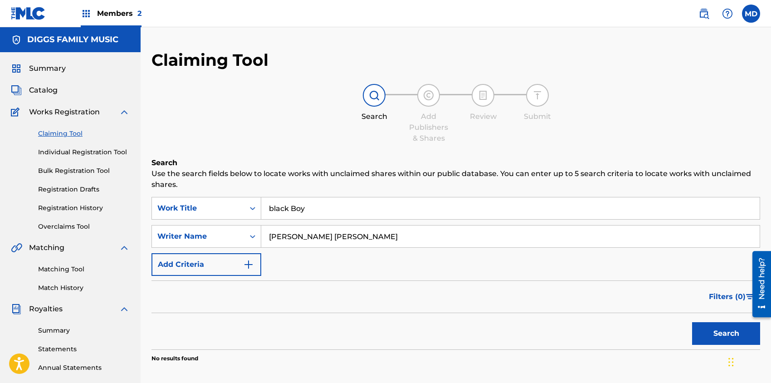
click at [266, 238] on input "KINCHEN SCOTT ALEXANDER" at bounding box center [510, 236] width 498 height 22
click at [384, 237] on input "KINCHEN SCOTT ALEXANDER" at bounding box center [510, 236] width 498 height 22
paste input "KINCHEN"
click at [377, 236] on input "KINCHEN SCOTT ALEXANDERKINCHEN" at bounding box center [510, 236] width 498 height 22
click at [305, 236] on input "KINCHEN SCOTT ALEXANDER KINCHEN" at bounding box center [510, 236] width 498 height 22
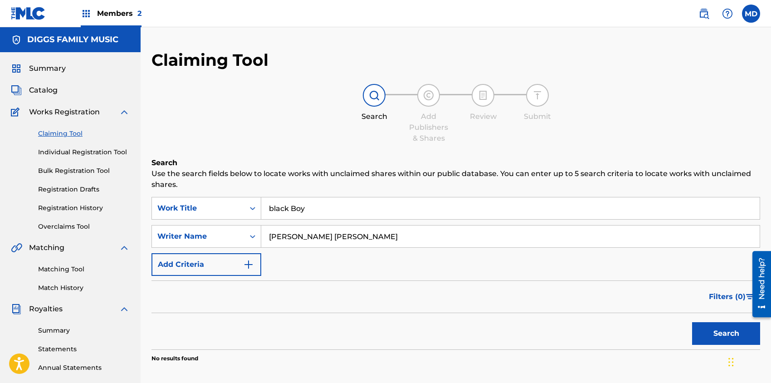
type input "SCOTT ALEXANDER KINCHEN"
click at [708, 330] on button "Search" at bounding box center [726, 333] width 68 height 23
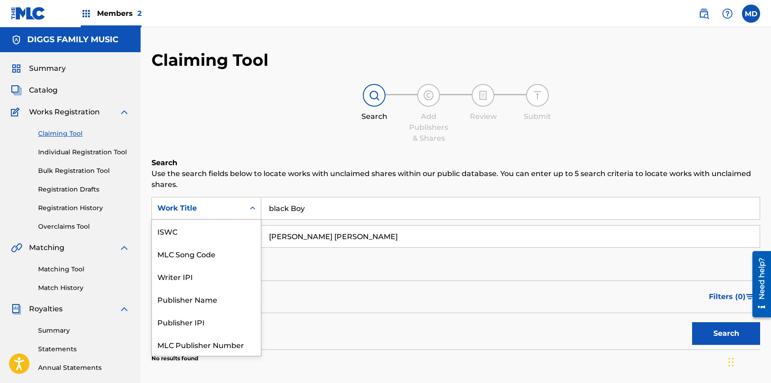
click at [225, 210] on div "Work Title" at bounding box center [198, 208] width 82 height 11
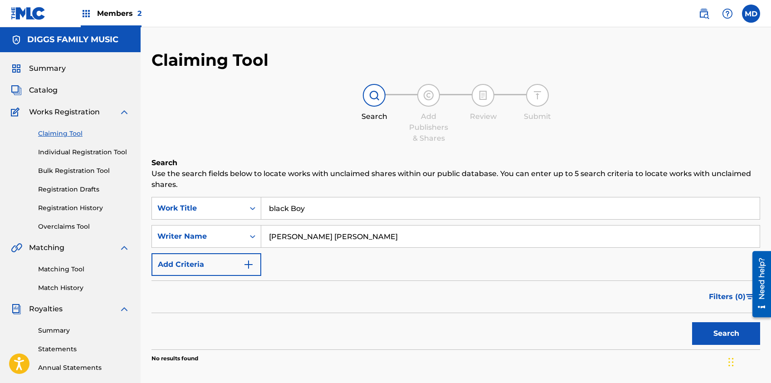
click at [271, 111] on div "Search Add Publishers & Shares Review Submit" at bounding box center [455, 114] width 609 height 60
click at [230, 236] on div "Writer Name" at bounding box center [198, 235] width 82 height 11
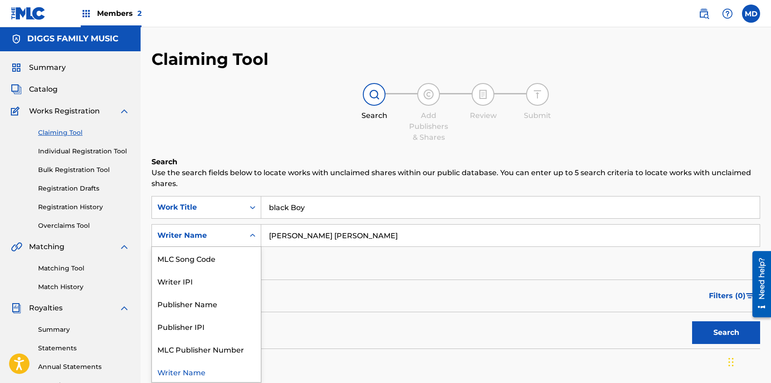
click at [191, 372] on div "Writer Name" at bounding box center [206, 371] width 109 height 23
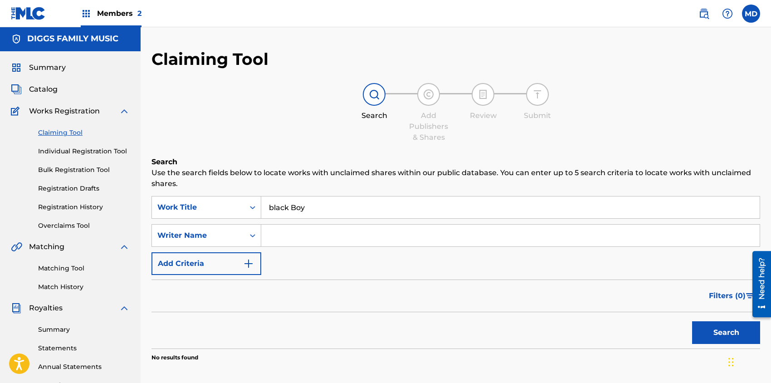
click at [291, 236] on input "Search Form" at bounding box center [510, 236] width 498 height 22
type input "Darryl Hill"
click at [737, 334] on button "Search" at bounding box center [726, 332] width 68 height 23
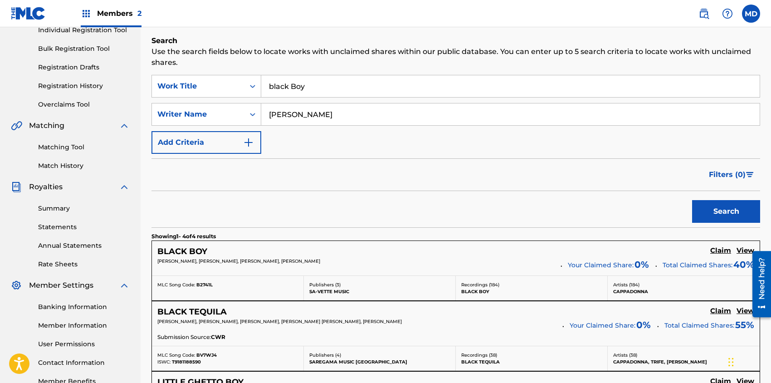
scroll to position [182, 0]
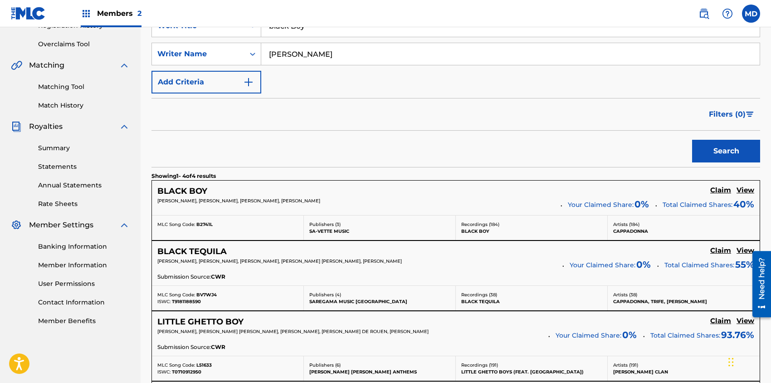
click at [746, 189] on h5 "View" at bounding box center [746, 190] width 18 height 9
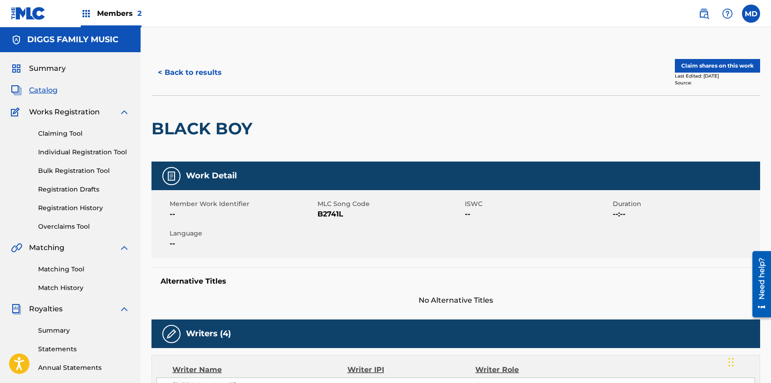
click at [698, 67] on button "Claim shares on this work" at bounding box center [717, 66] width 85 height 14
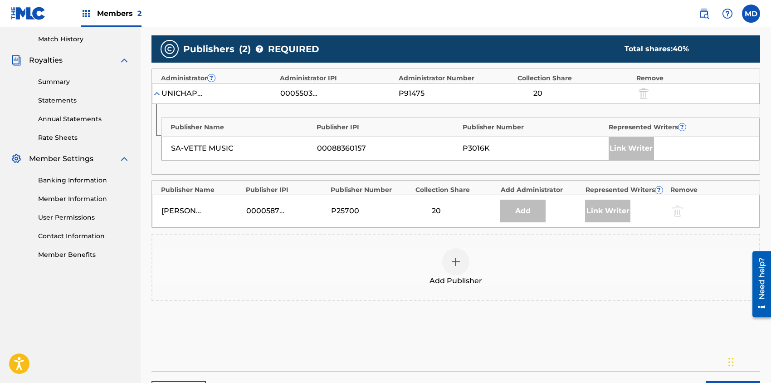
scroll to position [302, 0]
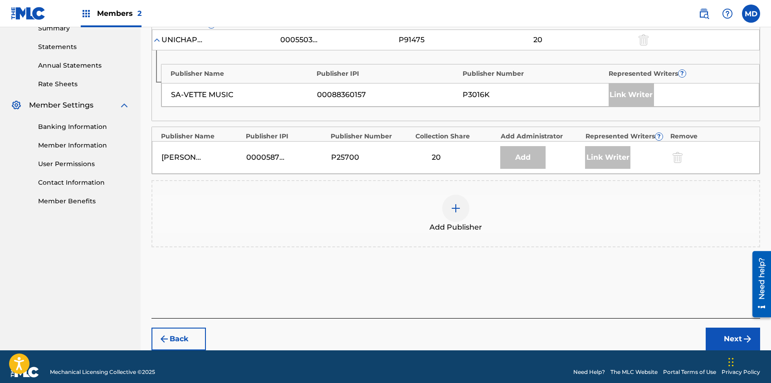
click at [453, 207] on img at bounding box center [455, 208] width 11 height 11
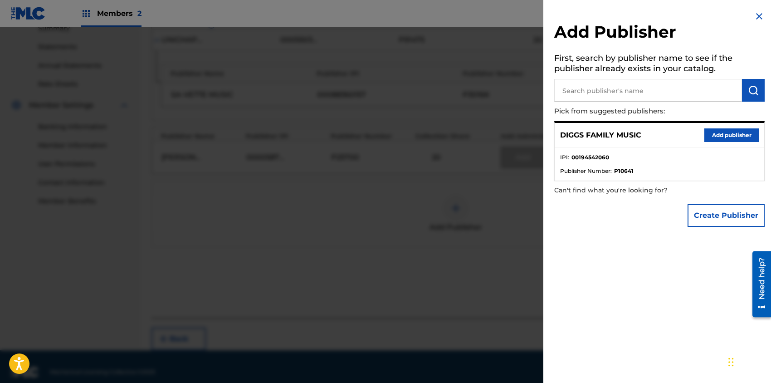
click at [731, 135] on button "Add publisher" at bounding box center [731, 135] width 54 height 14
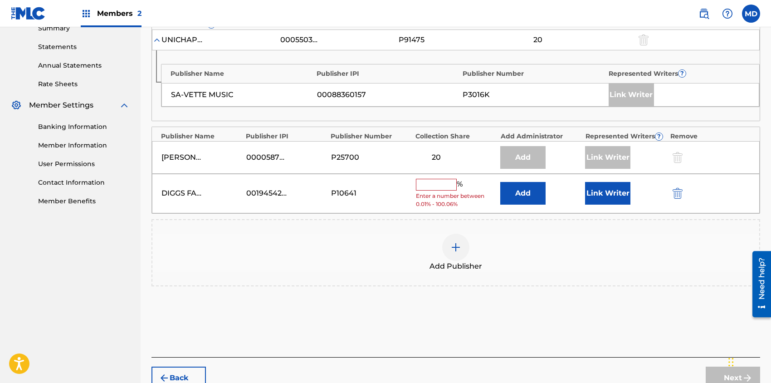
click at [615, 189] on button "Link Writer" at bounding box center [607, 193] width 45 height 23
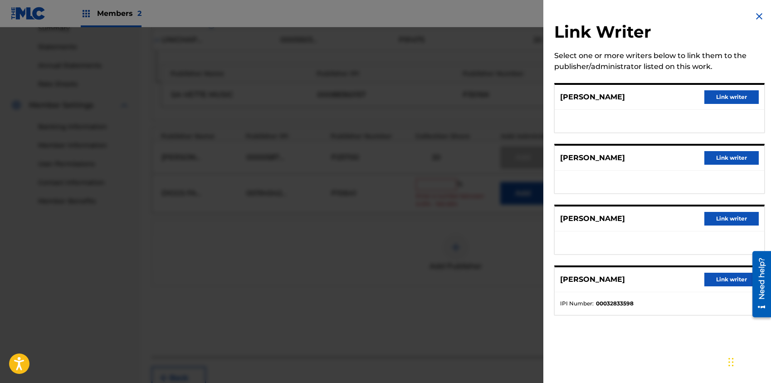
click at [727, 96] on button "Link writer" at bounding box center [731, 97] width 54 height 14
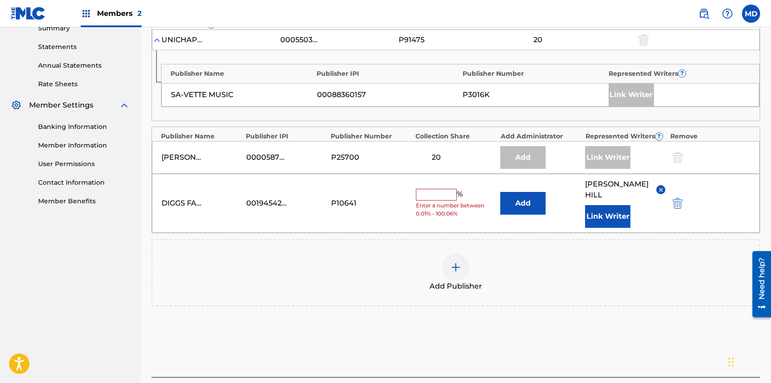
click at [427, 189] on input "text" at bounding box center [436, 195] width 41 height 12
type input "50"
click at [742, 198] on div "DIGGS FAMILY MUSIC 00194542060 P10641 50 % Add DARRYL HILL Link Writer" at bounding box center [456, 203] width 608 height 59
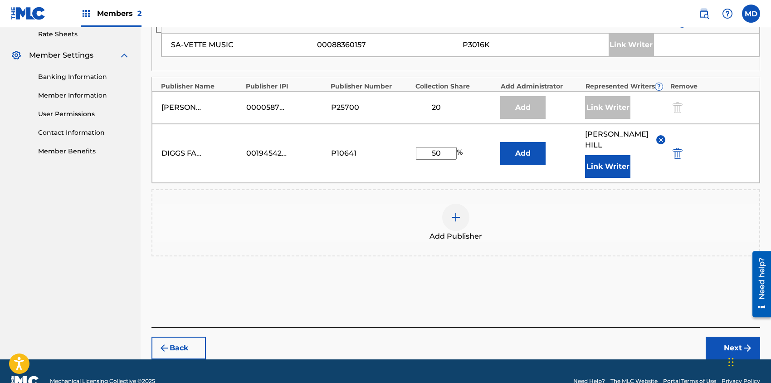
scroll to position [360, 0]
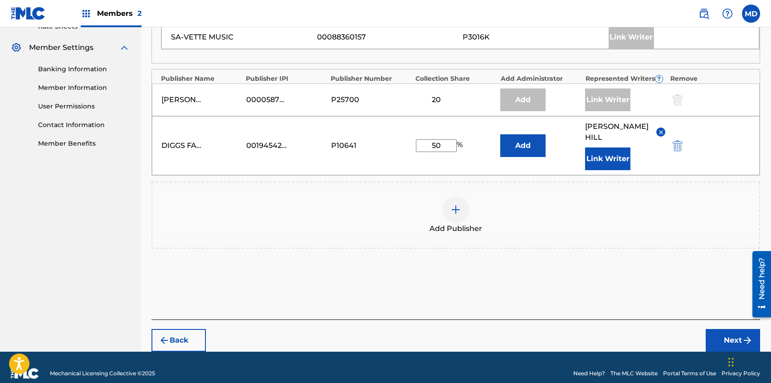
click at [721, 329] on button "Next" at bounding box center [733, 340] width 54 height 23
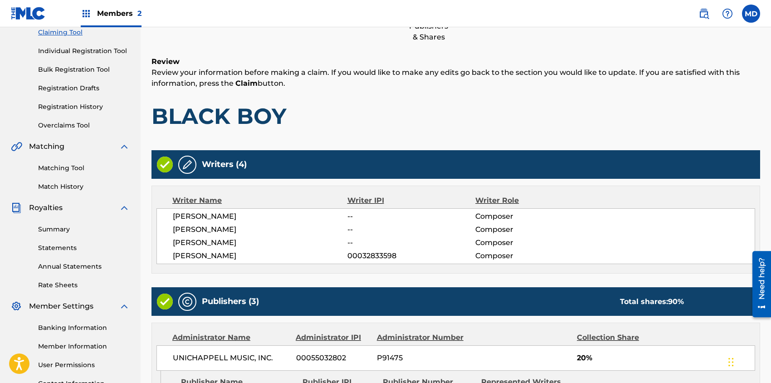
scroll to position [41, 0]
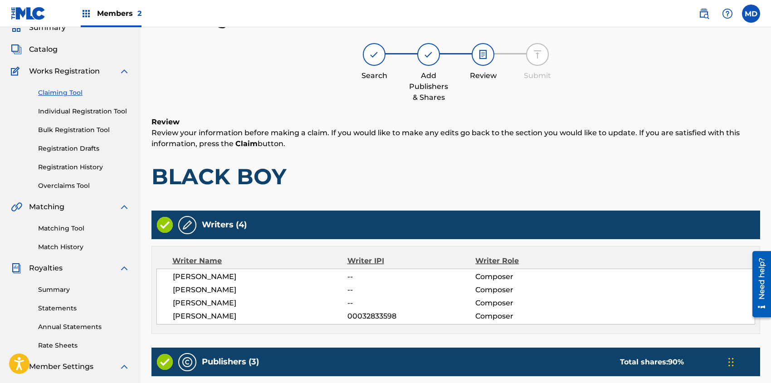
click at [190, 225] on img at bounding box center [187, 225] width 11 height 11
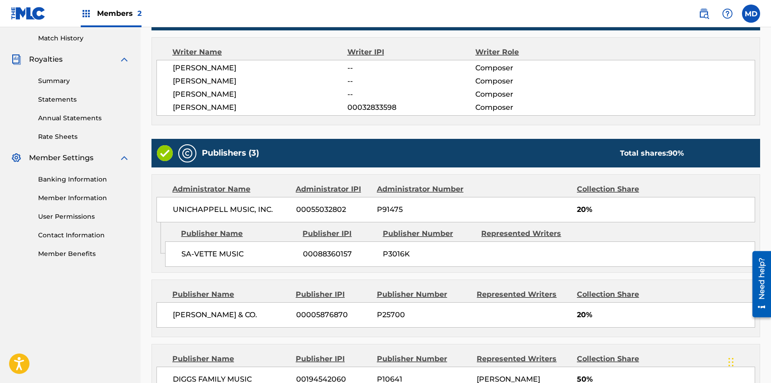
scroll to position [355, 0]
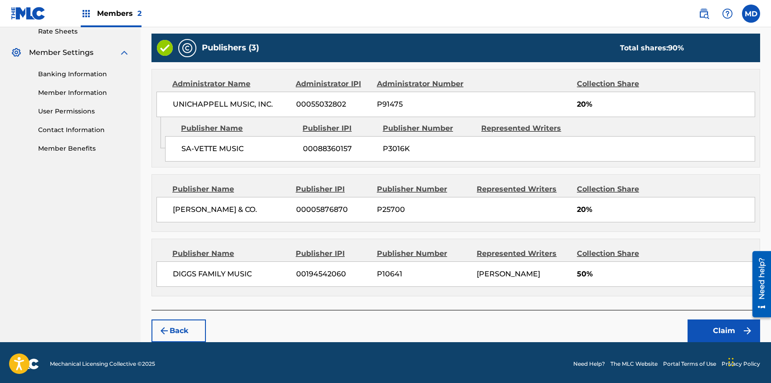
click at [726, 325] on button "Claim" at bounding box center [724, 330] width 73 height 23
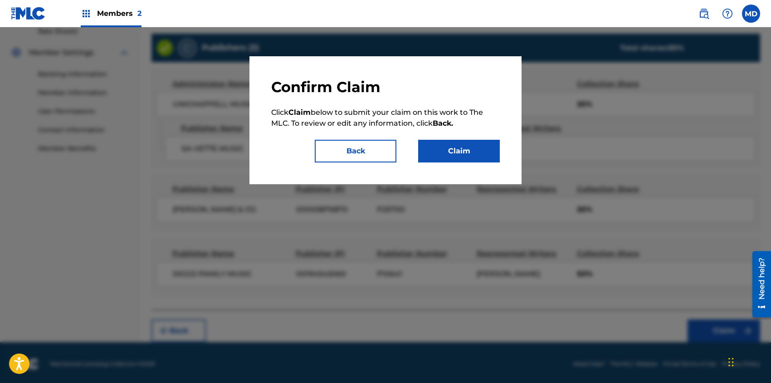
click at [453, 153] on button "Claim" at bounding box center [459, 151] width 82 height 23
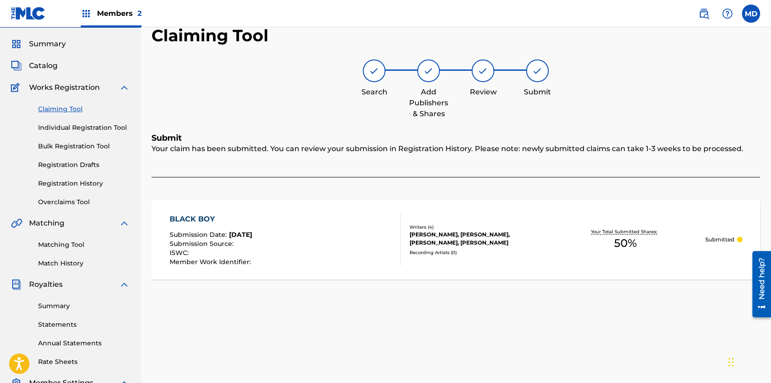
scroll to position [0, 0]
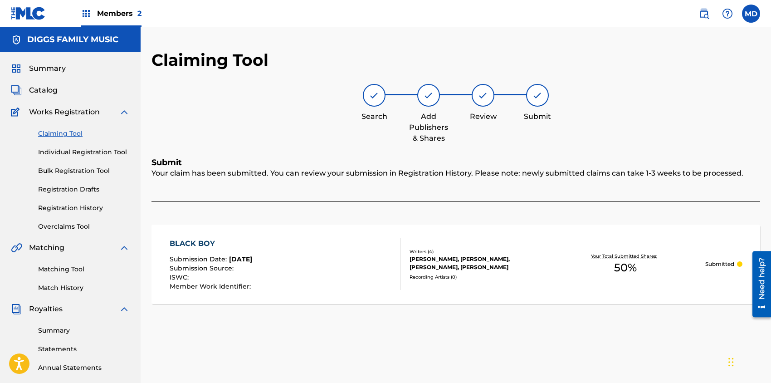
click at [66, 135] on link "Claiming Tool" at bounding box center [84, 134] width 92 height 10
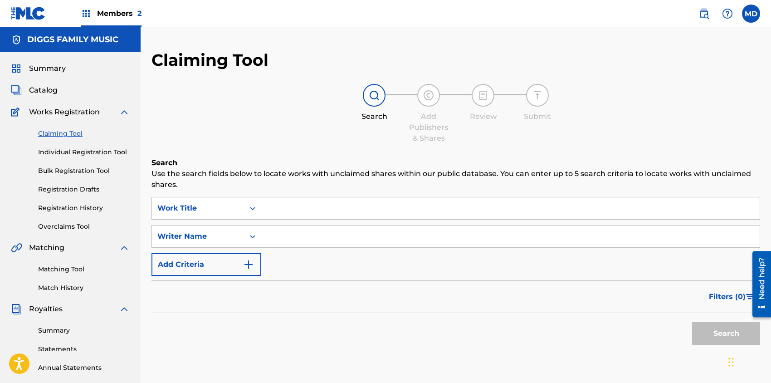
click at [327, 205] on input "Search Form" at bounding box center [510, 208] width 498 height 22
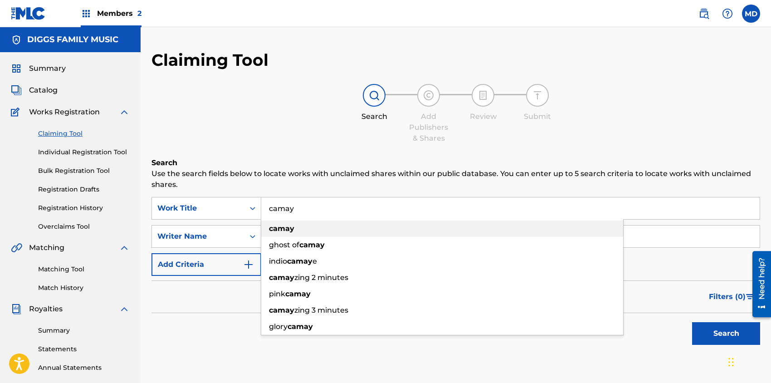
type input "camay"
click at [292, 233] on div "camay" at bounding box center [442, 228] width 362 height 16
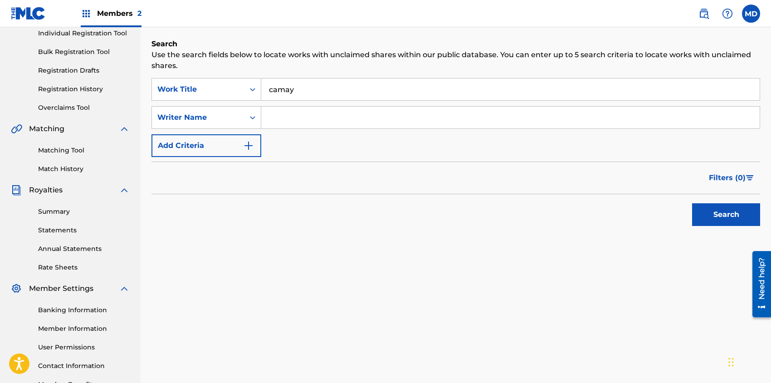
scroll to position [59, 0]
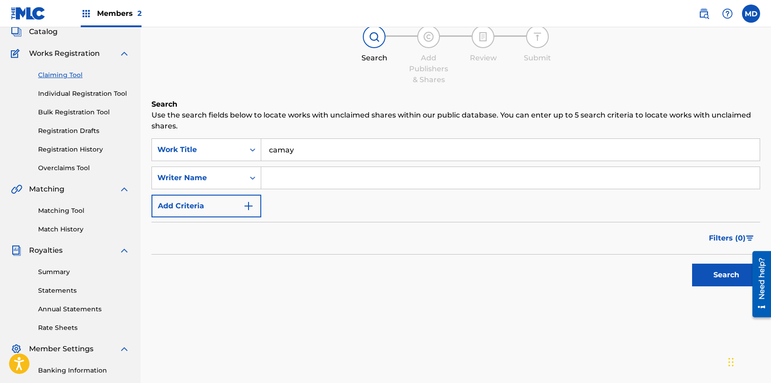
click at [716, 272] on button "Search" at bounding box center [726, 275] width 68 height 23
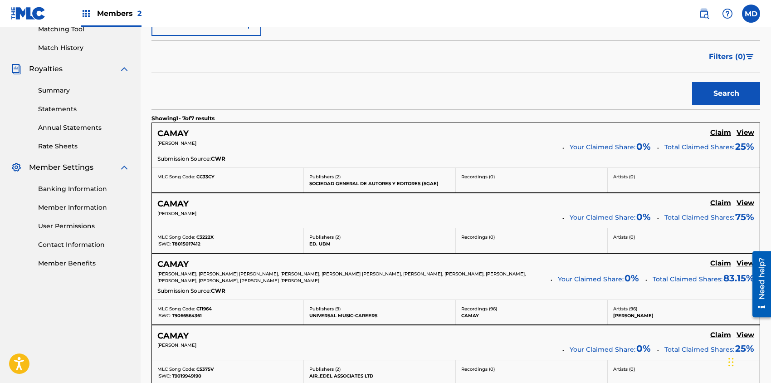
scroll to position [300, 0]
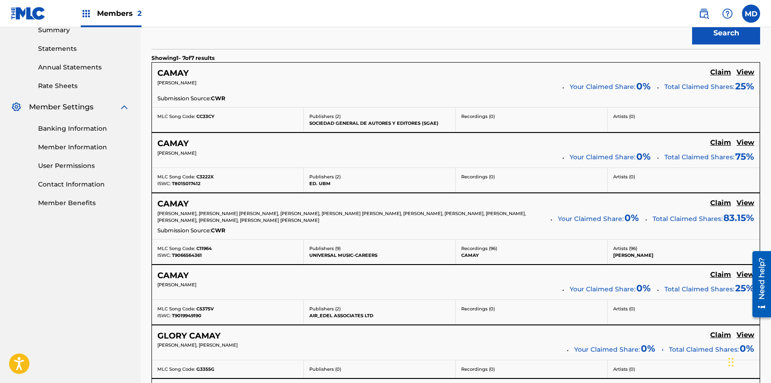
click at [745, 204] on h5 "View" at bounding box center [746, 203] width 18 height 9
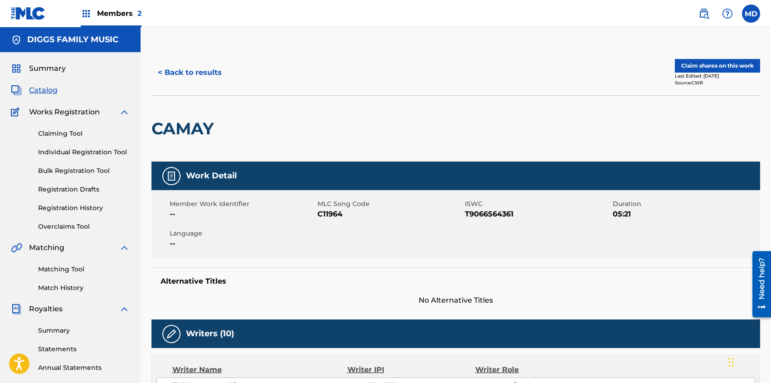
click at [709, 67] on button "Claim shares on this work" at bounding box center [717, 66] width 85 height 14
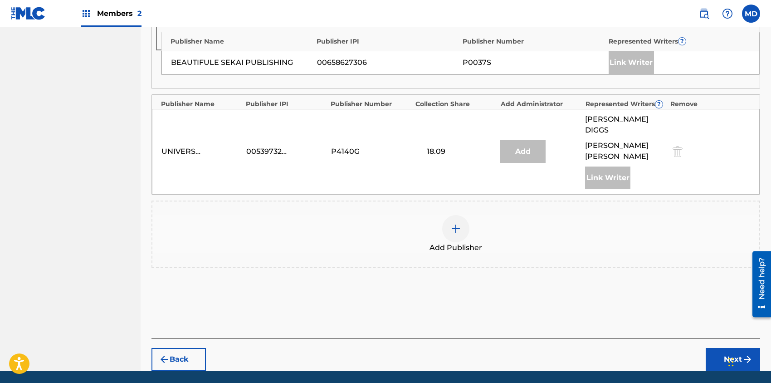
scroll to position [723, 0]
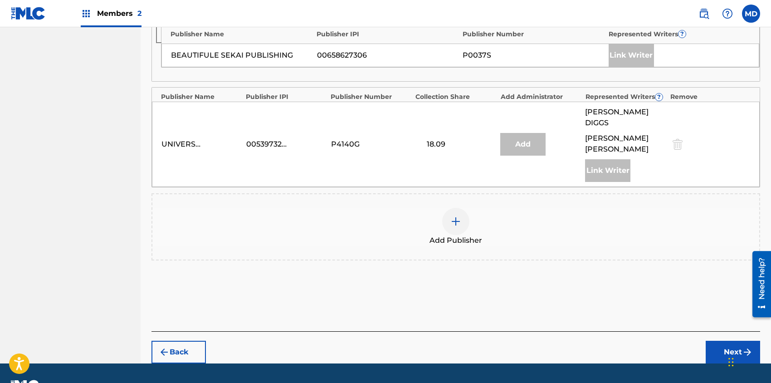
click at [454, 216] on img at bounding box center [455, 221] width 11 height 11
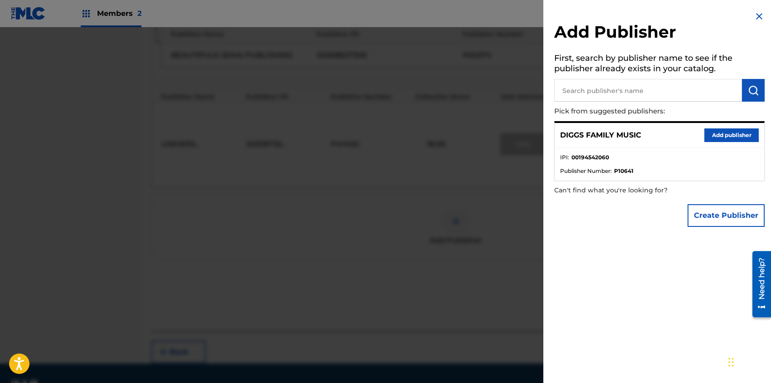
click at [713, 134] on button "Add publisher" at bounding box center [731, 135] width 54 height 14
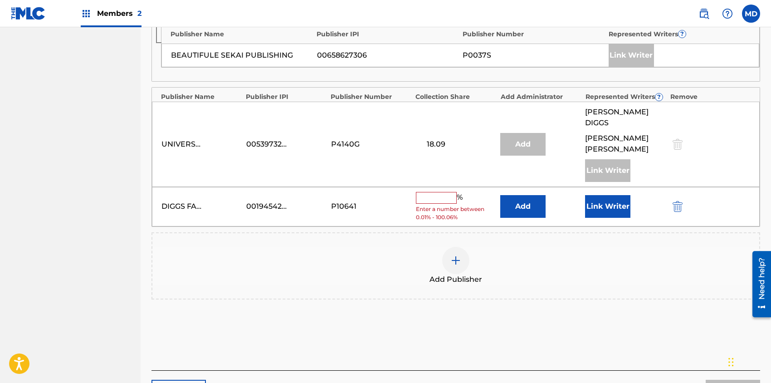
click at [613, 195] on button "Link Writer" at bounding box center [607, 206] width 45 height 23
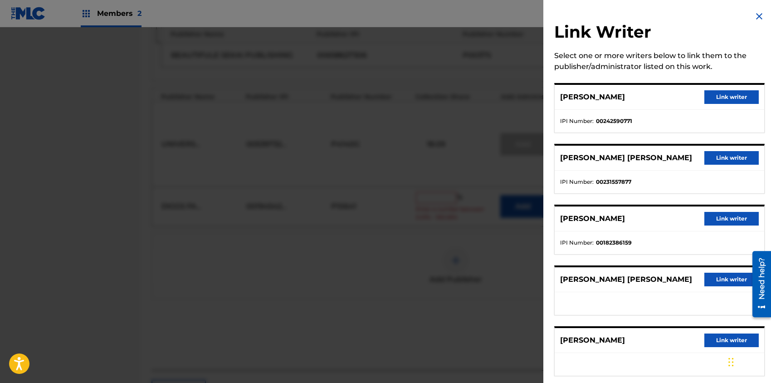
click at [718, 154] on button "Link writer" at bounding box center [731, 158] width 54 height 14
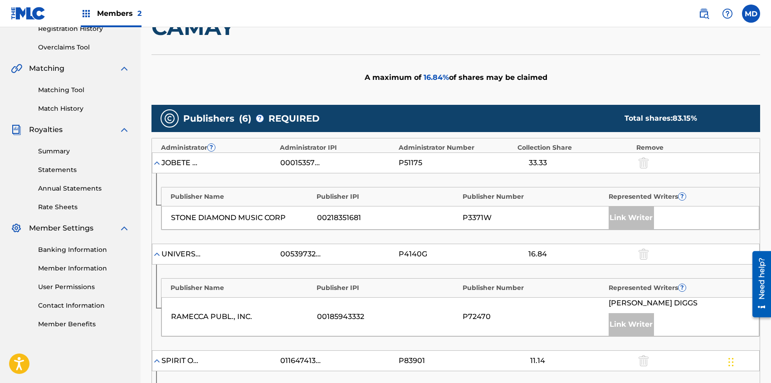
scroll to position [179, 0]
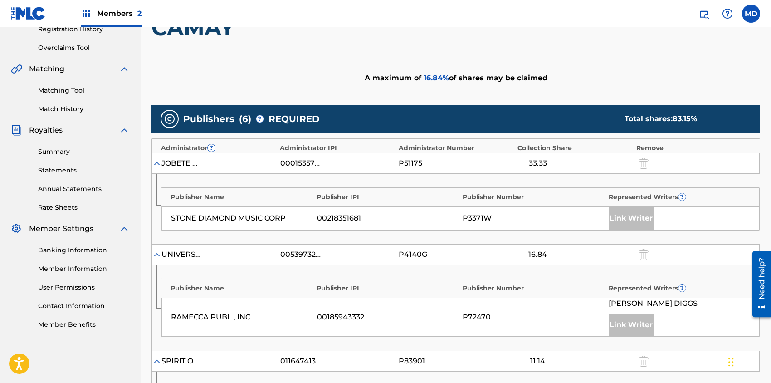
click at [592, 65] on div "A maximum of 16.84 % of shares may be claimed" at bounding box center [455, 78] width 609 height 46
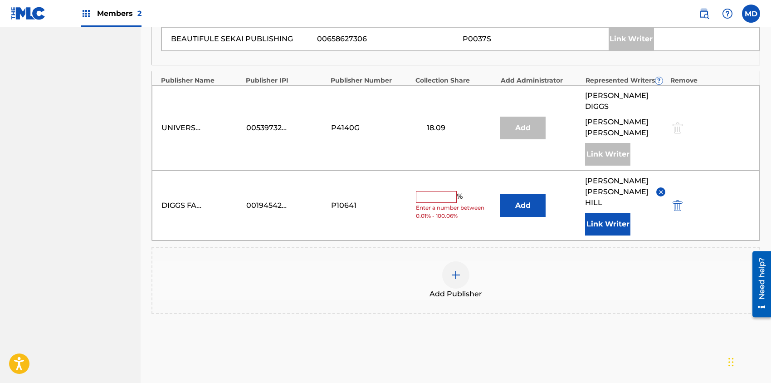
scroll to position [782, 0]
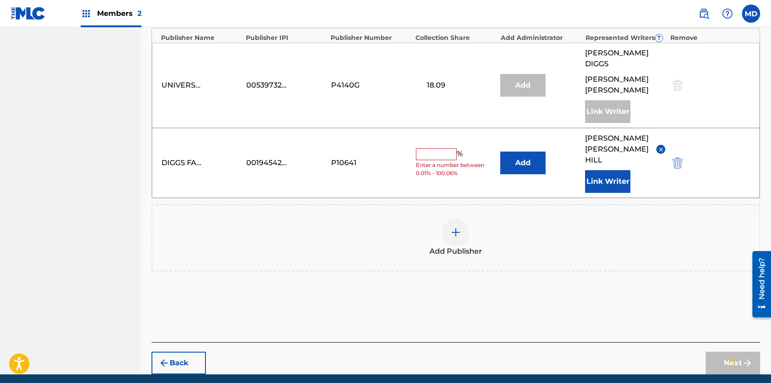
click at [445, 148] on input "text" at bounding box center [436, 154] width 41 height 12
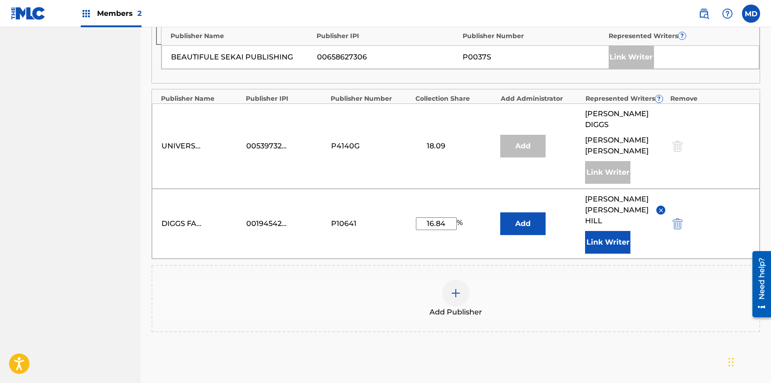
scroll to position [722, 0]
type input "16.84"
click at [661, 206] on img at bounding box center [661, 209] width 7 height 7
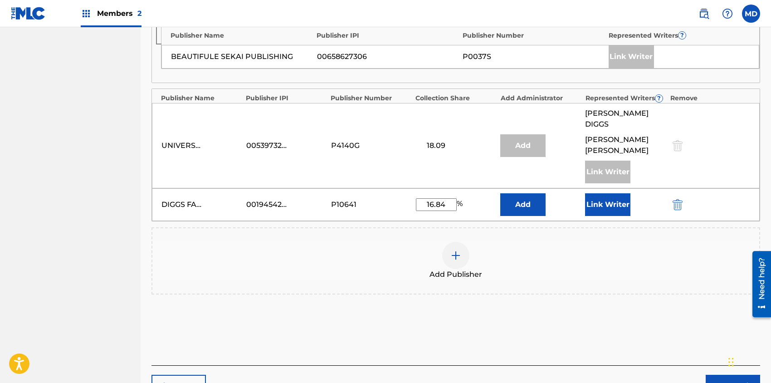
click at [614, 193] on button "Link Writer" at bounding box center [607, 204] width 45 height 23
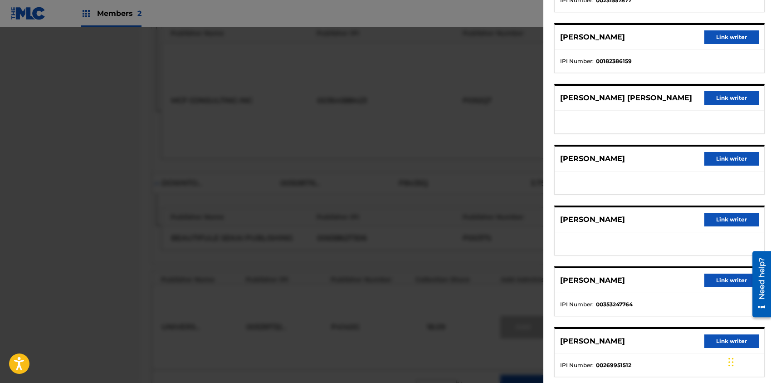
scroll to position [302, 0]
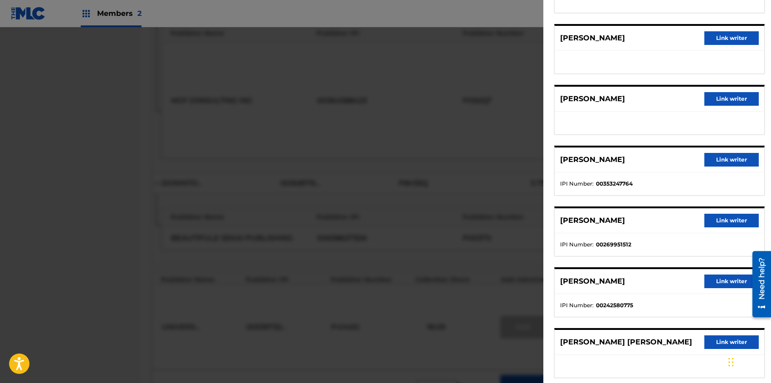
click at [722, 156] on button "Link writer" at bounding box center [731, 160] width 54 height 14
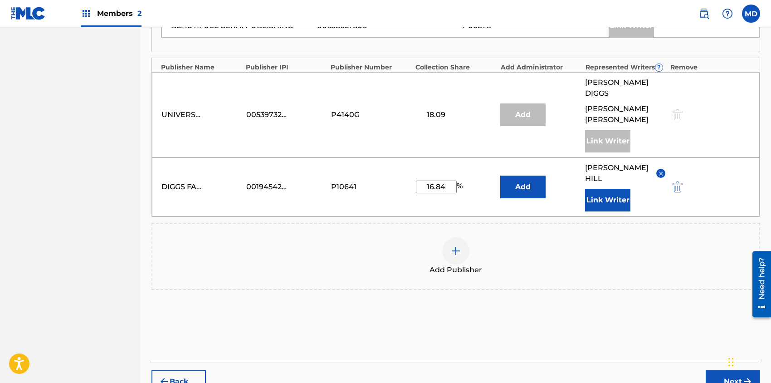
scroll to position [771, 0]
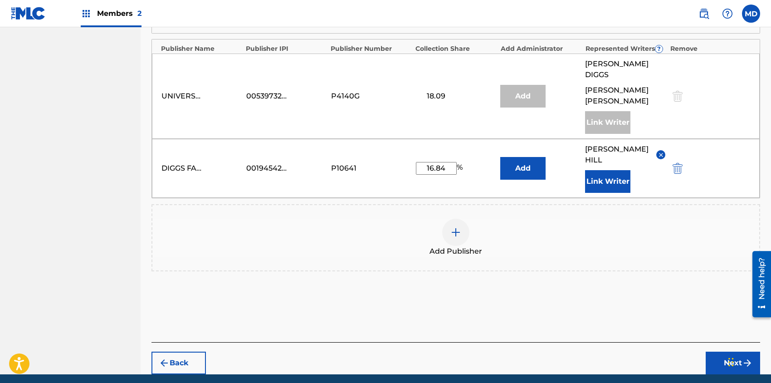
click at [722, 351] on button "Next" at bounding box center [733, 362] width 54 height 23
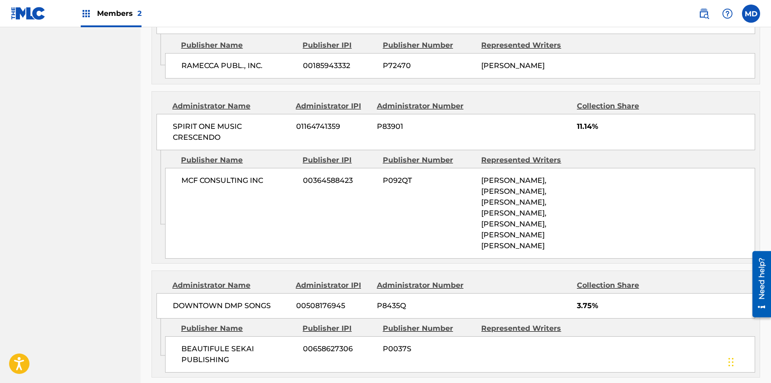
scroll to position [848, 0]
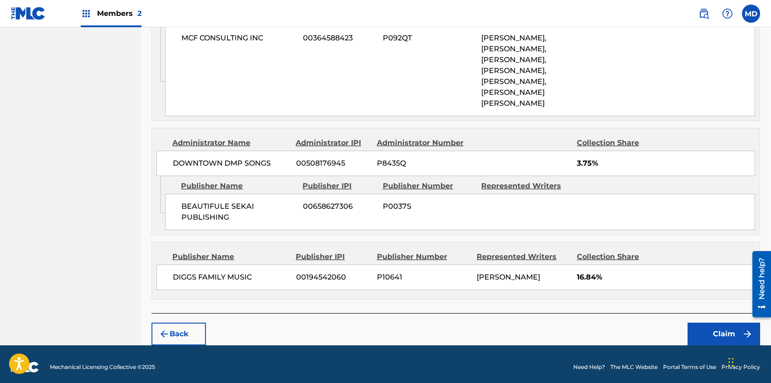
click at [732, 327] on button "Claim" at bounding box center [724, 333] width 73 height 23
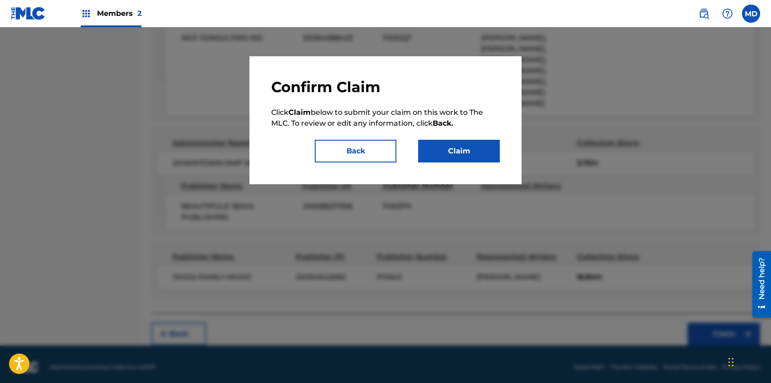
click at [483, 157] on button "Claim" at bounding box center [459, 151] width 82 height 23
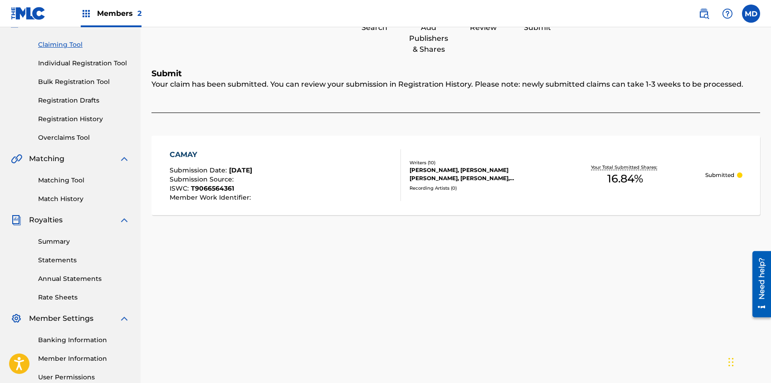
scroll to position [59, 0]
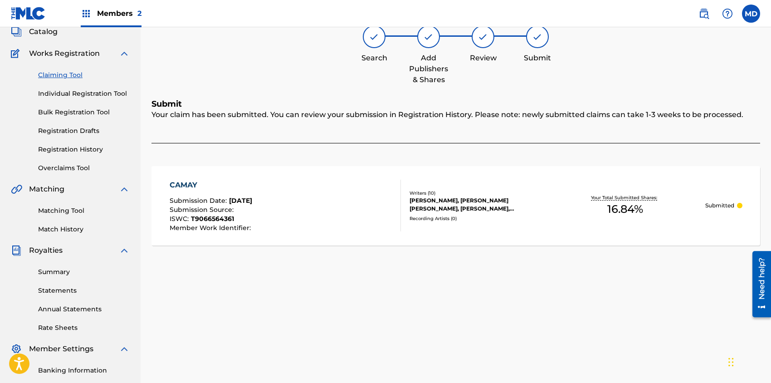
click at [65, 150] on link "Registration History" at bounding box center [84, 150] width 92 height 10
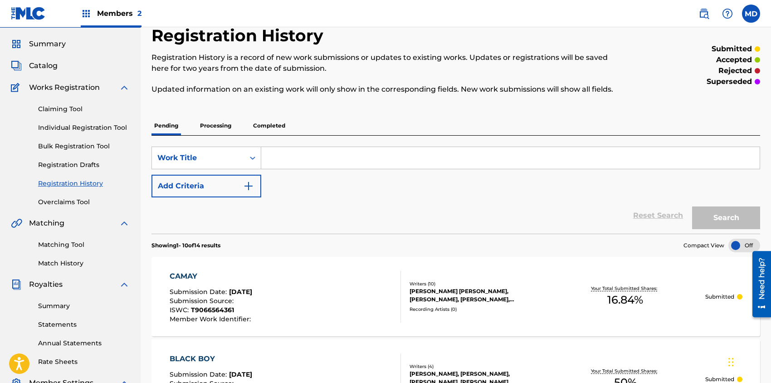
scroll to position [121, 0]
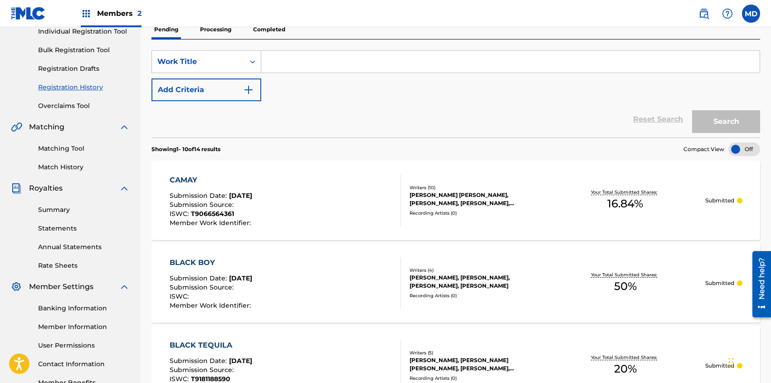
click at [478, 208] on div "Writers ( 10 ) RONALD NORMAN MILLER, DENNIS D COLES, KENNETH HIRSCH, DARRYL A H…" at bounding box center [473, 200] width 145 height 32
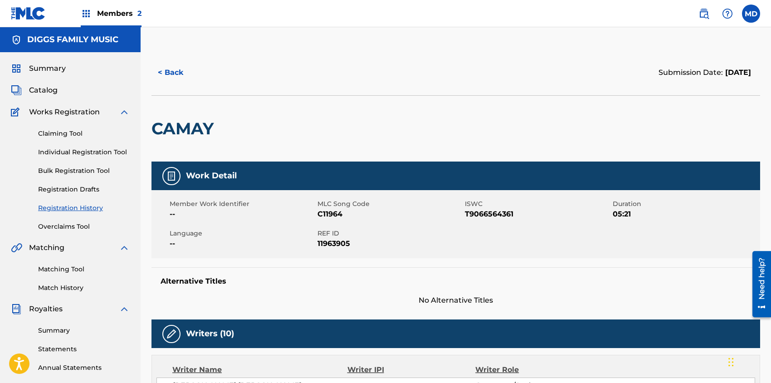
click at [180, 73] on button "< Back" at bounding box center [178, 72] width 54 height 23
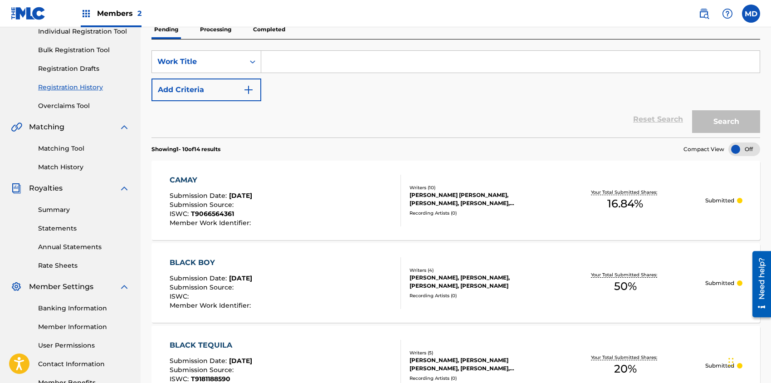
scroll to position [60, 0]
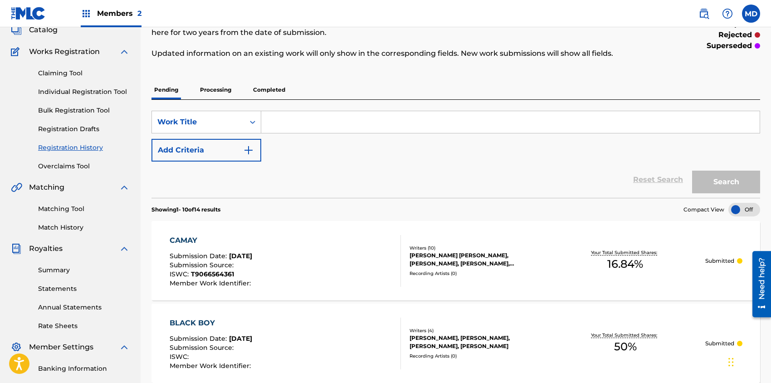
click at [76, 74] on link "Claiming Tool" at bounding box center [84, 73] width 92 height 10
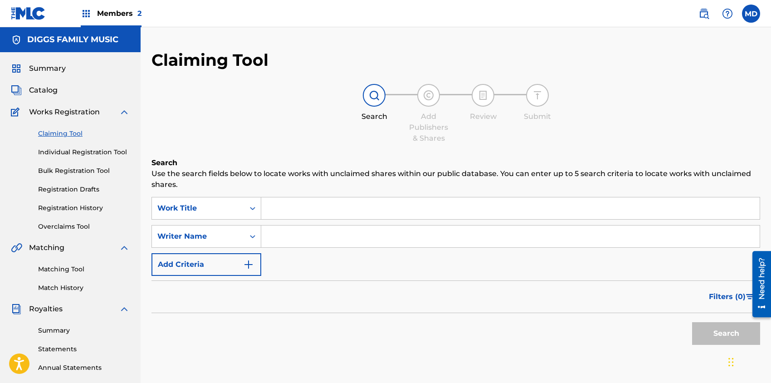
click at [313, 205] on input "Search Form" at bounding box center [510, 208] width 498 height 22
paste input "EVERYTHING IS EVERYTHING"
type input "EVERYTHING IS EVERYTHING"
click at [306, 234] on input "Search Form" at bounding box center [510, 236] width 498 height 22
type input "d"
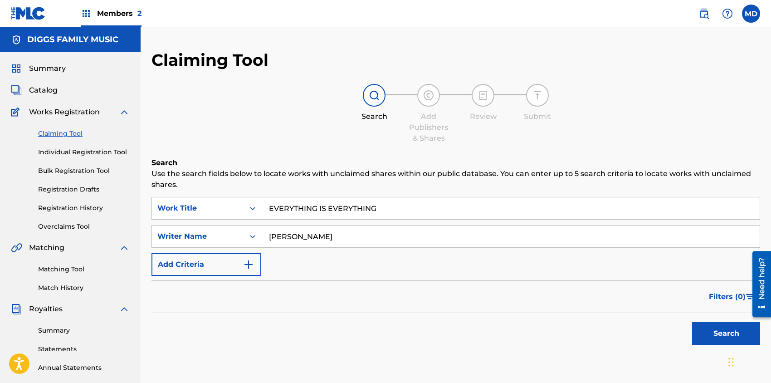
type input "Darryl Hill"
click at [715, 332] on button "Search" at bounding box center [726, 333] width 68 height 23
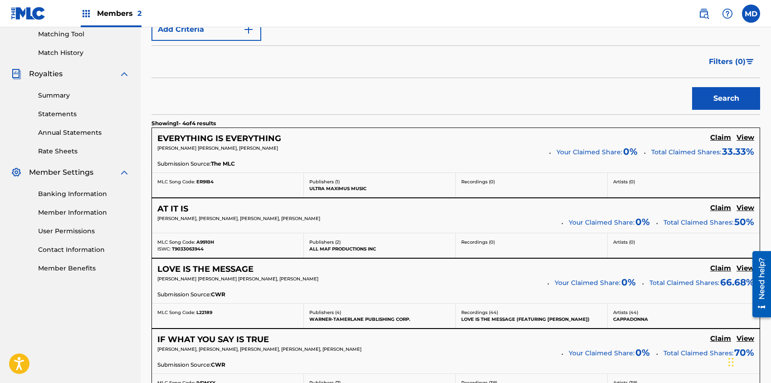
scroll to position [242, 0]
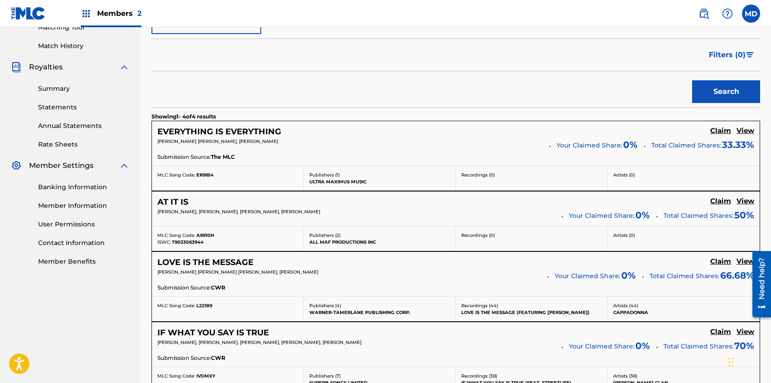
click at [746, 130] on h5 "View" at bounding box center [746, 131] width 18 height 9
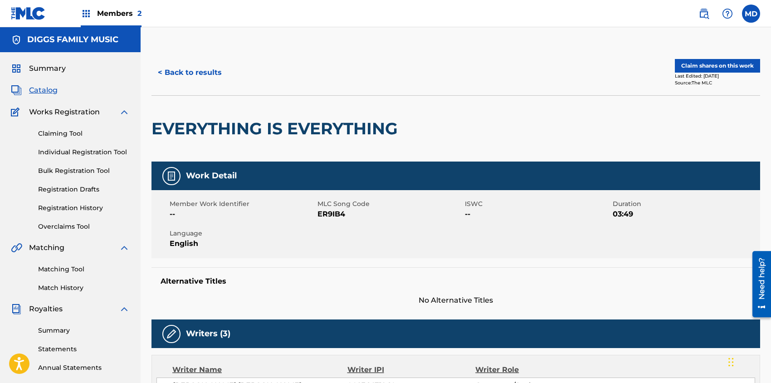
click at [693, 66] on button "Claim shares on this work" at bounding box center [717, 66] width 85 height 14
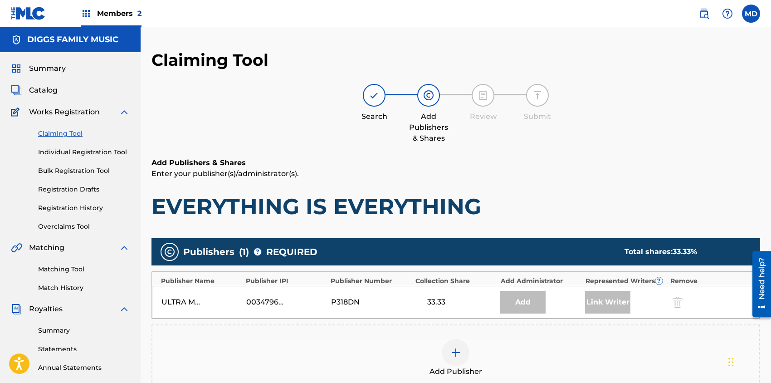
scroll to position [121, 0]
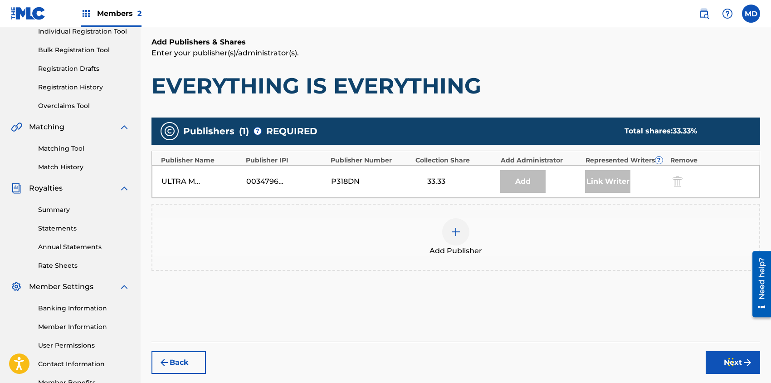
click at [457, 230] on img at bounding box center [455, 231] width 11 height 11
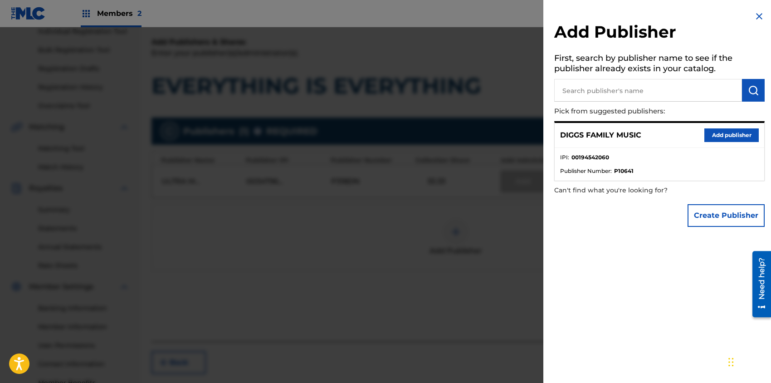
click at [743, 131] on button "Add publisher" at bounding box center [731, 135] width 54 height 14
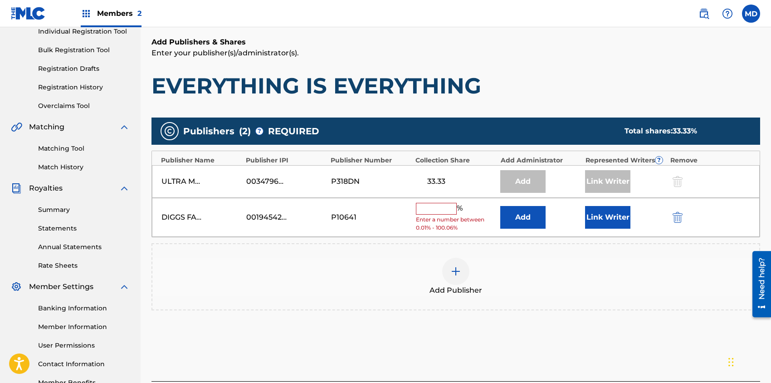
click at [443, 208] on input "text" at bounding box center [436, 209] width 41 height 12
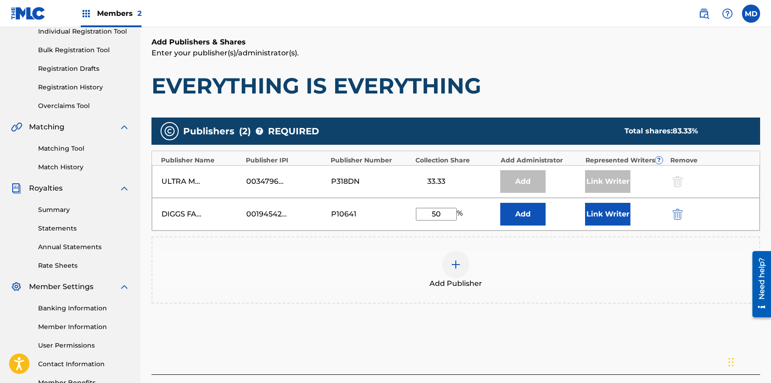
type input "50"
click at [606, 217] on button "Link Writer" at bounding box center [607, 214] width 45 height 23
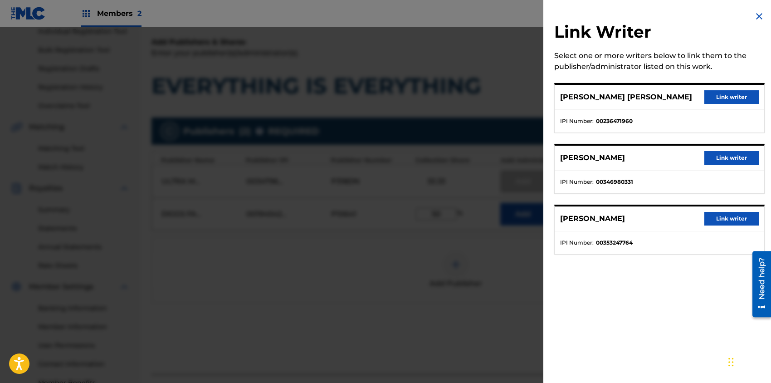
click at [727, 217] on button "Link writer" at bounding box center [731, 219] width 54 height 14
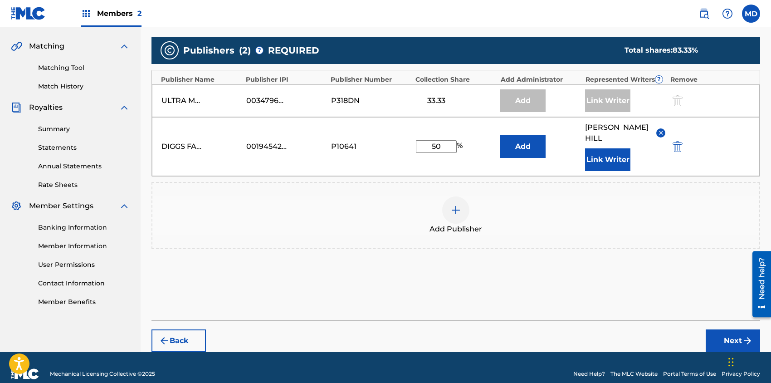
scroll to position [202, 0]
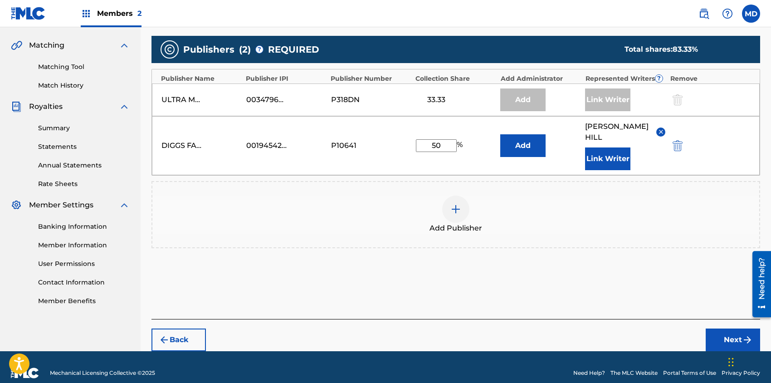
click at [729, 328] on button "Next" at bounding box center [733, 339] width 54 height 23
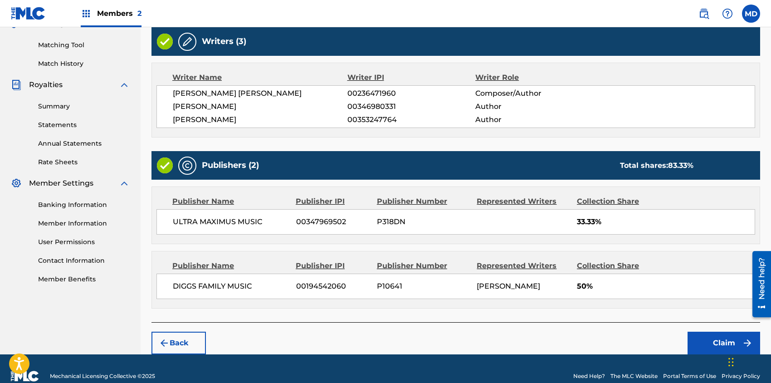
scroll to position [237, 0]
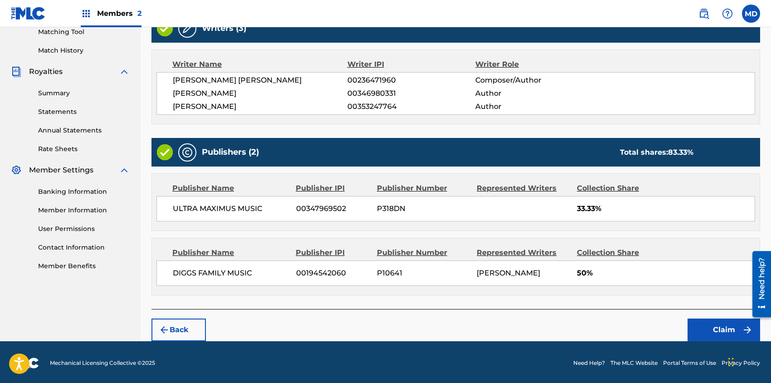
click at [713, 325] on button "Claim" at bounding box center [724, 329] width 73 height 23
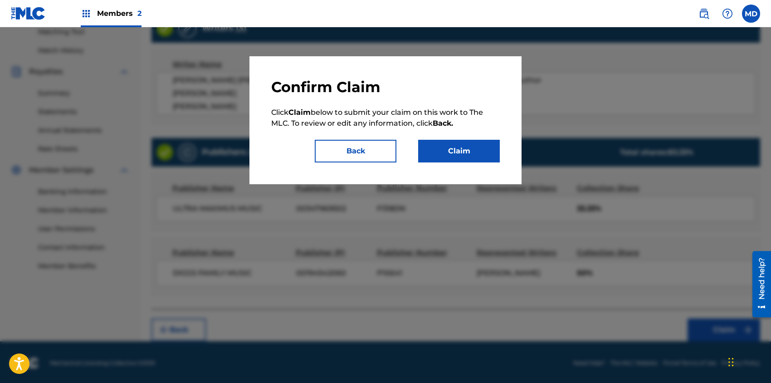
click at [478, 150] on button "Claim" at bounding box center [459, 151] width 82 height 23
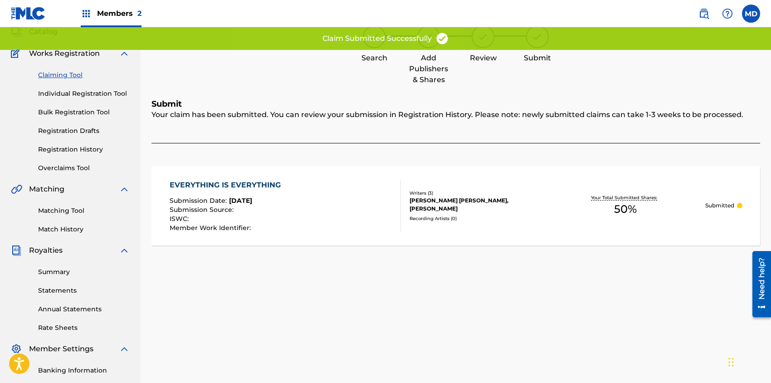
scroll to position [0, 0]
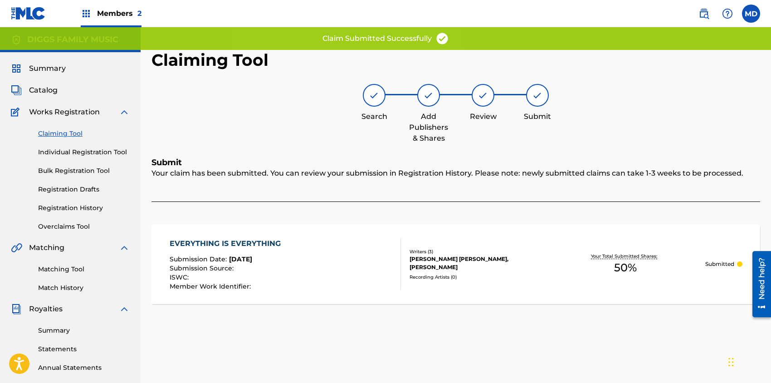
click at [62, 134] on link "Claiming Tool" at bounding box center [84, 134] width 92 height 10
